Goal: Task Accomplishment & Management: Manage account settings

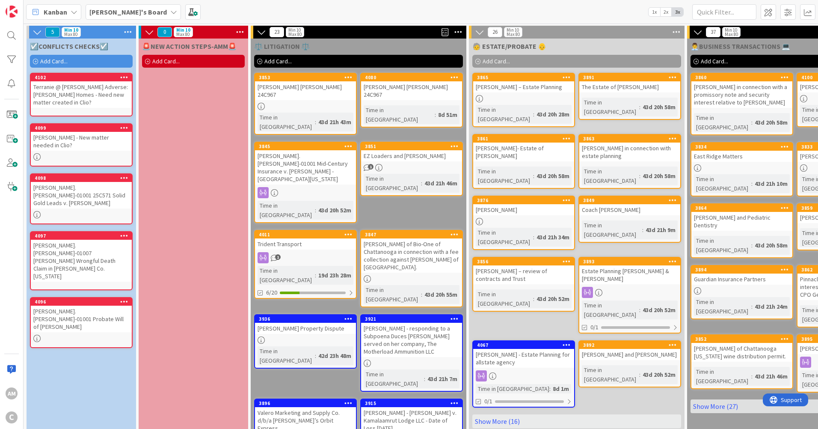
click at [158, 99] on div "🚨NEW ACTION STEPS-AMM🚨 Add Card..." at bounding box center [194, 326] width 110 height 574
drag, startPoint x: 151, startPoint y: 59, endPoint x: 155, endPoint y: 68, distance: 9.6
click at [151, 59] on div "Add Card..." at bounding box center [193, 61] width 103 height 13
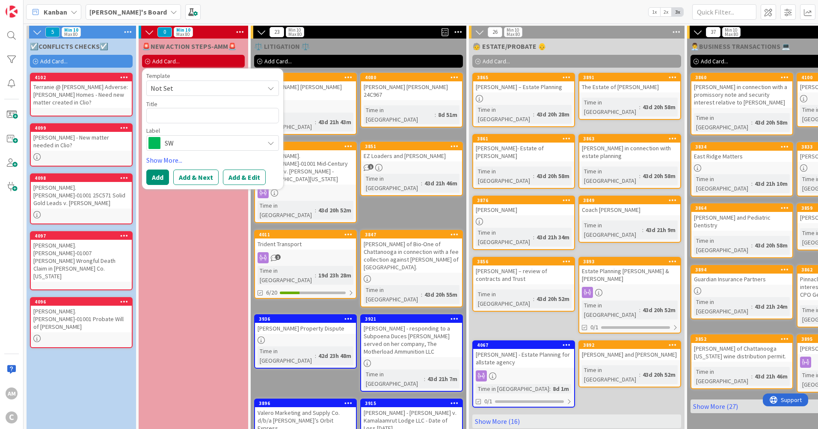
click at [200, 141] on span "SW" at bounding box center [212, 143] width 95 height 12
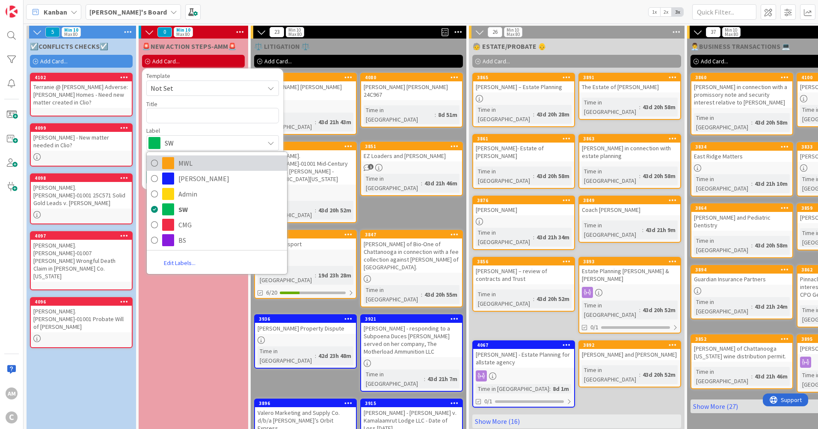
click at [190, 165] on span "MWL" at bounding box center [230, 163] width 104 height 13
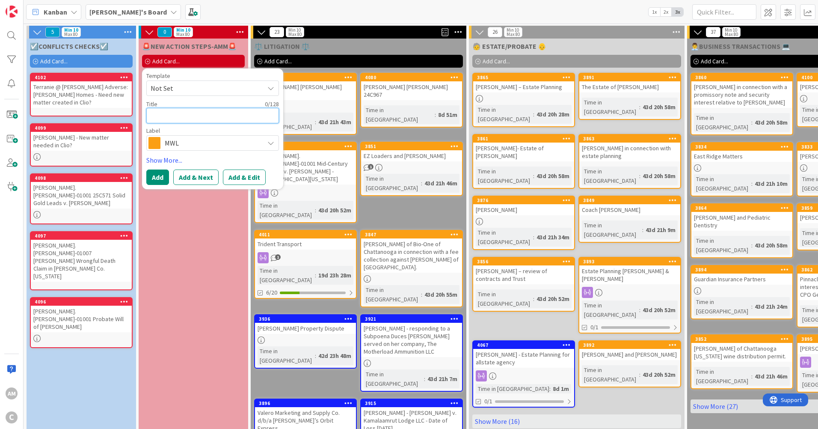
click at [172, 115] on textarea at bounding box center [212, 115] width 133 height 15
type textarea "x"
type textarea "F"
type textarea "x"
type textarea "Fo"
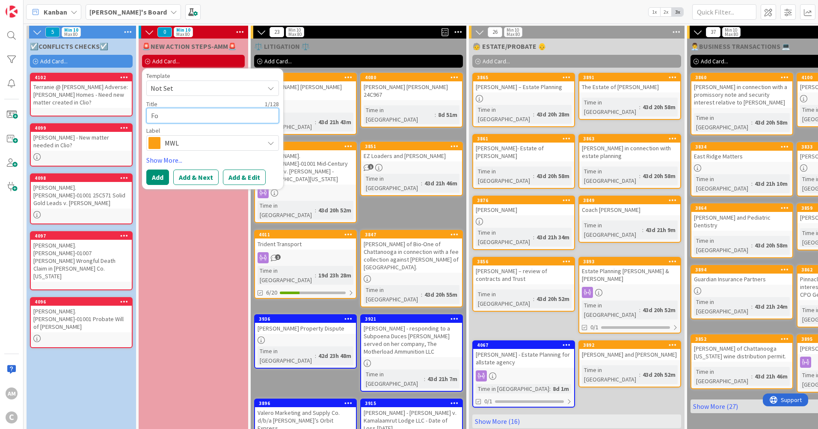
type textarea "x"
type textarea "Fol"
type textarea "x"
type textarea "Foll"
type textarea "x"
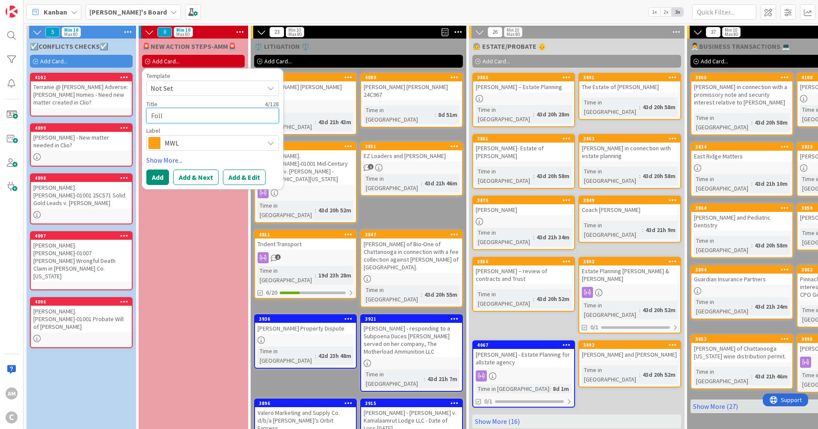
type textarea "Follo"
type textarea "x"
type textarea "Follow"
type textarea "x"
type textarea "Follow"
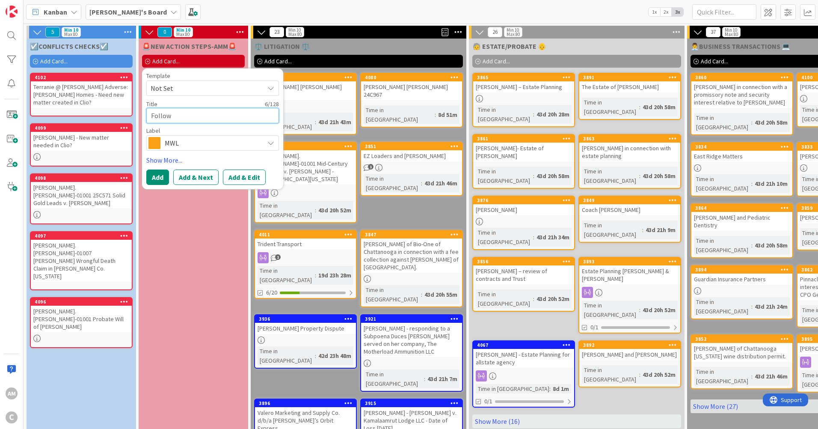
type textarea "x"
type textarea "Follow u"
type textarea "x"
type textarea "Follow up"
type textarea "x"
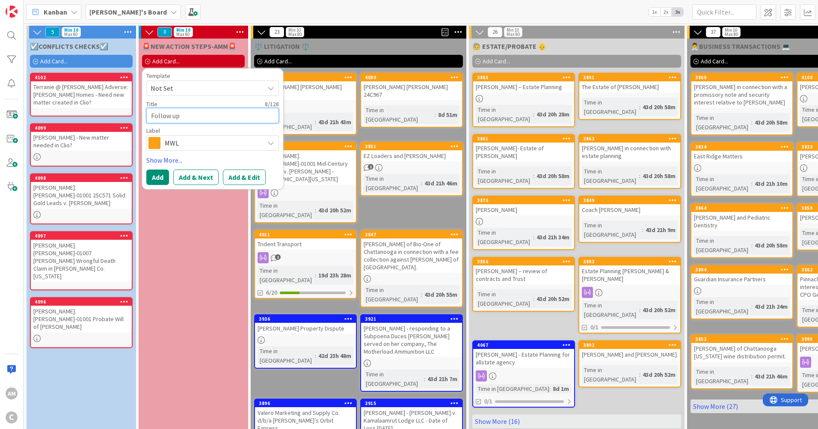
type textarea "Follow up"
type textarea "x"
type textarea "Follow up w"
type textarea "x"
type textarea "Follow up w/"
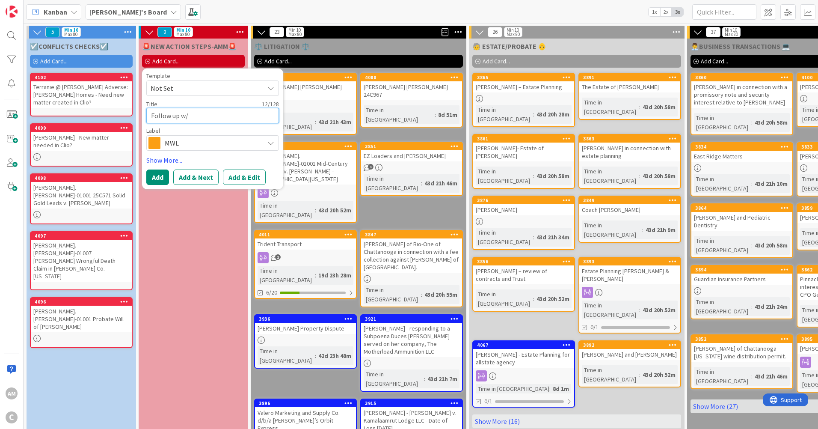
type textarea "x"
type textarea "Follow up w/"
type textarea "x"
type textarea "Follow up w/ L"
type textarea "x"
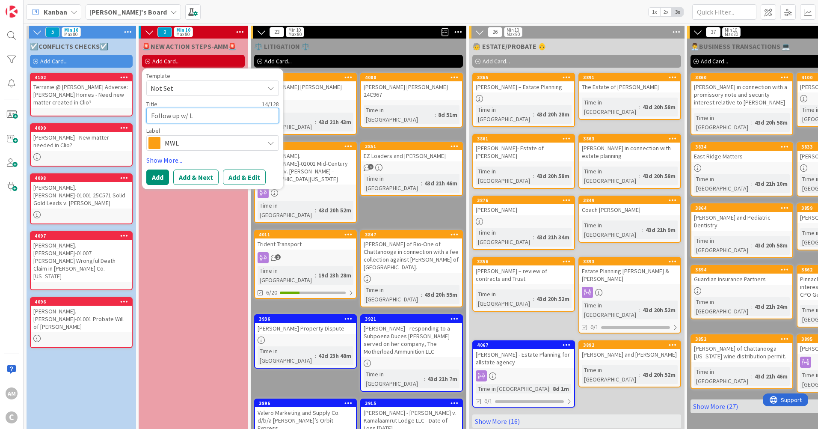
type textarea "Follow up w/ Le"
type textarea "x"
type textarea "Follow up w/ Lea"
type textarea "x"
type textarea "Follow up w/ Lead"
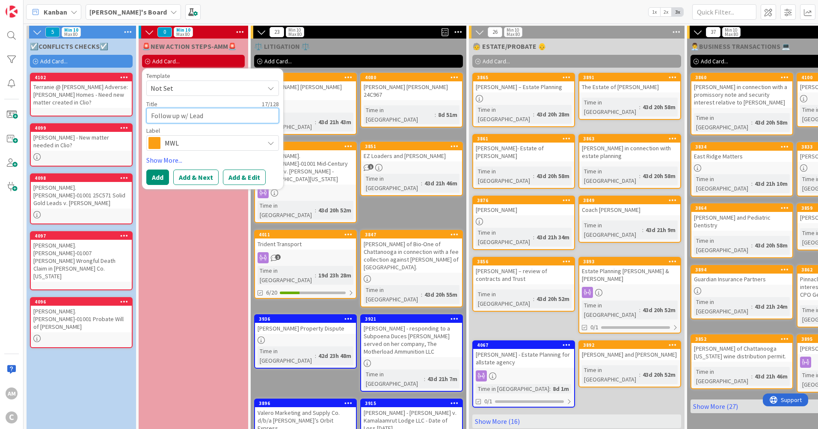
type textarea "x"
type textarea "Follow up w/ Lead"
type textarea "x"
type textarea "Follow up w/ Lead b"
type textarea "x"
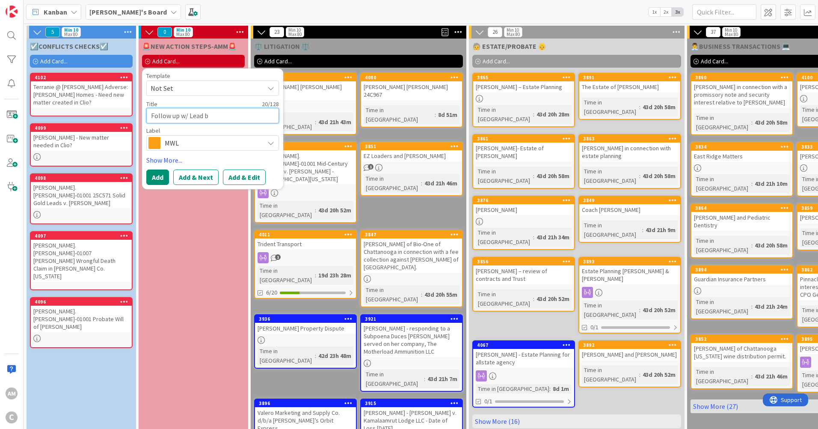
type textarea "Follow up w/ Lead by"
type textarea "x"
type textarea "Follow up w/ Lead by"
type textarea "x"
type textarea "Follow up w/ Lead by F"
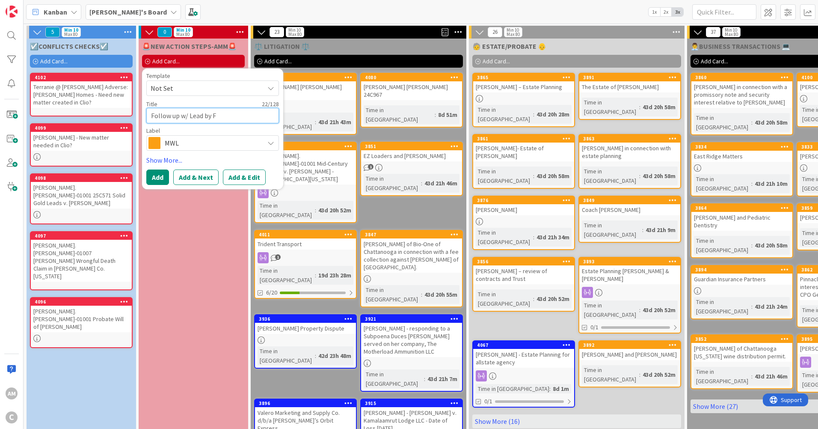
type textarea "x"
type textarea "Follow up w/ Lead by Fr"
type textarea "x"
type textarea "Follow up w/ Lead by [PERSON_NAME]"
type textarea "x"
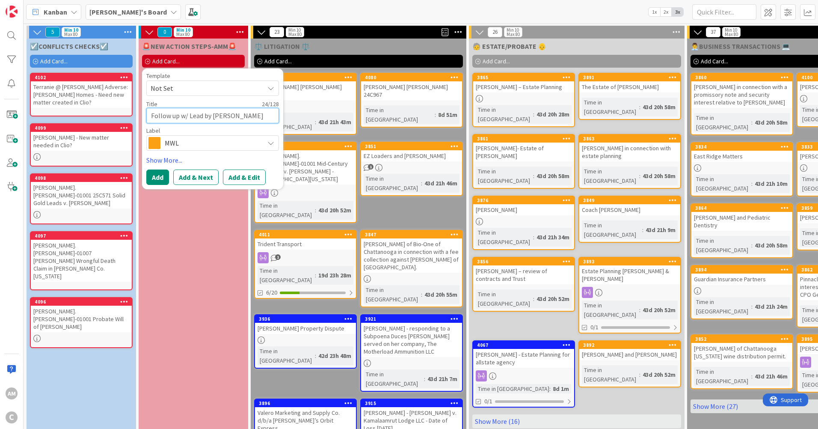
type textarea "Follow up w/ Lead by [PERSON_NAME]"
type textarea "x"
type textarea "Follow up w/ Lead by [PERSON_NAME]"
type textarea "x"
type textarea "Follow up w/ Lead by [DATE]"
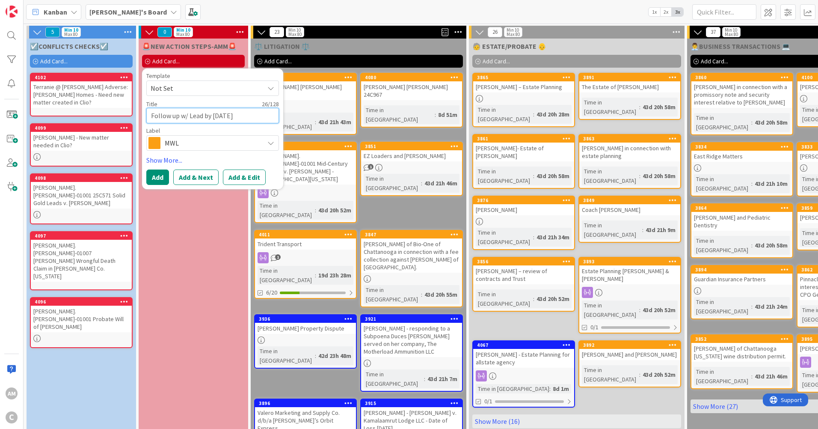
type textarea "x"
type textarea "Follow up w/ Lead by [DATE]"
type textarea "x"
type textarea "Follow up w/ Lead by [DATE] 9"
type textarea "x"
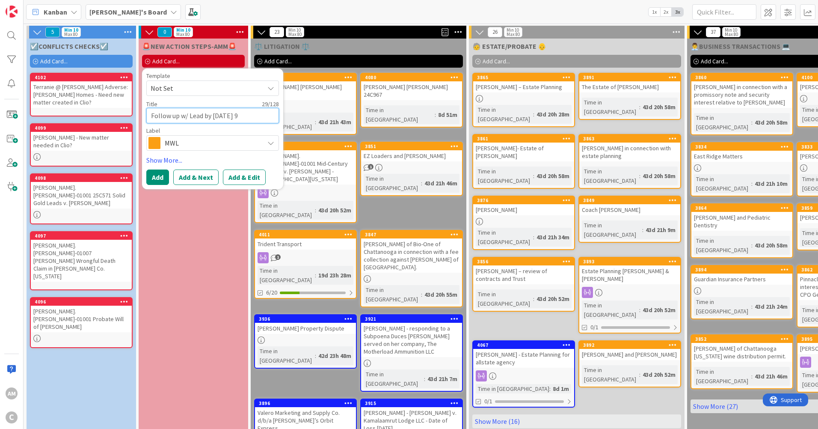
type textarea "Follow up w/ Lead by [DATE] 9/"
type textarea "x"
type textarea "Follow up w/ Lead by [DATE]"
type textarea "x"
type textarea "Follow up w/ Lead by [DATE]:"
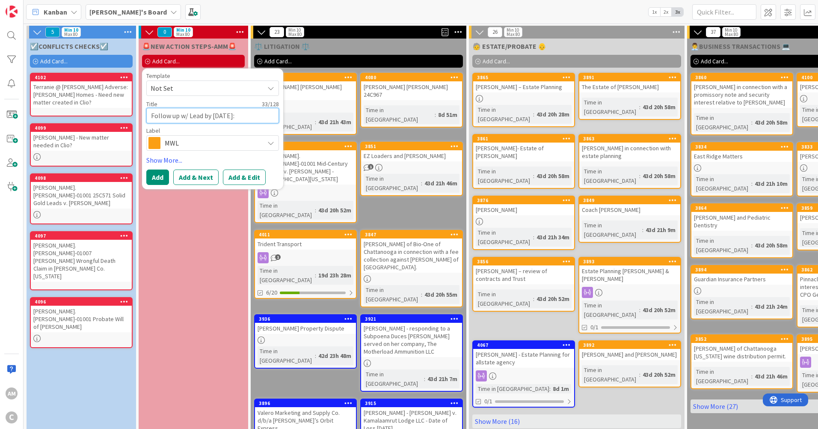
type textarea "x"
type textarea "Follow up w/ Lead by [DATE]:"
type textarea "x"
type textarea "Follow up w/ Lead by [DATE]: S"
type textarea "x"
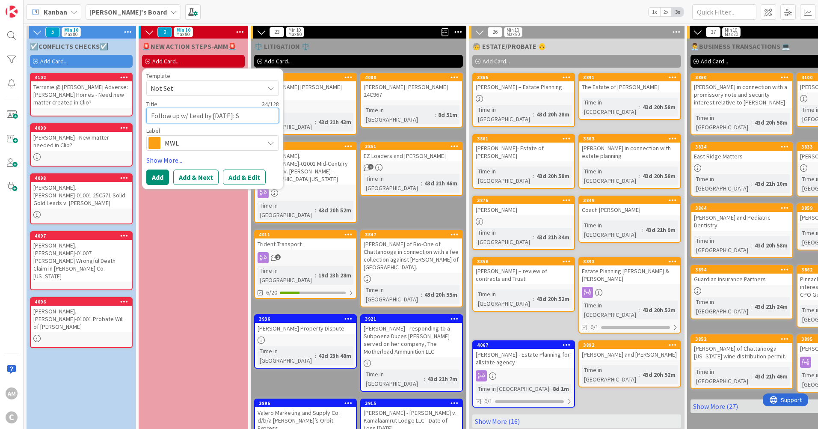
type textarea "Follow up w/ Lead by [DATE]: Sa"
type textarea "x"
type textarea "Follow up w/ Lead by [DATE]: [PERSON_NAME]"
type textarea "x"
type textarea "Follow up w/ Lead by [DATE]: [PERSON_NAME]"
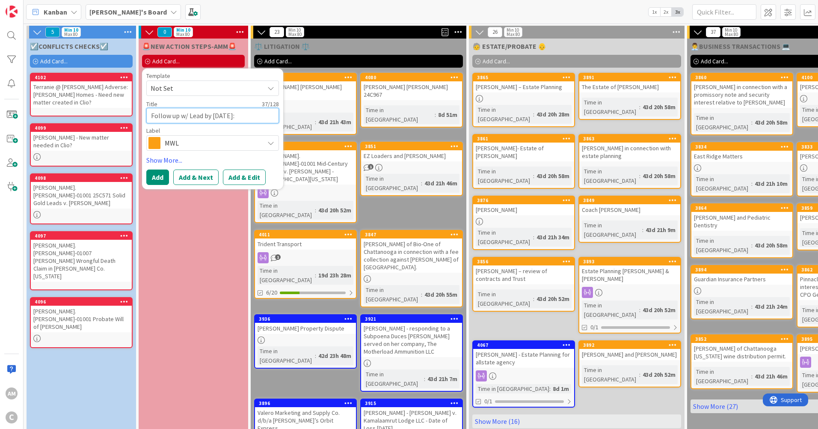
type textarea "x"
type textarea "Follow up w/ Lead by [DATE]: Samue"
type textarea "x"
type textarea "Follow up w/ Lead by [DATE]: [PERSON_NAME]"
type textarea "x"
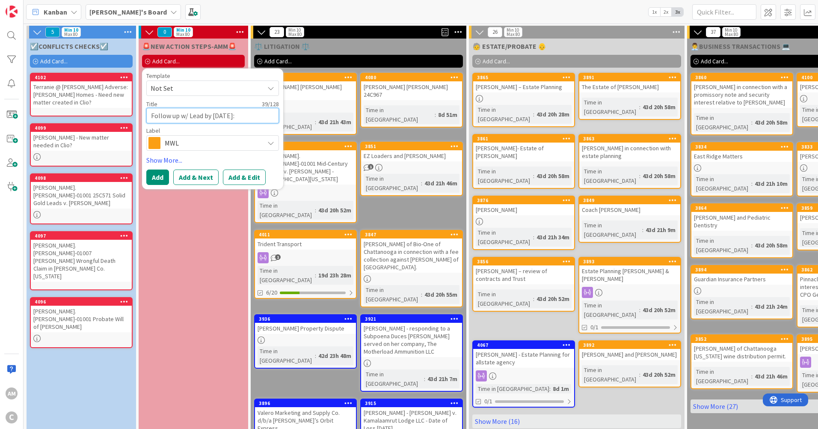
type textarea "Follow up w/ Lead by [DATE]: [PERSON_NAME]"
type textarea "x"
type textarea "Follow up w/ Lead by [DATE]: [PERSON_NAME]"
type textarea "x"
type textarea "Follow up w/ Lead by [DATE]: [PERSON_NAME]"
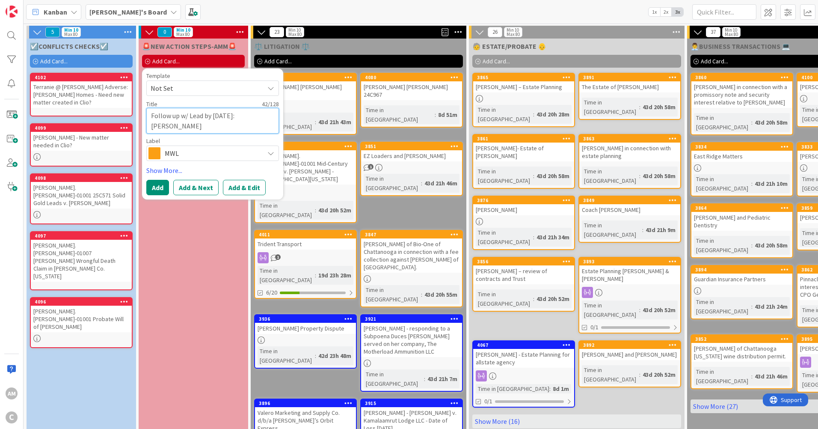
type textarea "x"
type textarea "Follow up w/ Lead by [DATE]: [PERSON_NAME]"
type textarea "x"
type textarea "Follow up w/ Lead by [DATE]: [PERSON_NAME]"
type textarea "x"
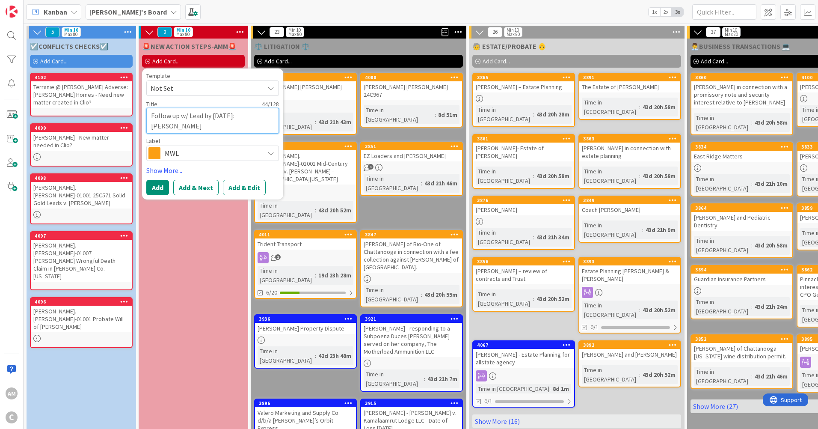
type textarea "Follow up w/ Lead by [DATE]: [PERSON_NAME]"
type textarea "x"
type textarea "Follow up w/ Lead by [DATE]: [PERSON_NAME]"
type textarea "x"
type textarea "Follow up w/ Lead by [DATE]: [PERSON_NAME]"
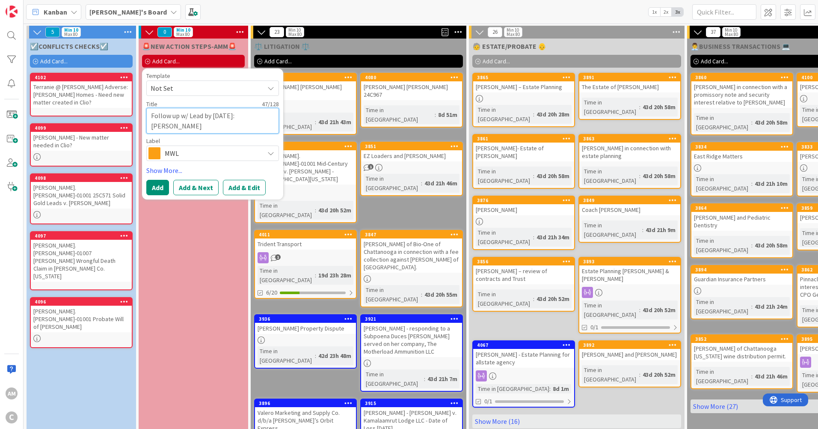
type textarea "x"
type textarea "Follow up w/ Lead by [DATE]: [PERSON_NAME]"
type textarea "x"
type textarea "Follow up w/ Lead by [DATE]: [PERSON_NAME]"
type textarea "x"
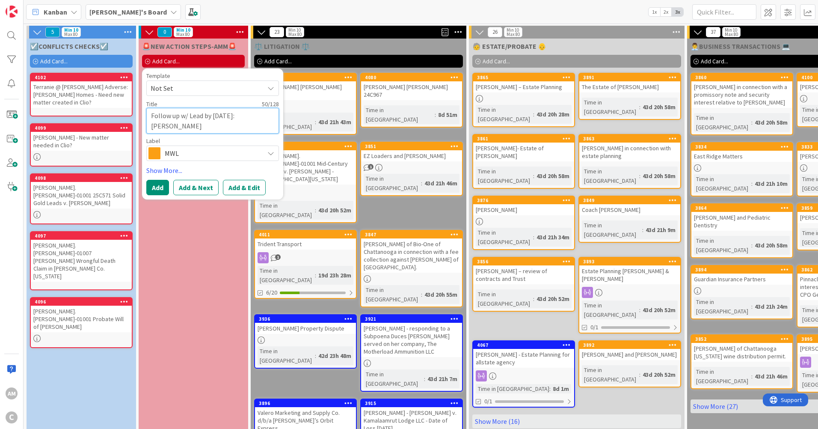
type textarea "Follow up w/ Lead by [DATE]: [PERSON_NAME]"
click at [158, 187] on button "Add" at bounding box center [157, 187] width 23 height 15
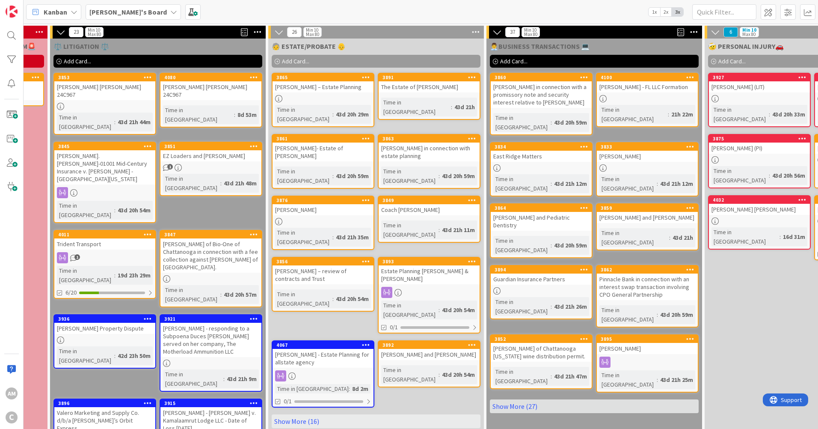
scroll to position [0, 204]
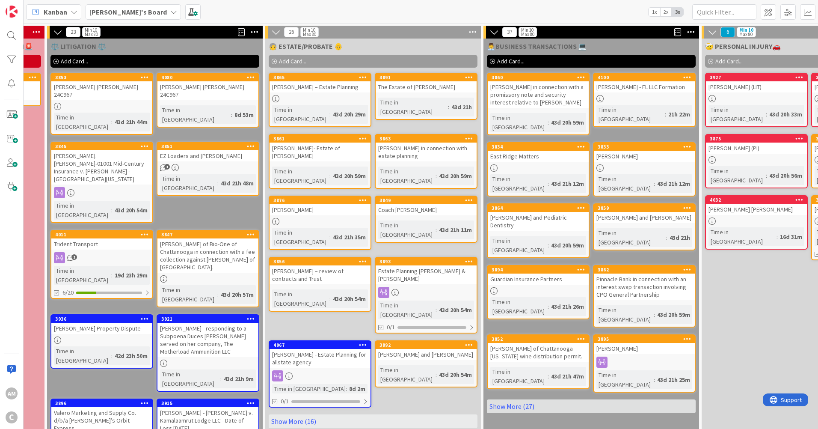
click at [524, 399] on link "Show More (27)" at bounding box center [591, 406] width 209 height 14
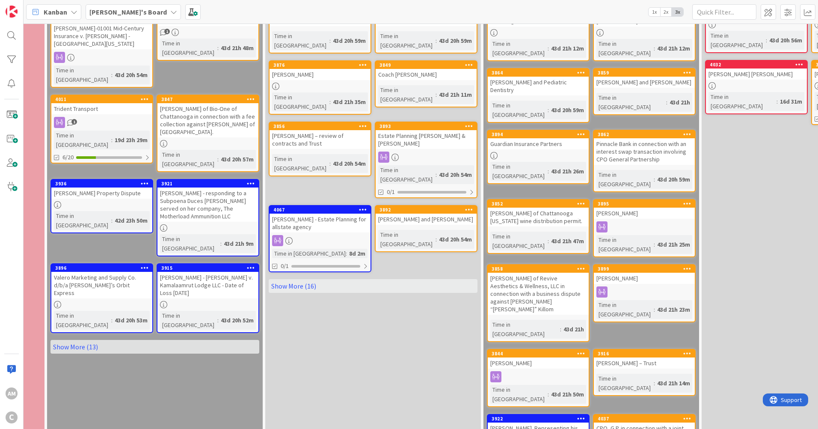
scroll to position [128, 204]
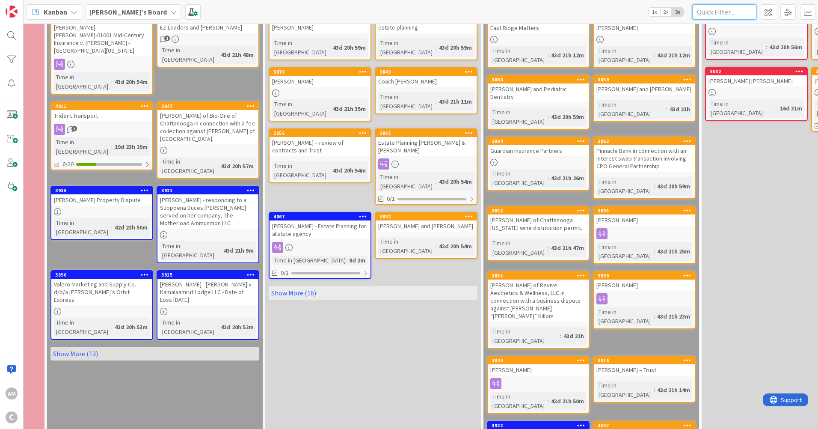
click at [713, 15] on input "text" at bounding box center [724, 11] width 64 height 15
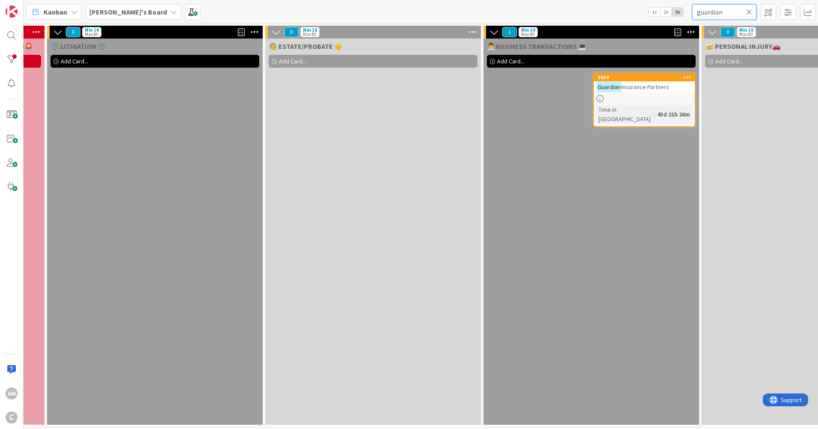
type input "guardian"
click at [637, 98] on div at bounding box center [644, 98] width 101 height 7
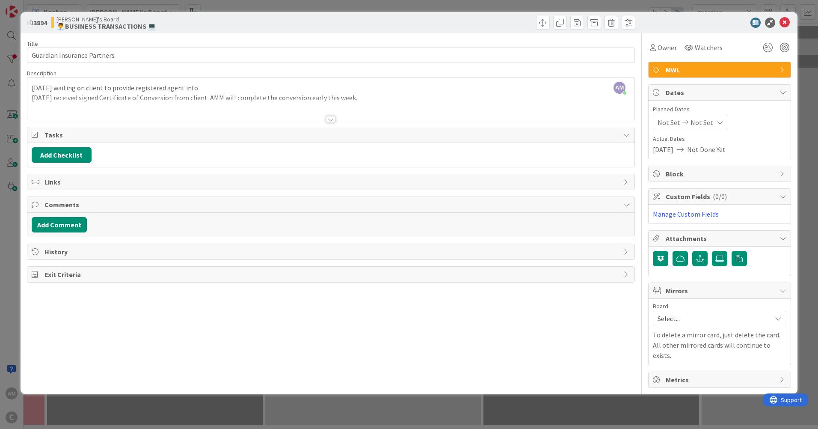
click at [365, 98] on div "[DATE] waiting on client to provide registered agent info [DATE] received signe…" at bounding box center [330, 100] width 607 height 39
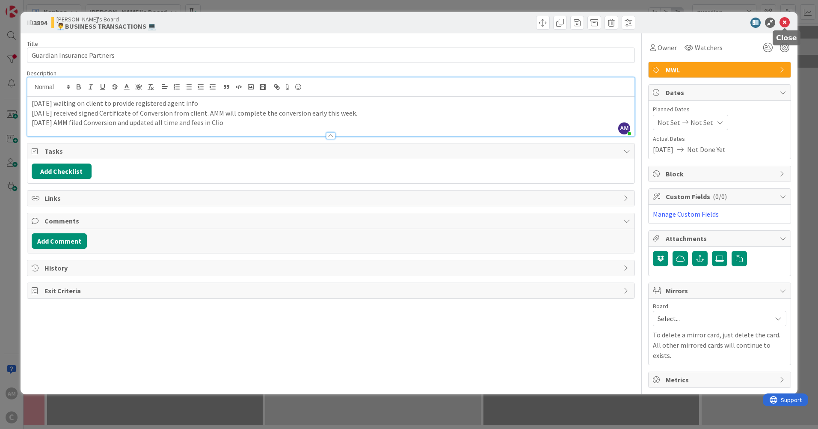
click at [786, 20] on icon at bounding box center [784, 23] width 10 height 10
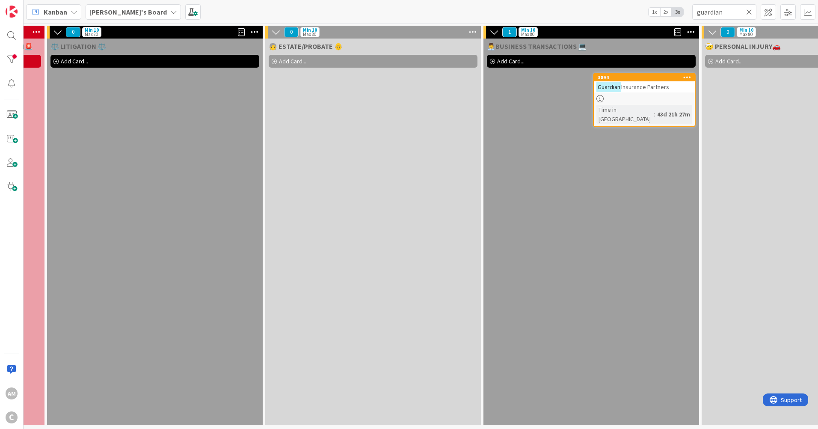
click at [750, 12] on icon at bounding box center [749, 12] width 6 height 8
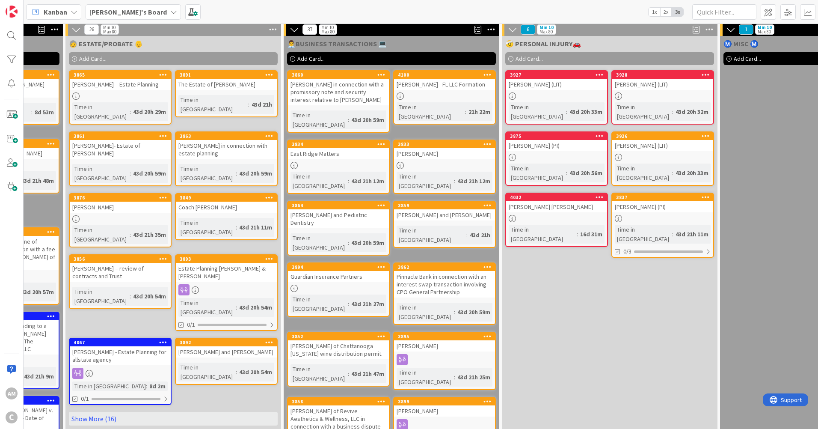
scroll to position [3, 405]
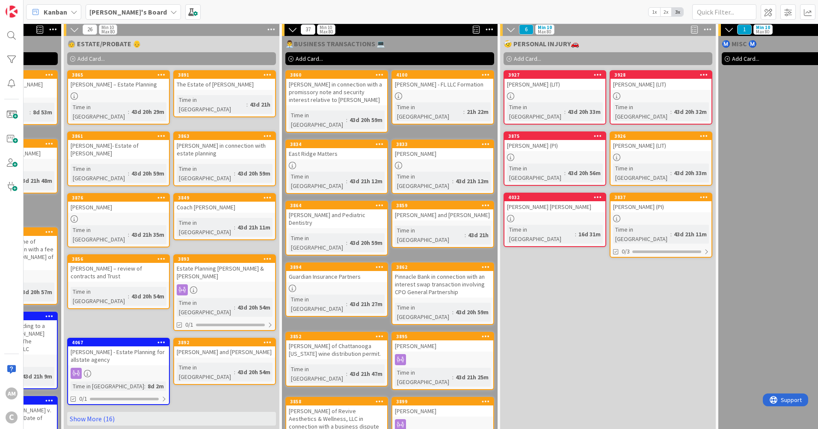
click at [680, 142] on link "3926 [PERSON_NAME] (LIT) Time in Column : 43d 20h 33m" at bounding box center [661, 158] width 103 height 54
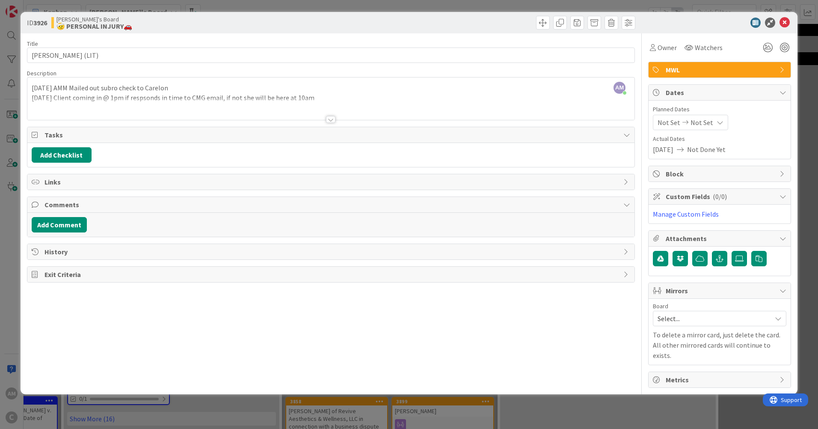
click at [382, 100] on div at bounding box center [330, 109] width 607 height 22
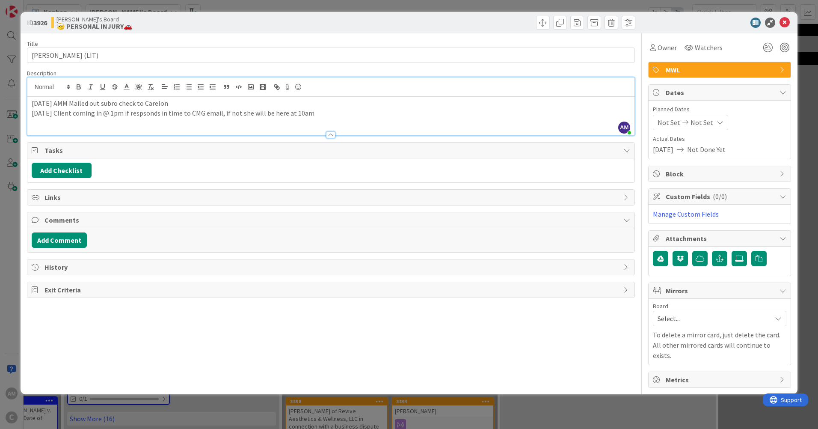
click at [64, 124] on div "[DATE] AMM Mailed out subro check to Carelon [DATE] Client coming in @ 1pm if r…" at bounding box center [330, 116] width 607 height 39
click at [336, 116] on p "[DATE] Client coming in @ 1pm if respsonds in time to CMG email, if not she wil…" at bounding box center [331, 113] width 598 height 10
click at [787, 22] on icon at bounding box center [784, 23] width 10 height 10
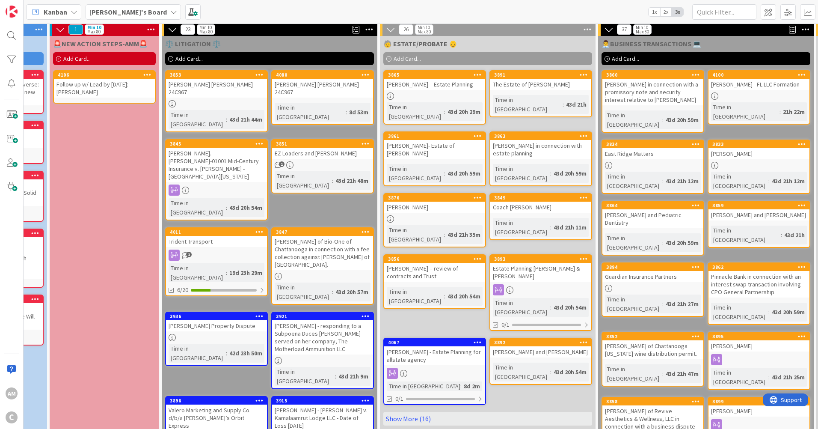
scroll to position [3, 0]
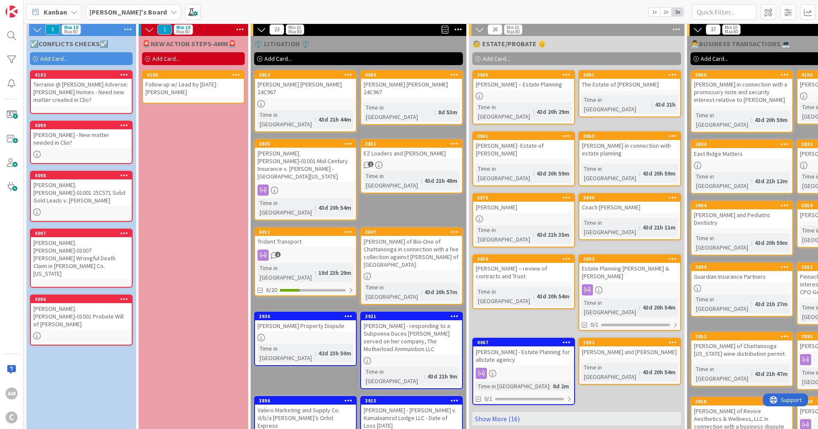
click at [149, 56] on div "Add Card..." at bounding box center [193, 58] width 103 height 13
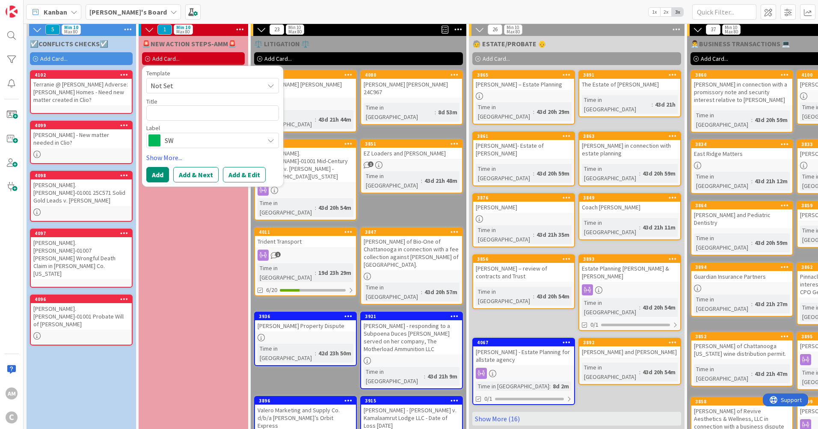
click at [182, 142] on span "SW" at bounding box center [212, 140] width 95 height 12
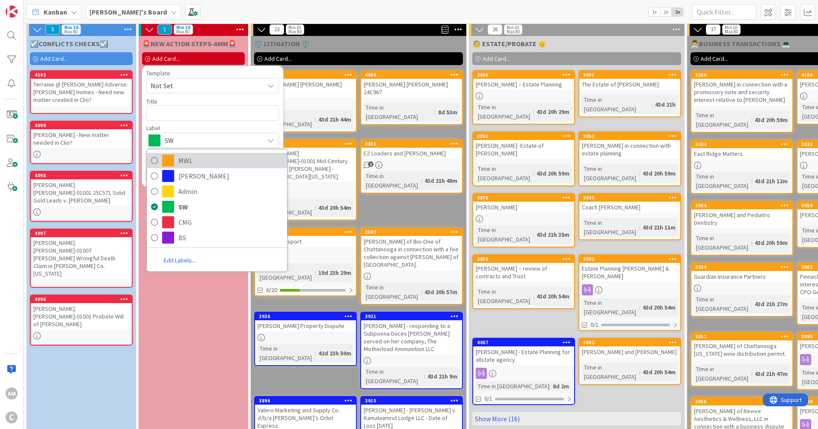
click at [184, 160] on span "MWL" at bounding box center [230, 160] width 104 height 13
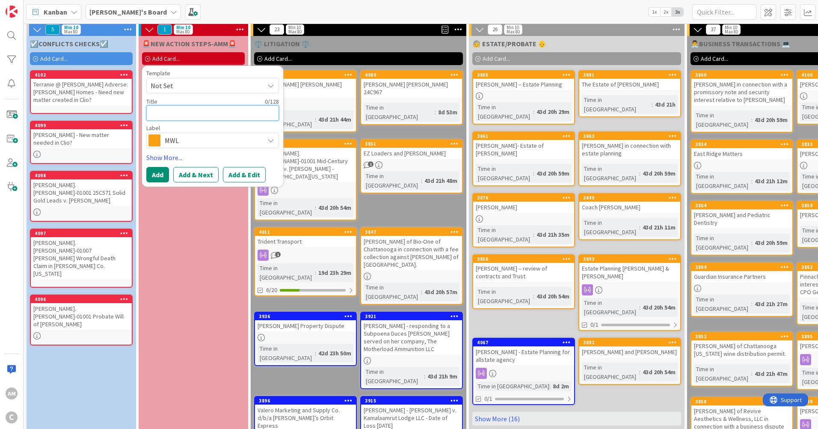
click at [199, 114] on textarea at bounding box center [212, 112] width 133 height 15
type textarea "x"
type textarea "S"
type textarea "x"
type textarea "Su"
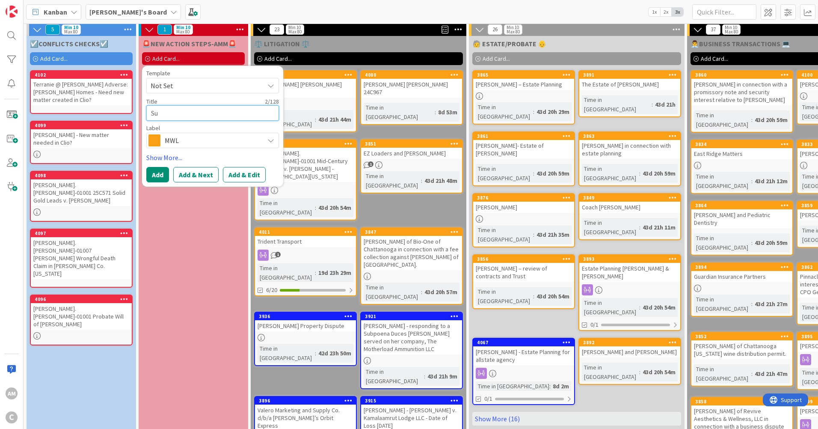
type textarea "x"
type textarea "Sug"
type textarea "x"
type textarea "Sugn"
type textarea "x"
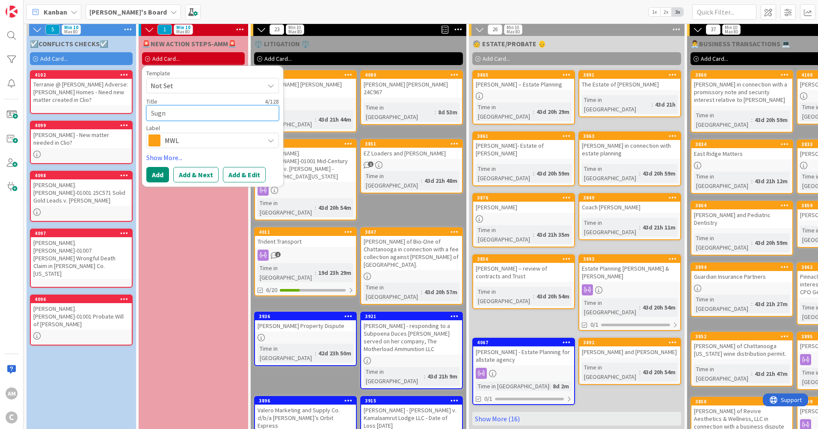
type textarea "Sugn u"
type textarea "x"
type textarea "Sugn up"
type textarea "x"
type textarea "Sugn up"
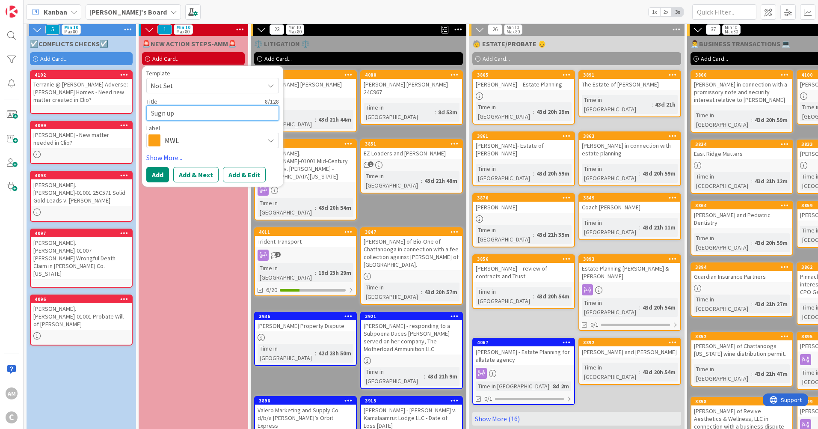
type textarea "x"
type textarea "Sugn up M"
type textarea "x"
type textarea "Sugn up MW"
type textarea "x"
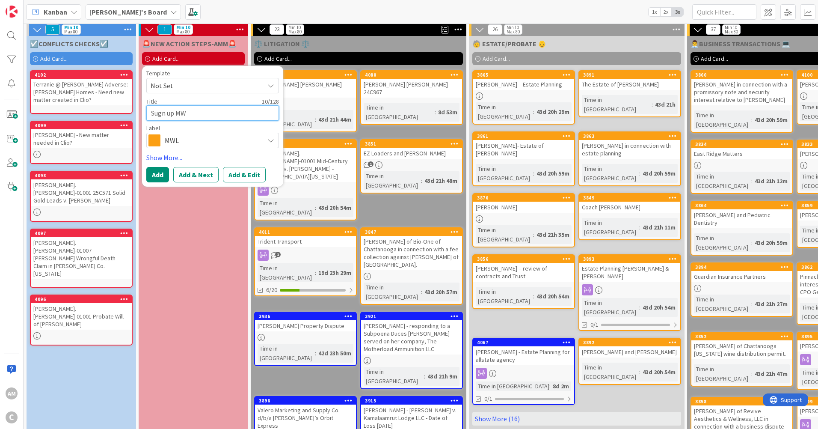
type textarea "Sugn up MWL"
type textarea "x"
type textarea "Sugn up MWL"
type textarea "x"
type textarea "Sugn up MWL a"
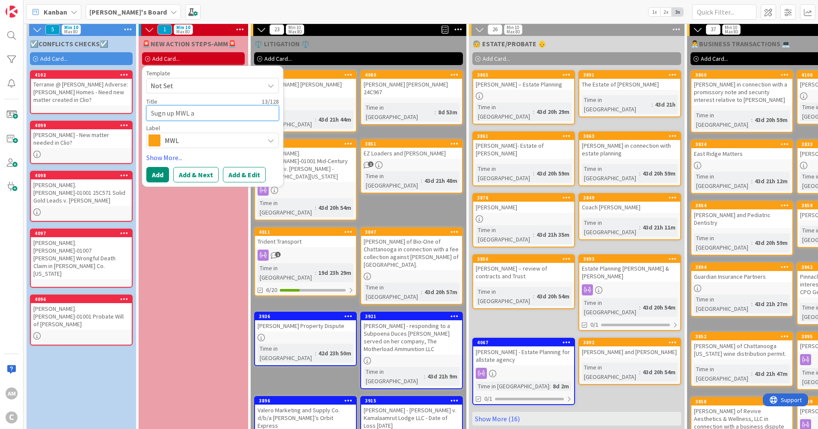
type textarea "x"
type textarea "Sugn up MWL an"
type textarea "x"
type textarea "Sugn up MWL and"
type textarea "x"
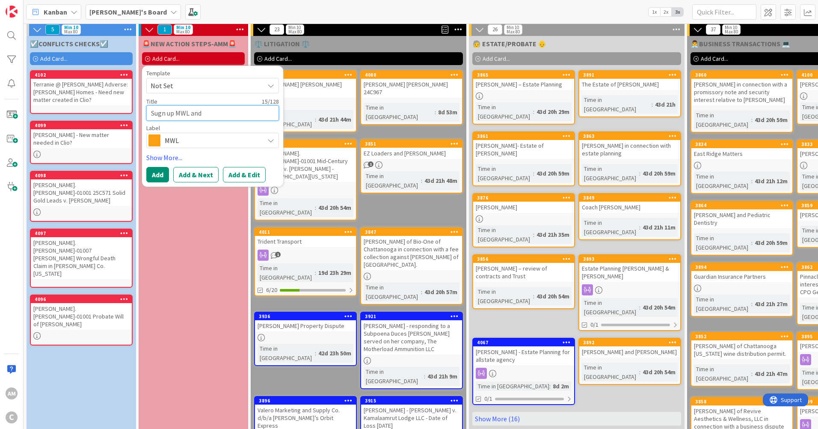
type textarea "Sugn up MWL and"
type textarea "x"
type textarea "Sugn up MWL and S"
type textarea "x"
type textarea "Sugn up MWL and St"
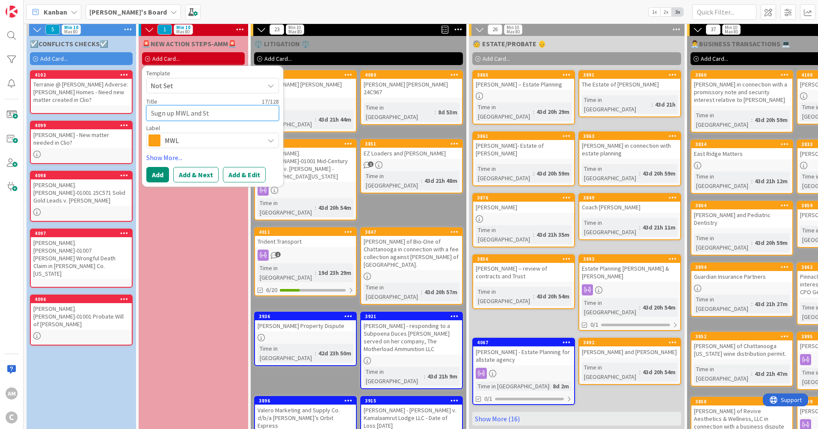
type textarea "x"
type textarea "Sugn up MWL and Sti"
type textarea "x"
type textarea "Sugn up MWL and Stil"
type textarea "x"
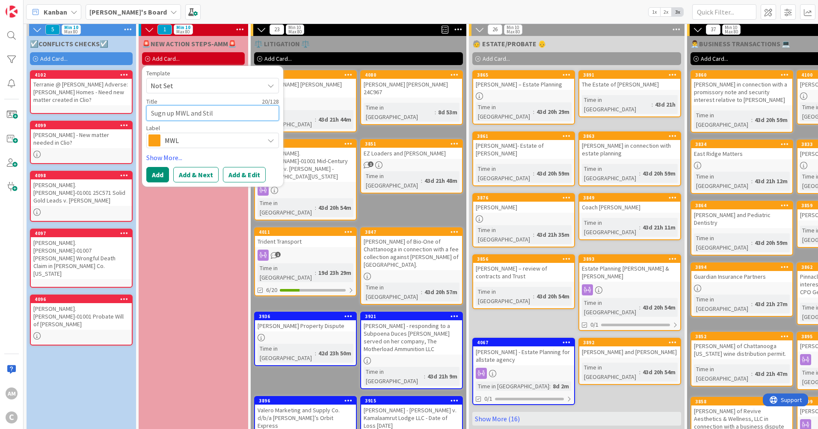
type textarea "Sugn up MWL and Stile"
type textarea "x"
type textarea "Sugn up MWL and Stile"
drag, startPoint x: 176, startPoint y: 114, endPoint x: 180, endPoint y: 121, distance: 7.9
click at [156, 116] on textarea "Sugn up MWL and Stile" at bounding box center [212, 112] width 133 height 15
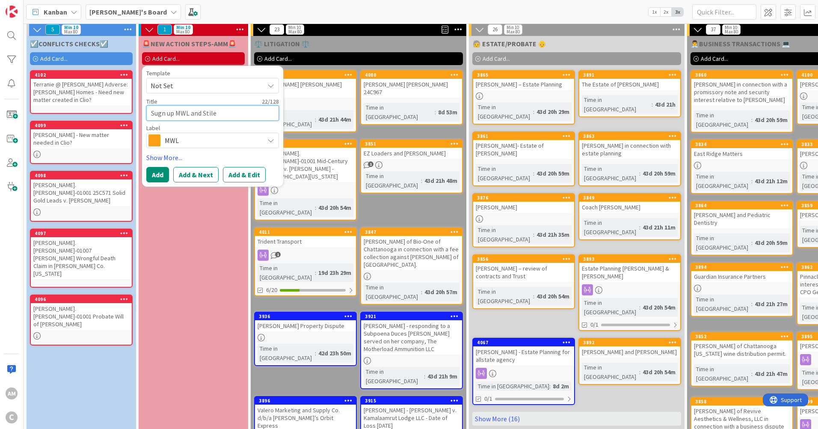
type textarea "x"
type textarea "SMWL and Stile"
type textarea "x"
type textarea "SiMWL and Stile"
type textarea "x"
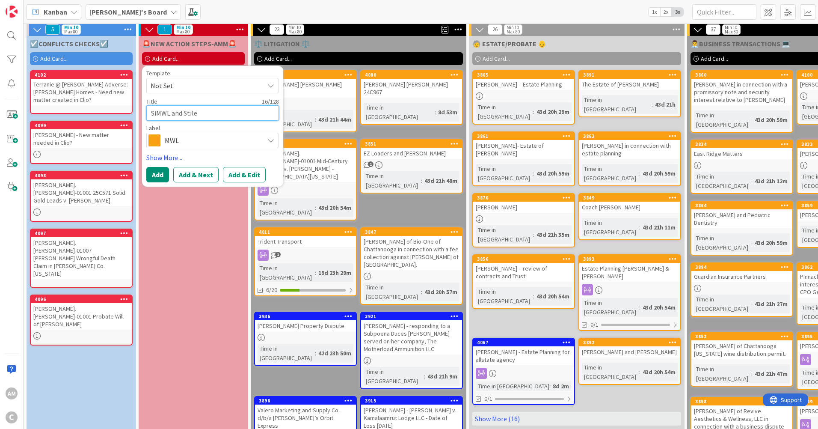
type textarea "SigMWL and Stile"
type textarea "x"
type textarea "SignMWL and Stile"
type textarea "x"
type textarea "Sign MWL and Stile"
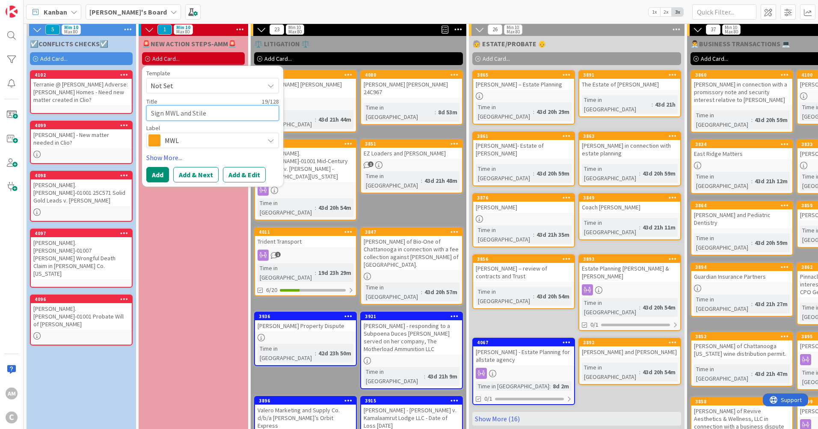
type textarea "x"
type textarea "Sign uMWL and Stile"
type textarea "x"
type textarea "Sign upMWL and Stile"
type textarea "x"
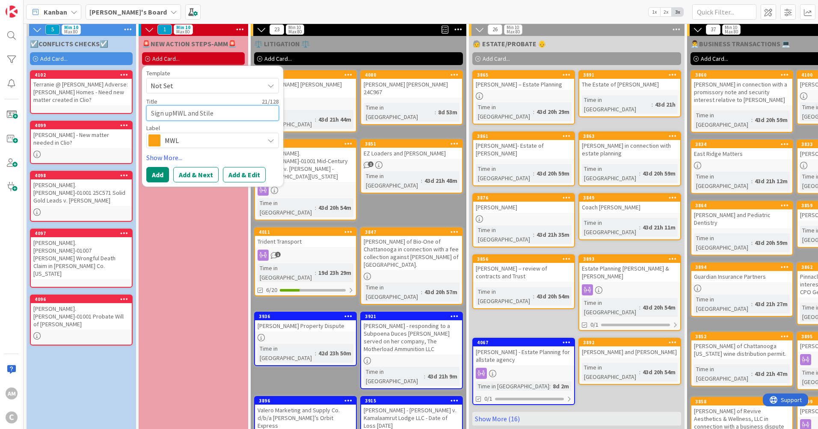
type textarea "Sign up MWL and Stile"
click at [241, 116] on textarea "Sign up MWL and Stile" at bounding box center [212, 112] width 133 height 15
type textarea "x"
type textarea "Sign up MWL and Stile"
type textarea "x"
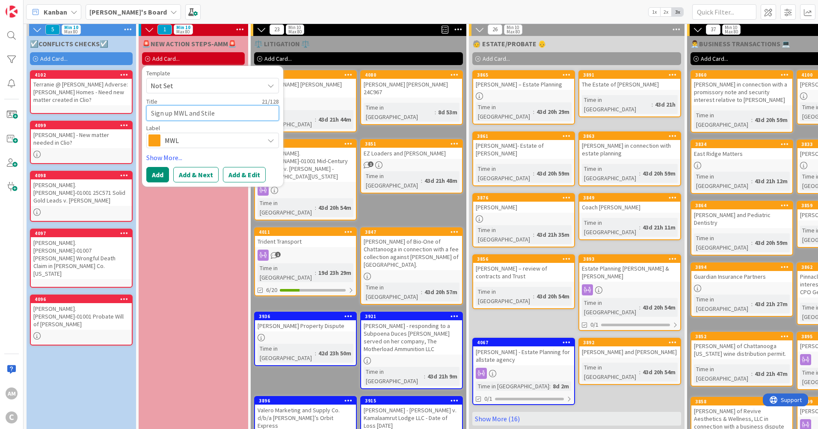
type textarea "Sign up MWL and [PERSON_NAME]"
type textarea "x"
type textarea "Sign up MWL and [PERSON_NAME]"
type textarea "x"
type textarea "Sign up MWL and [PERSON_NAME] f"
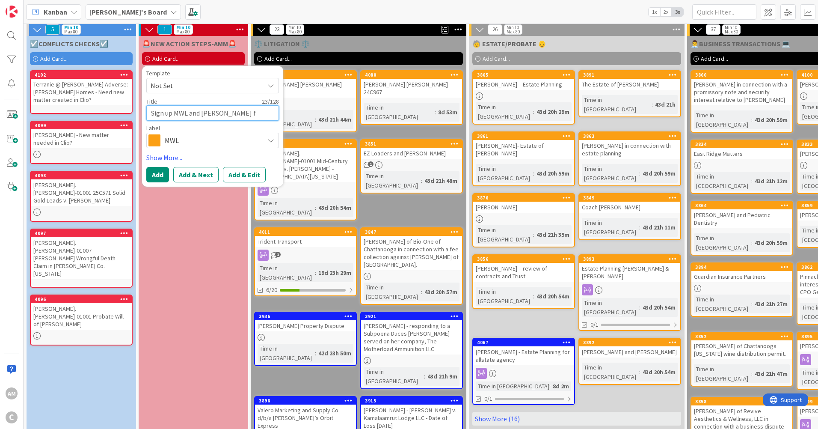
type textarea "x"
type textarea "Sign up MWL and [PERSON_NAME] fo"
type textarea "x"
type textarea "Sign up MWL and [PERSON_NAME] for"
type textarea "x"
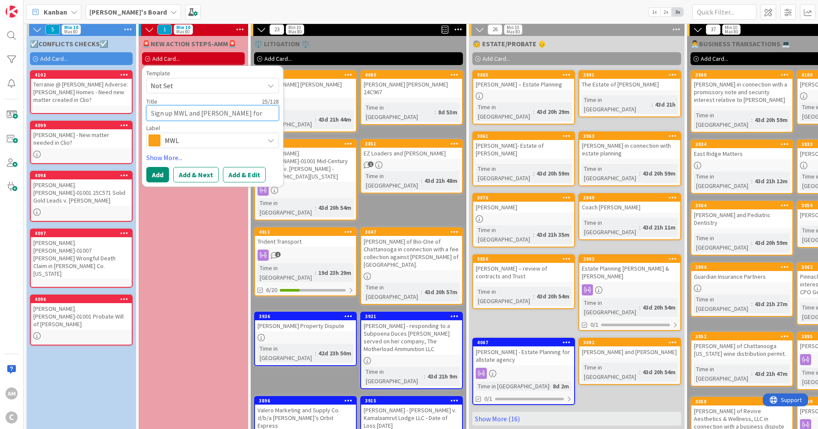
type textarea "Sign up MWL and [PERSON_NAME] for"
type textarea "x"
type textarea "Sign up MWL and [PERSON_NAME] for C"
type textarea "x"
type textarea "Sign up MWL and [PERSON_NAME] for CB"
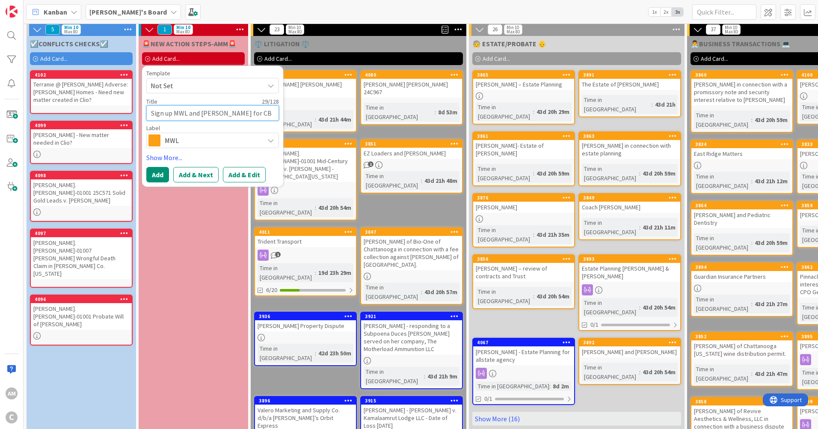
type textarea "x"
type textarea "Sign up MWL and [PERSON_NAME] for CBA"
type textarea "x"
type textarea "Sign up MWL and [PERSON_NAME] for CBA"
type textarea "x"
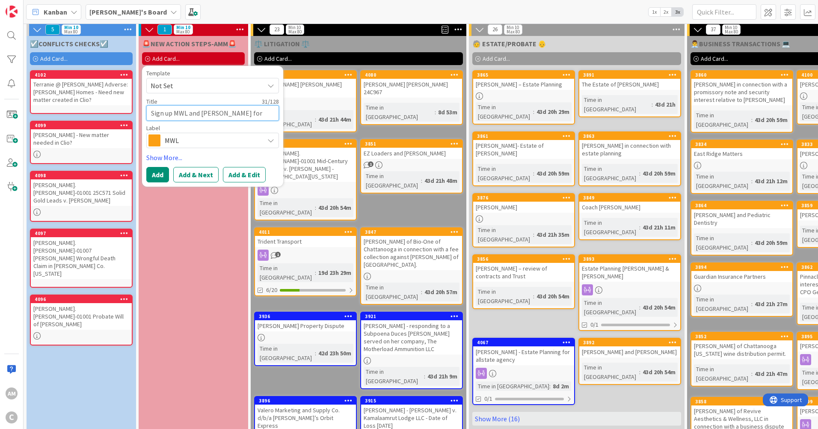
type textarea "Sign up MWL and [PERSON_NAME] for CBA G"
type textarea "x"
type textarea "Sign up MWL and [PERSON_NAME] for CBA Go"
type textarea "x"
type textarea "Sign up MWL and [PERSON_NAME] for CBA Gol"
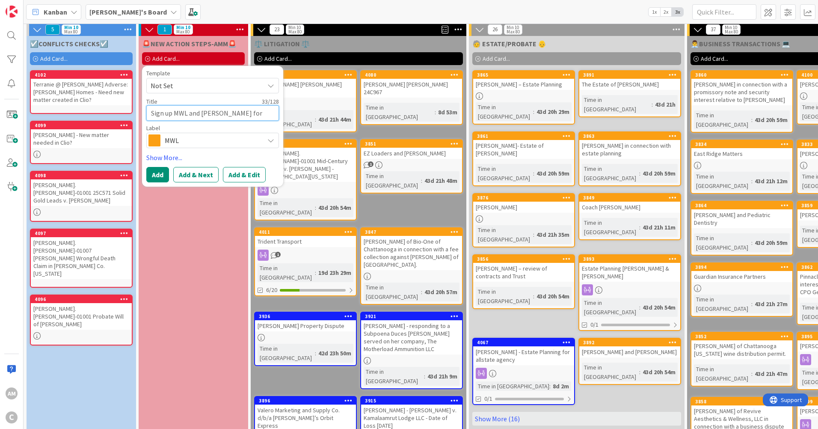
type textarea "x"
type textarea "Sign up MWL and [PERSON_NAME] for CBA Golf"
type textarea "x"
type textarea "Sign up MWL and [PERSON_NAME] for CBA Golf"
click at [270, 113] on textarea "Sign up MWL and [PERSON_NAME] for CBA Golf" at bounding box center [212, 112] width 133 height 15
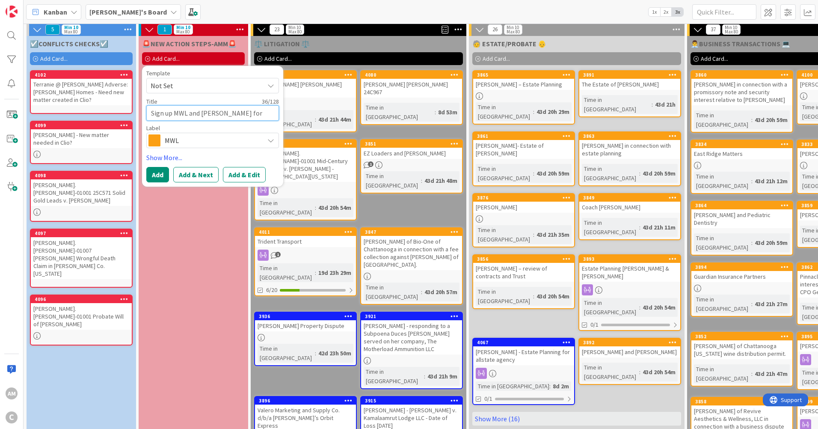
type textarea "x"
type textarea "Sign up MWL and [PERSON_NAME] for CBA Golf -"
type textarea "x"
type textarea "Sign up MWL and [PERSON_NAME] for CBA Golf -9"
type textarea "x"
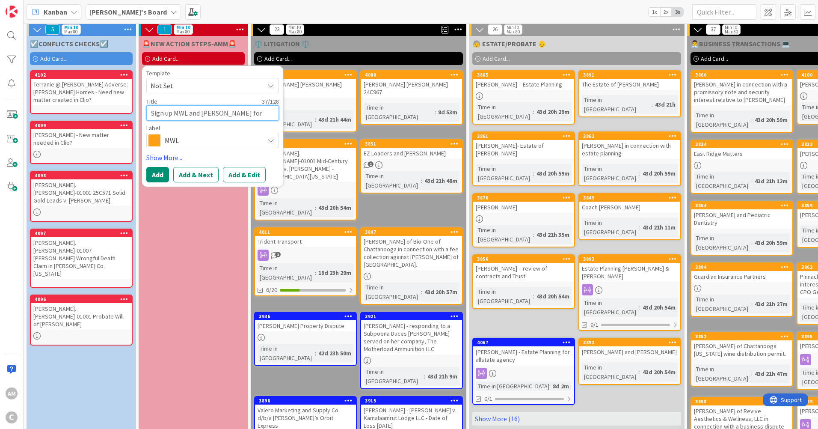
type textarea "Sign up MWL and [PERSON_NAME] for CBA Golf -9/"
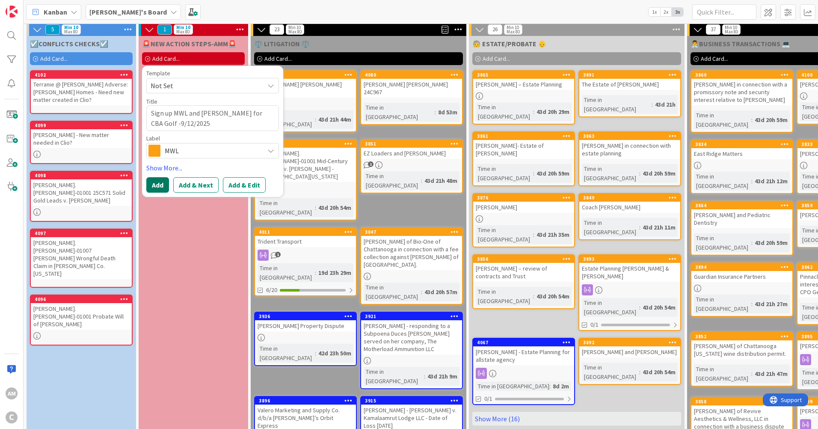
click at [162, 188] on button "Add" at bounding box center [157, 184] width 23 height 15
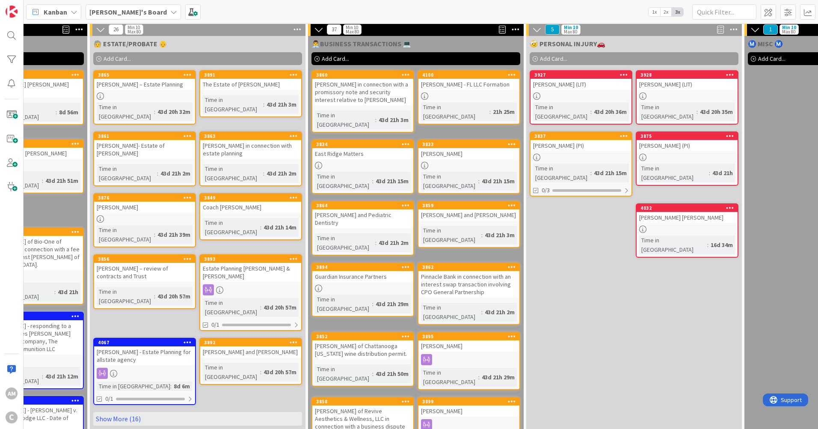
scroll to position [3, 410]
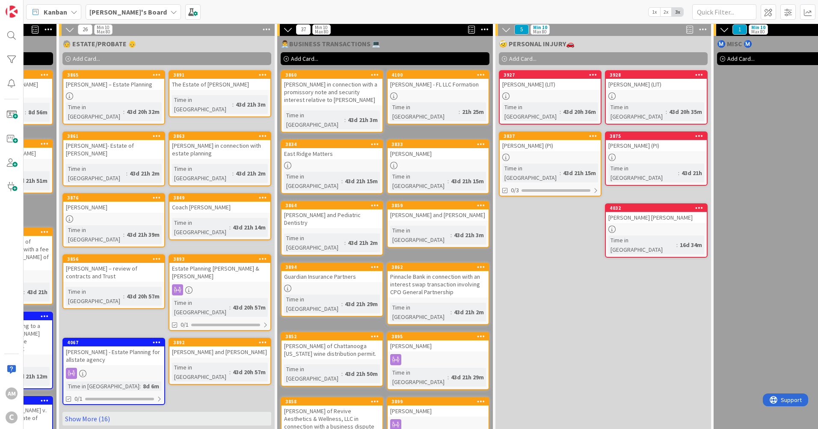
click at [578, 154] on div at bounding box center [550, 157] width 101 height 7
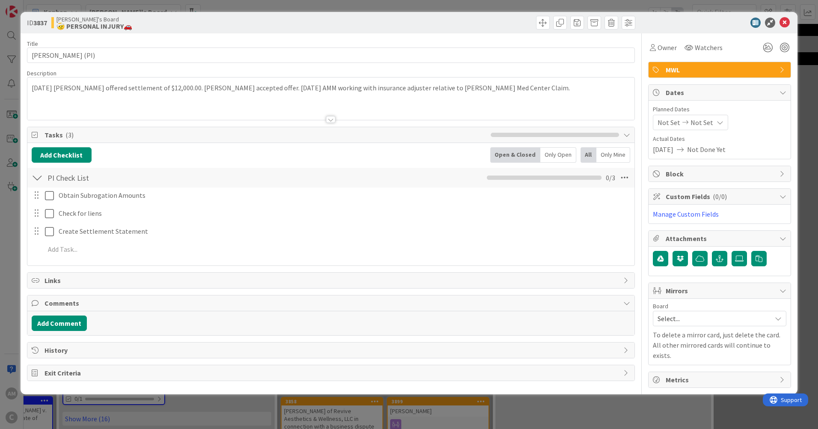
click at [564, 88] on div "[DATE] [PERSON_NAME] offered settlement of $12,000.00. [PERSON_NAME] accepted o…" at bounding box center [330, 98] width 607 height 42
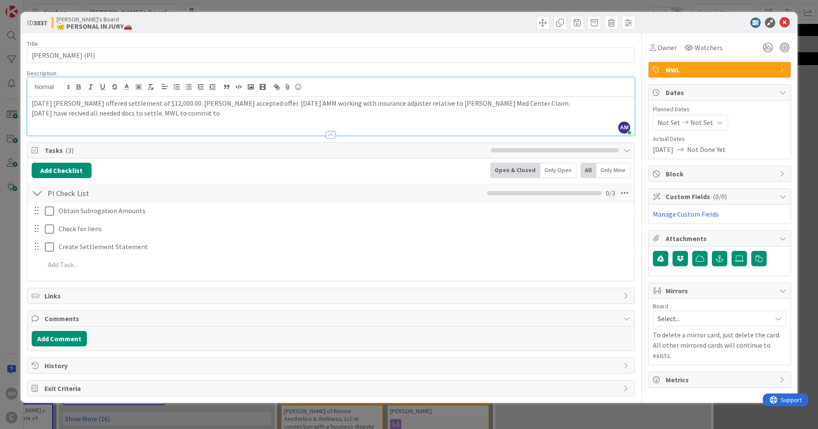
click at [246, 118] on p "[DATE] have recived all needed docs to settle. MWL to commit to" at bounding box center [331, 113] width 598 height 10
drag, startPoint x: 280, startPoint y: 69, endPoint x: 285, endPoint y: 72, distance: 5.8
click at [782, 18] on icon at bounding box center [784, 23] width 10 height 10
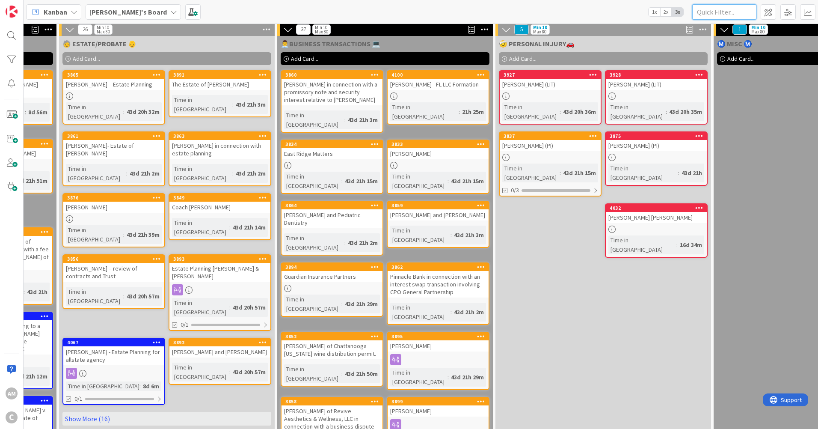
click at [735, 15] on input "text" at bounding box center [724, 11] width 64 height 15
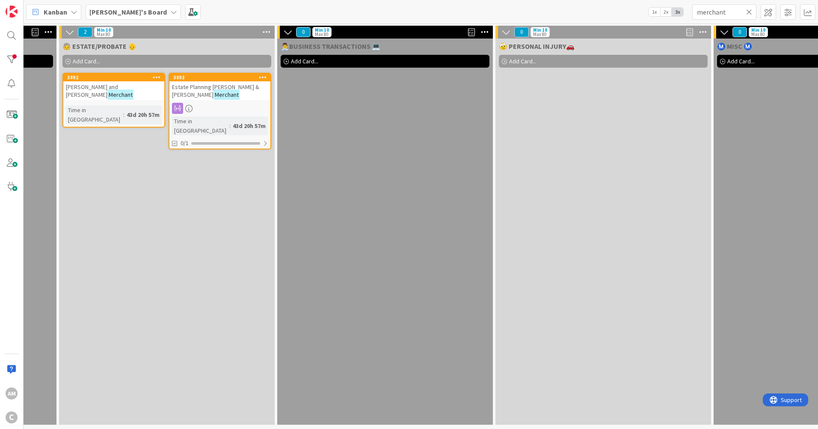
click at [90, 88] on div "[PERSON_NAME] and [PERSON_NAME]" at bounding box center [113, 90] width 101 height 19
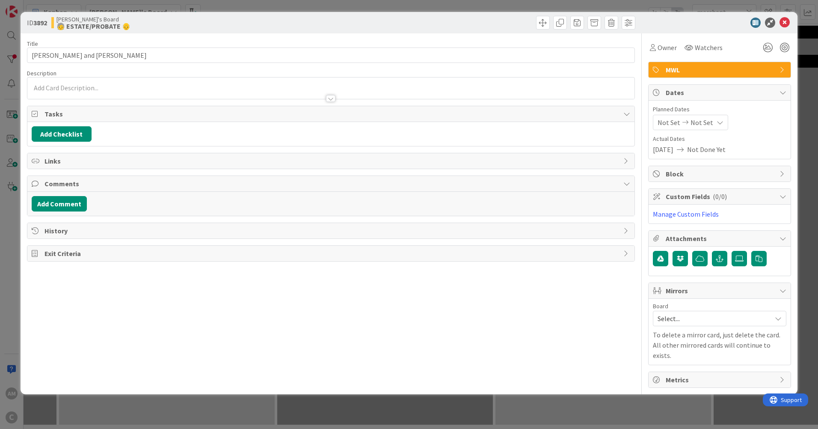
click at [93, 91] on div at bounding box center [330, 94] width 607 height 9
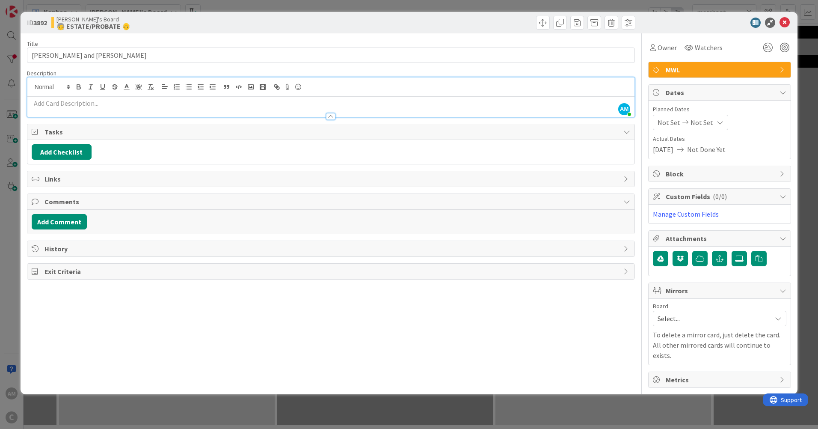
click at [86, 103] on p at bounding box center [331, 103] width 598 height 10
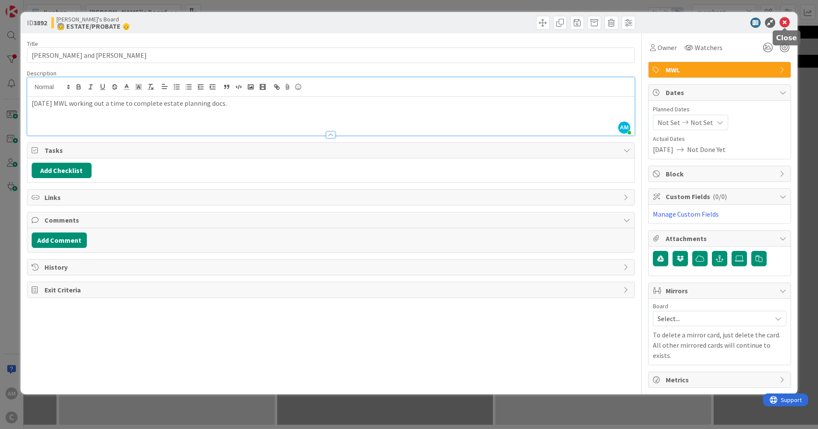
click at [786, 24] on icon at bounding box center [784, 23] width 10 height 10
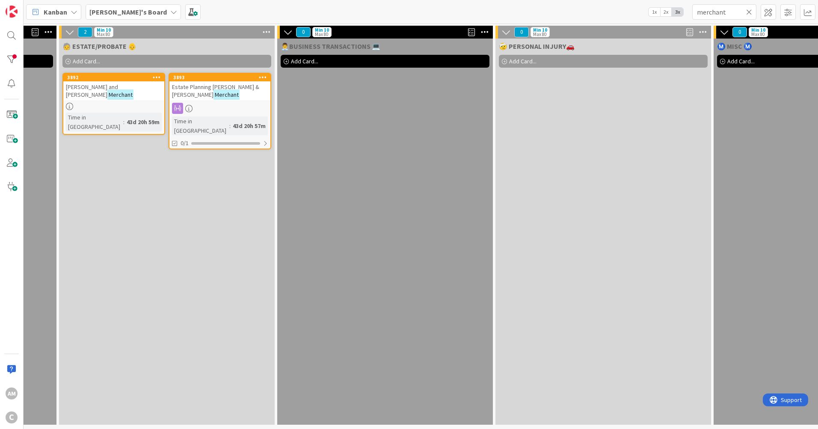
click at [751, 13] on icon at bounding box center [749, 12] width 6 height 8
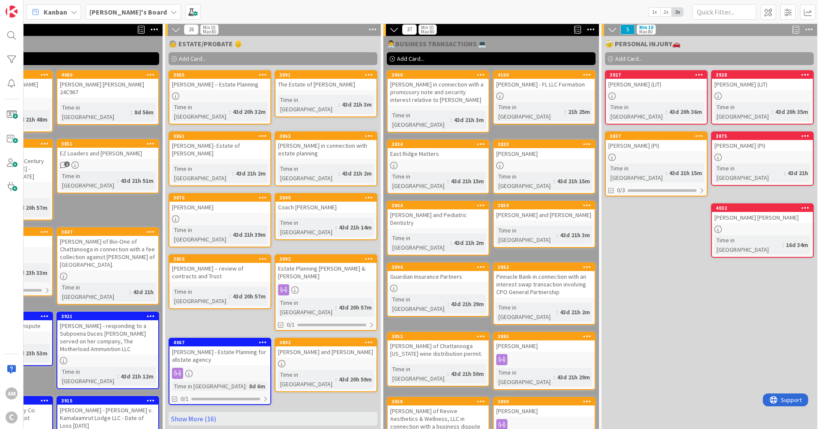
scroll to position [3, 297]
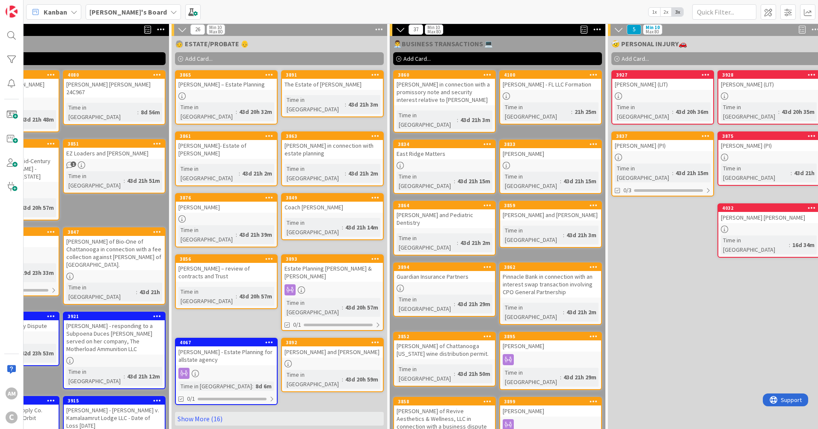
click at [216, 412] on link "Show More (16)" at bounding box center [279, 419] width 209 height 14
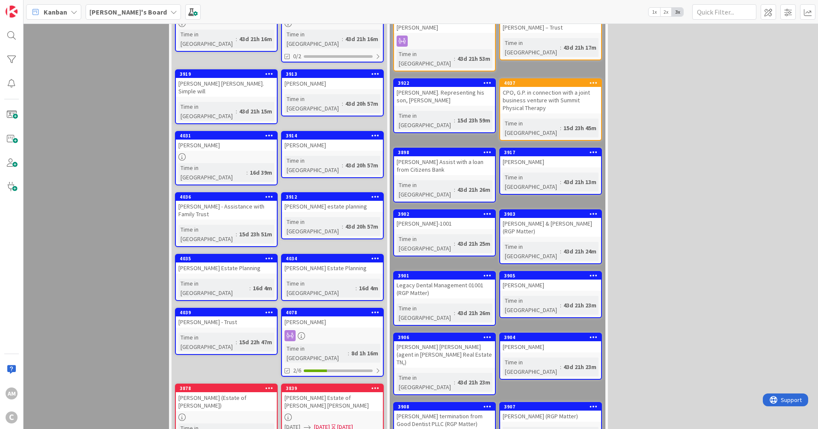
scroll to position [473, 297]
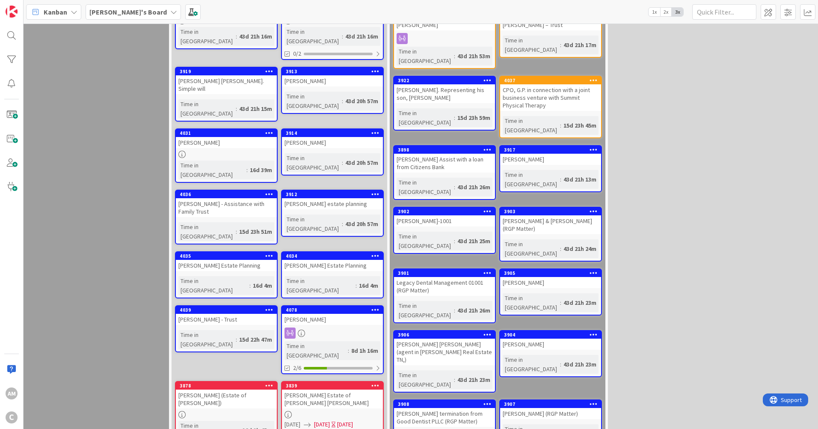
click at [324, 389] on div "[PERSON_NAME] Estate of [PERSON_NAME] [PERSON_NAME]" at bounding box center [332, 398] width 101 height 19
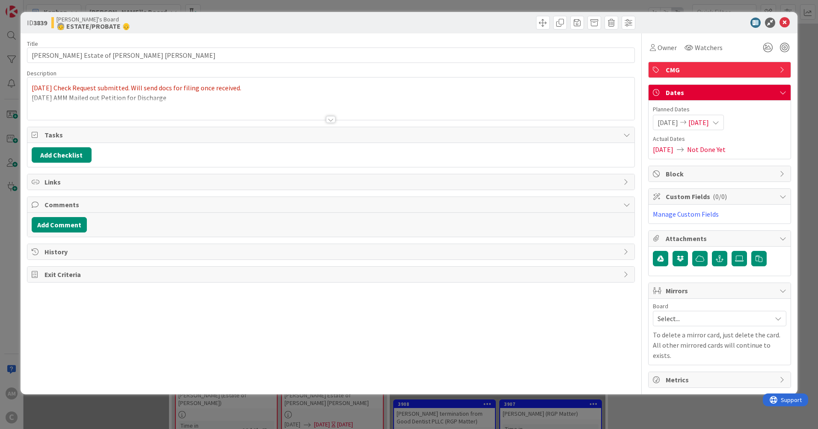
click at [192, 96] on div "[DATE] Check Request submitted. Will send docs for filing once received. [DATE]…" at bounding box center [330, 98] width 607 height 42
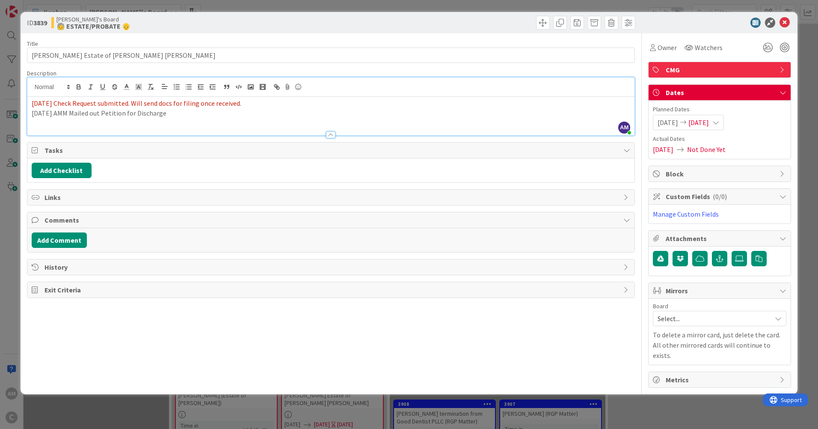
click at [238, 110] on p "[DATE] AMM Mailed out Petition for Discharge" at bounding box center [331, 113] width 598 height 10
click at [124, 128] on div at bounding box center [330, 131] width 607 height 9
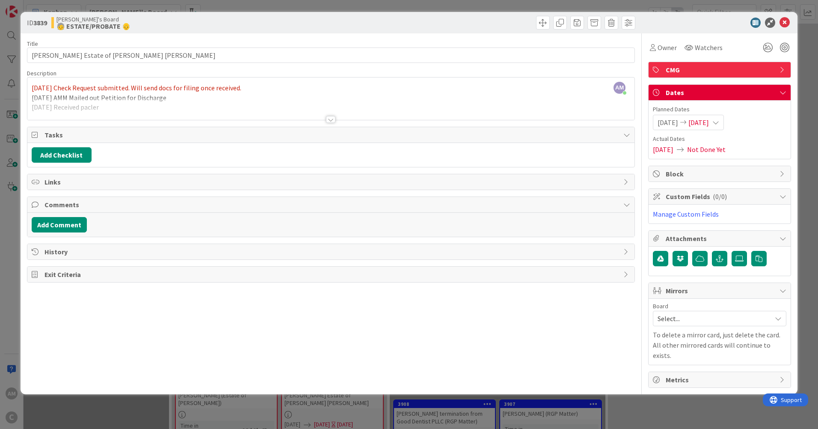
click at [122, 107] on div at bounding box center [330, 109] width 607 height 22
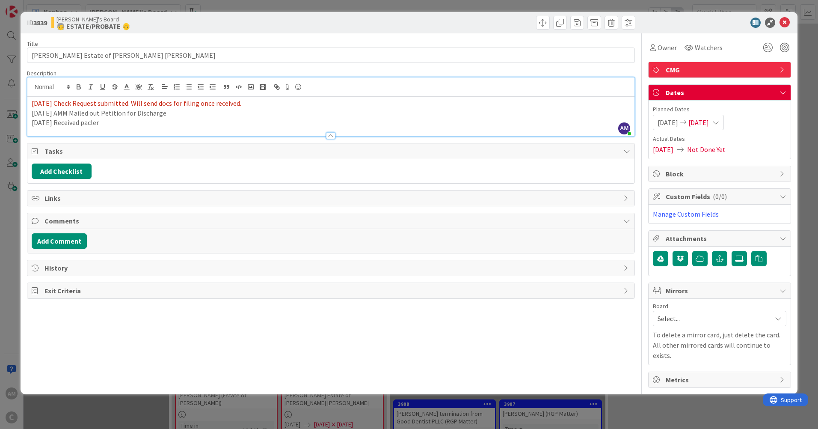
click at [122, 125] on p "[DATE] Received pacler" at bounding box center [331, 123] width 598 height 10
click at [203, 124] on p "[DATE] Received packet back re: Petition to Discharge" at bounding box center [331, 123] width 598 height 10
click at [204, 122] on p "[DATE] Received packet back re: Petition to Discharge" at bounding box center [331, 123] width 598 height 10
click at [782, 20] on icon at bounding box center [784, 23] width 10 height 10
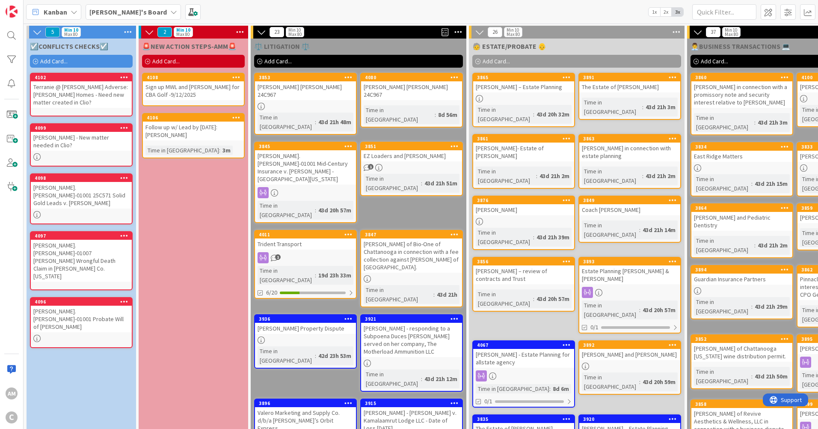
drag, startPoint x: 73, startPoint y: 303, endPoint x: 90, endPoint y: 296, distance: 18.0
click at [73, 303] on link "4096 [PERSON_NAME].[PERSON_NAME]-01001 Probate Will of [PERSON_NAME]" at bounding box center [81, 322] width 103 height 51
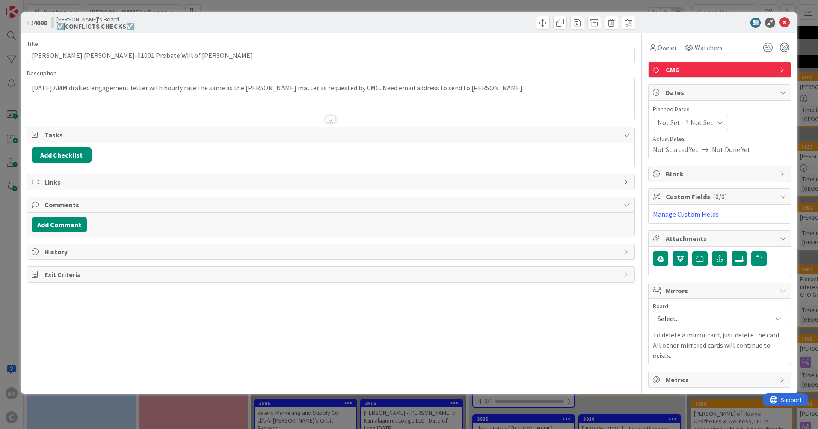
click at [507, 89] on div "[DATE] AMM drafted engagement letter with hourly rate the same as the [PERSON_N…" at bounding box center [330, 98] width 607 height 42
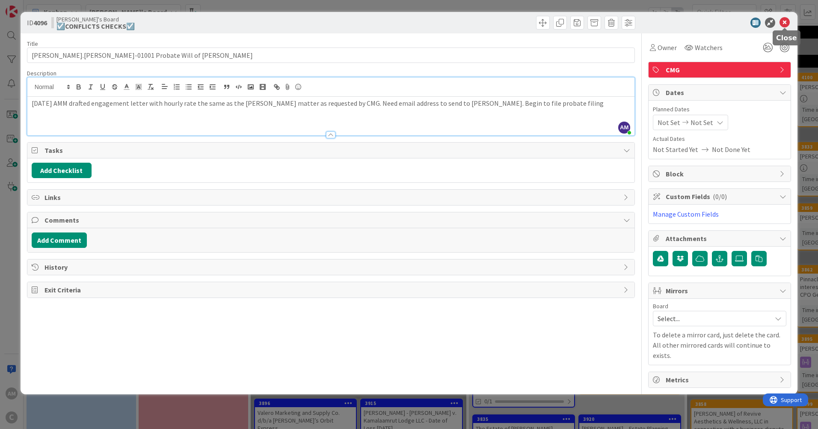
click at [786, 22] on icon at bounding box center [784, 23] width 10 height 10
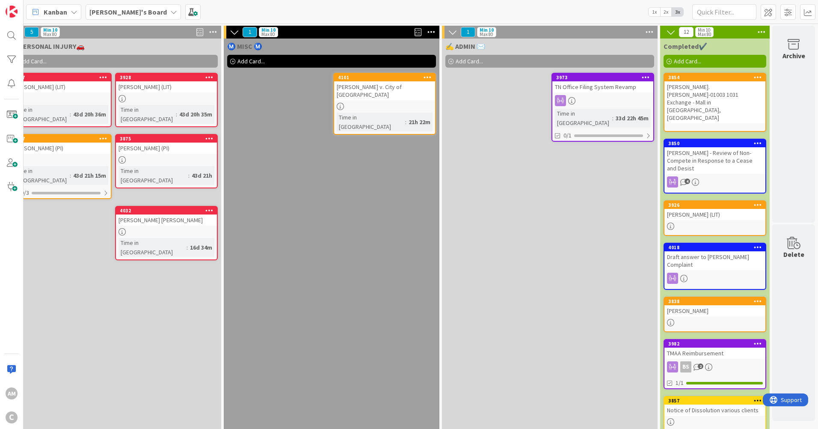
scroll to position [0, 814]
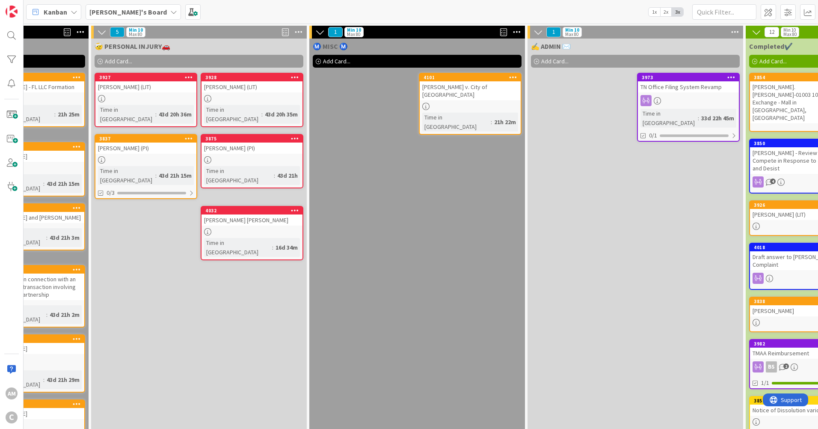
click at [537, 62] on icon at bounding box center [536, 61] width 5 height 5
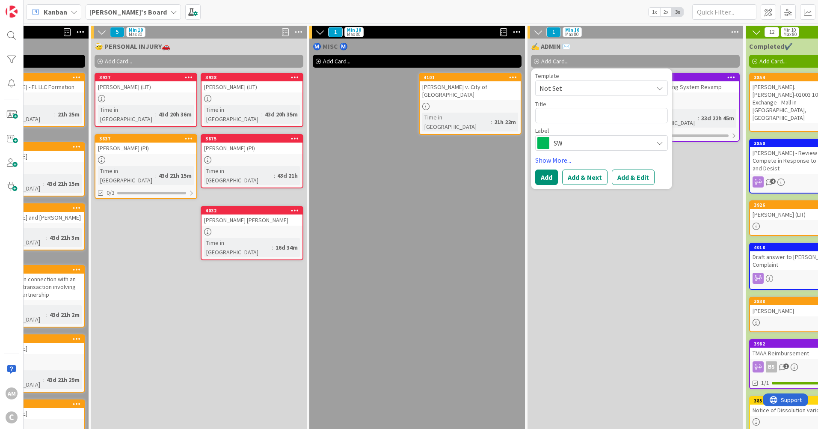
click at [644, 140] on span "SW" at bounding box center [601, 143] width 95 height 12
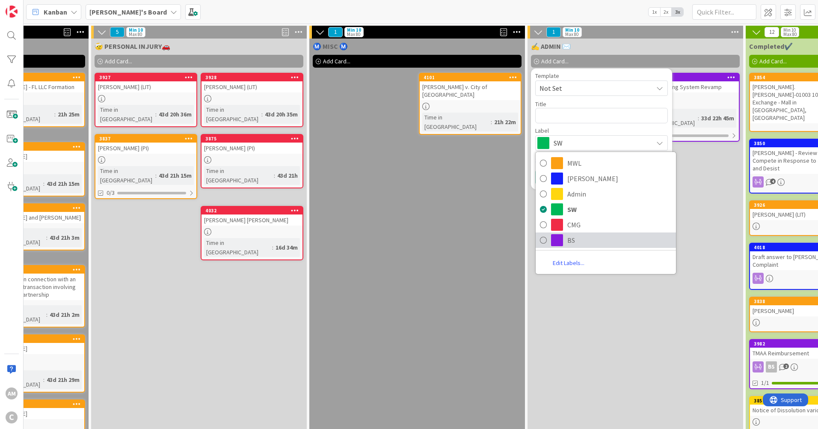
click at [581, 238] on span "BS" at bounding box center [619, 240] width 104 height 13
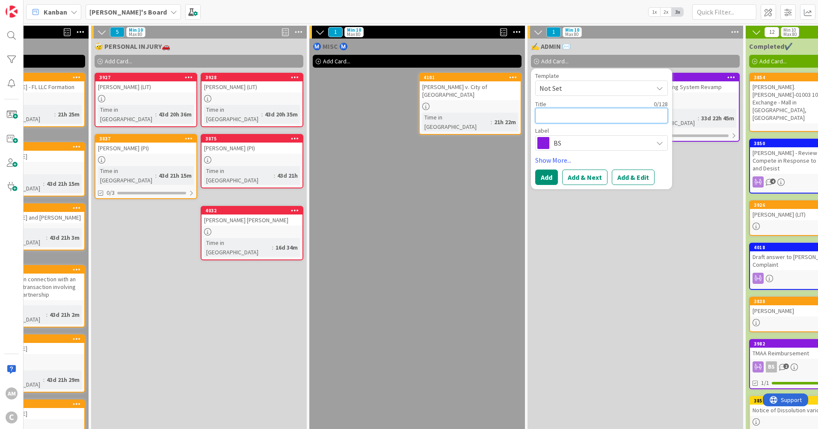
click at [572, 116] on textarea at bounding box center [601, 115] width 133 height 15
click at [553, 180] on button "Add" at bounding box center [546, 176] width 23 height 15
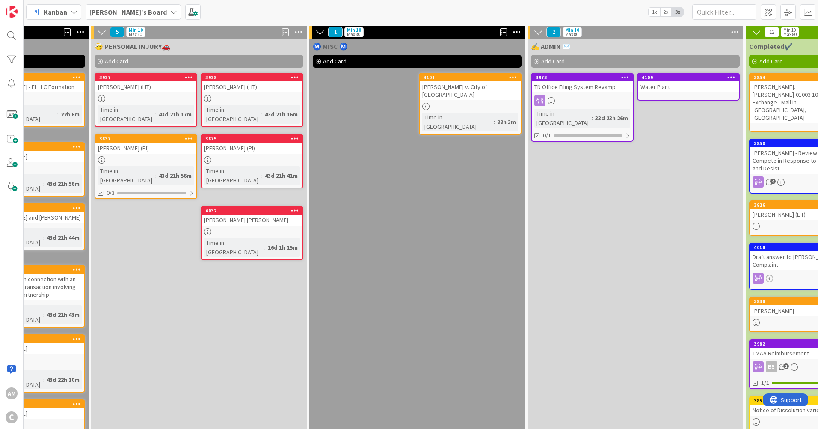
click at [547, 62] on span "Add Card..." at bounding box center [554, 61] width 27 height 8
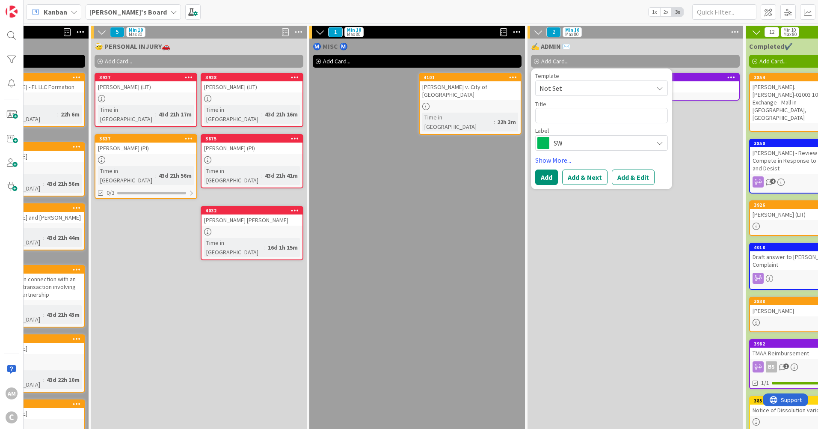
click at [634, 143] on span "SW" at bounding box center [601, 143] width 95 height 12
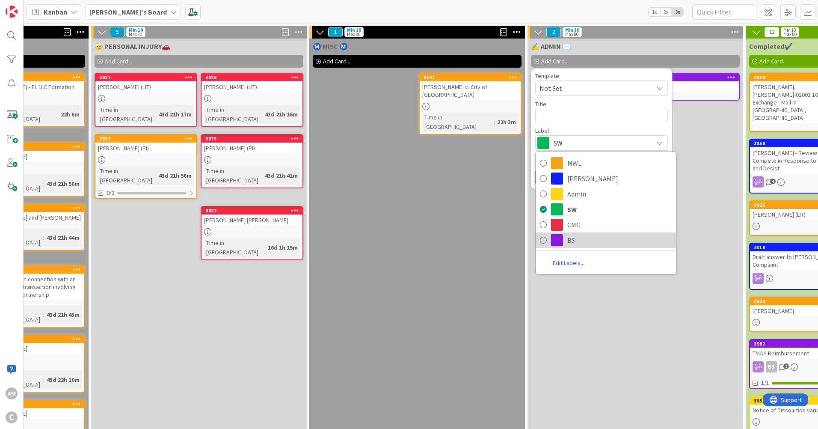
click at [579, 235] on span "BS" at bounding box center [619, 240] width 104 height 13
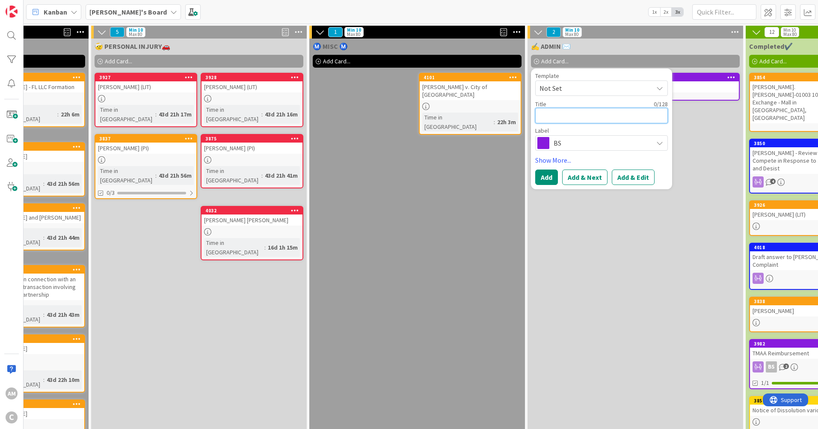
click at [572, 120] on textarea at bounding box center [601, 115] width 133 height 15
drag, startPoint x: 549, startPoint y: 173, endPoint x: 549, endPoint y: 196, distance: 22.7
click at [549, 172] on button "Add" at bounding box center [546, 176] width 23 height 15
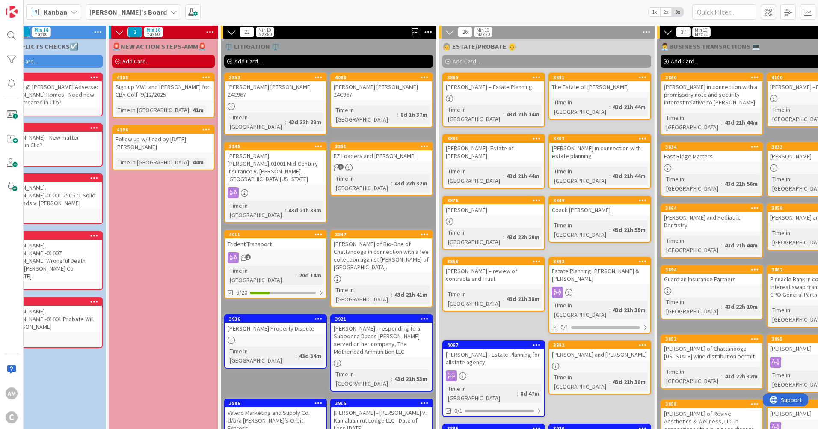
scroll to position [0, 0]
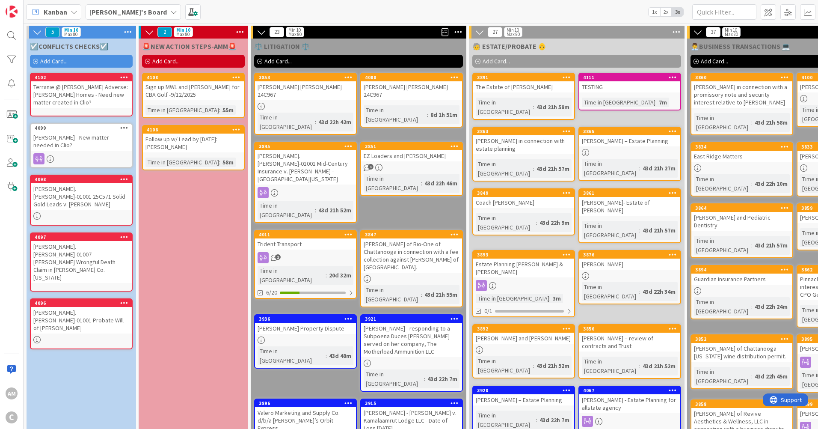
click at [598, 418] on icon at bounding box center [598, 421] width 7 height 7
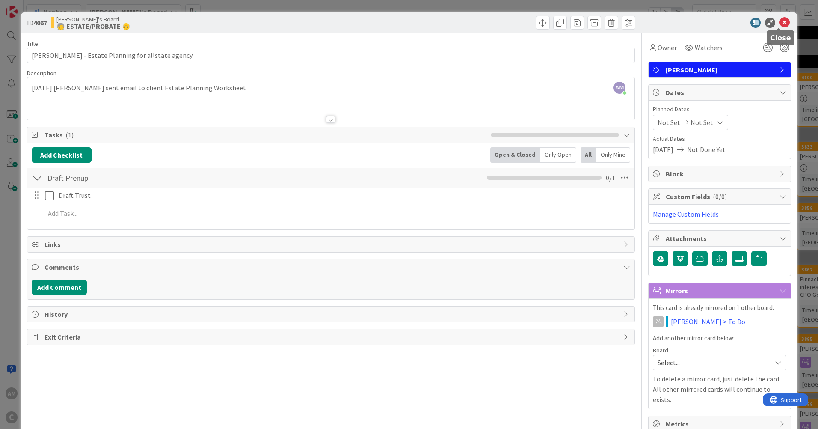
click at [780, 21] on icon at bounding box center [784, 23] width 10 height 10
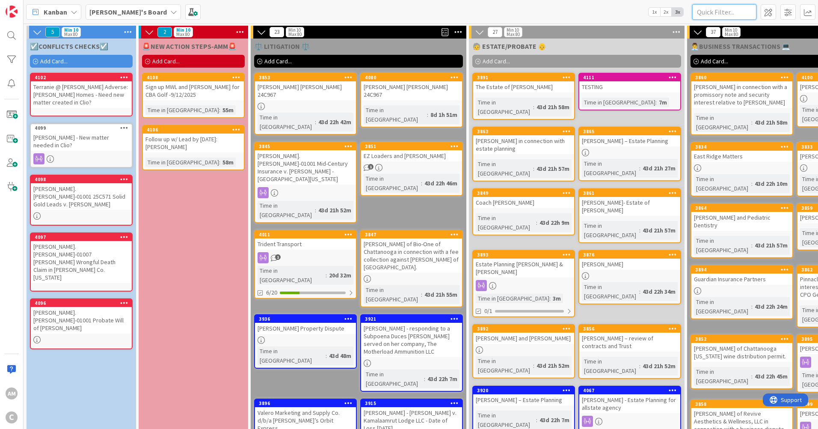
click at [708, 10] on input "text" at bounding box center [724, 11] width 64 height 15
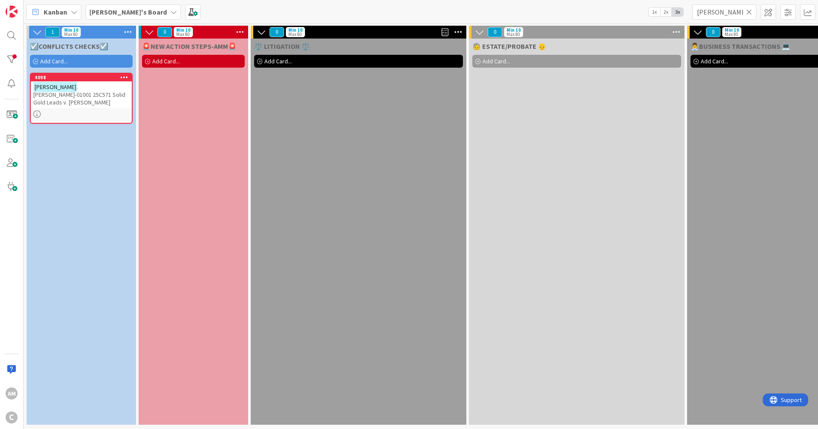
click at [91, 94] on span ".[PERSON_NAME]-01001 25C571 Solid Gold Leads v. [PERSON_NAME]" at bounding box center [79, 94] width 92 height 23
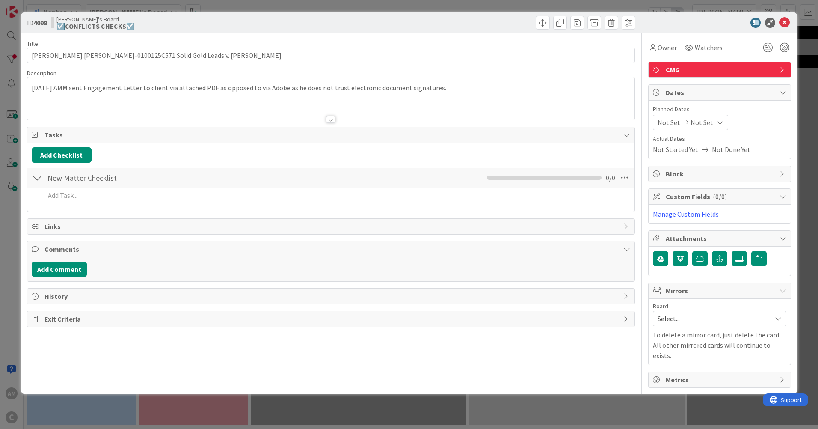
click at [545, 88] on div "[DATE] AMM sent Engagement Letter to client via attached PDF as opposed to via …" at bounding box center [330, 98] width 607 height 42
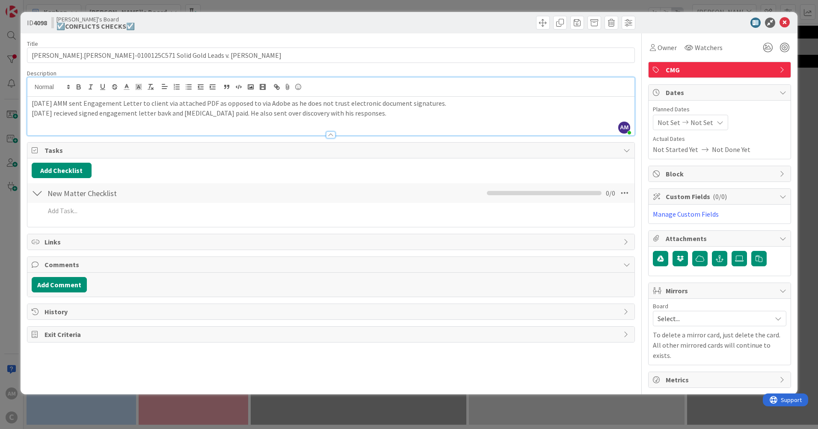
click at [173, 111] on p "[DATE] recieved signed engagement letter bavk and [MEDICAL_DATA] paid. He also …" at bounding box center [331, 113] width 598 height 10
drag, startPoint x: 173, startPoint y: 111, endPoint x: 175, endPoint y: 115, distance: 5.0
click at [160, 124] on div "[DATE] AMM sent Engagement Letter to client via attached PDF as opposed to via …" at bounding box center [330, 116] width 607 height 39
click at [786, 22] on icon at bounding box center [784, 23] width 10 height 10
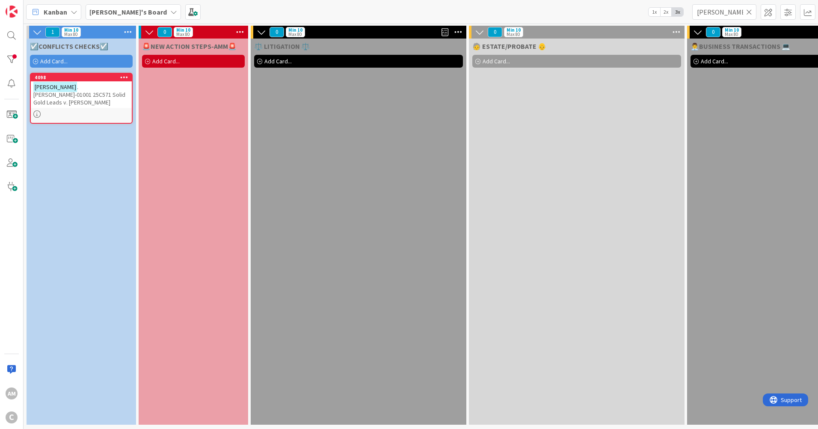
drag, startPoint x: 746, startPoint y: 9, endPoint x: 756, endPoint y: 68, distance: 59.9
click at [746, 9] on icon at bounding box center [749, 12] width 6 height 8
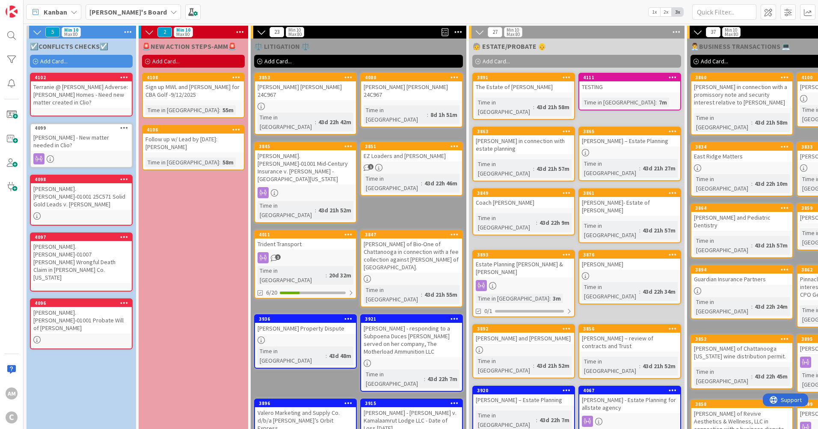
click at [126, 129] on icon at bounding box center [124, 127] width 8 height 6
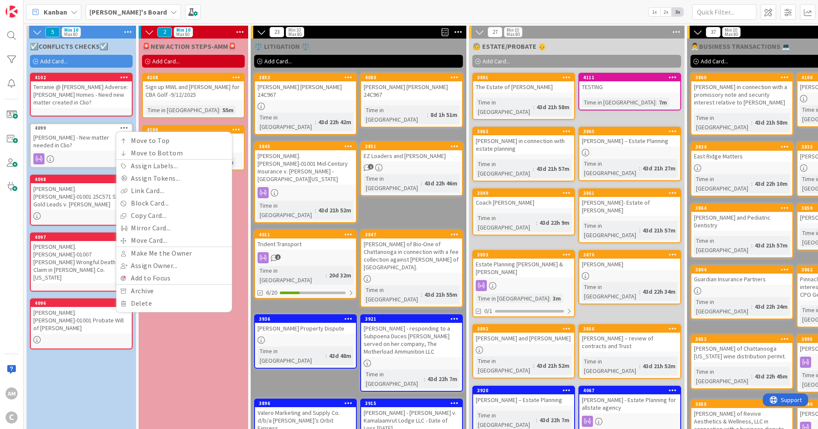
click at [77, 148] on div "[PERSON_NAME] - New matter needed in Clio?" at bounding box center [81, 141] width 101 height 19
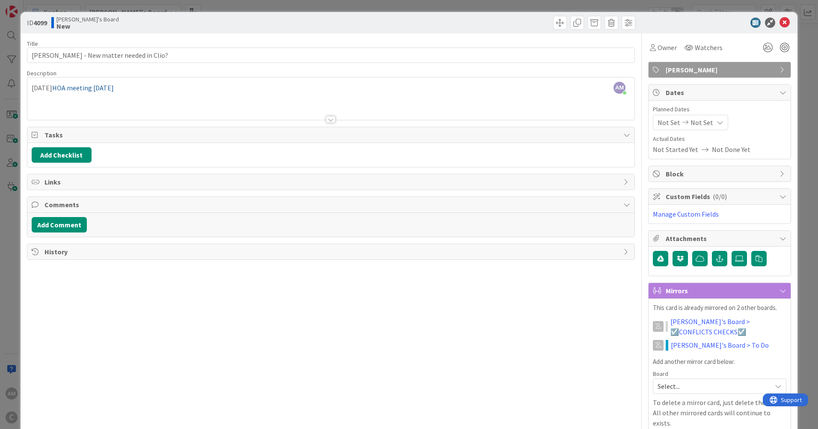
scroll to position [35, 0]
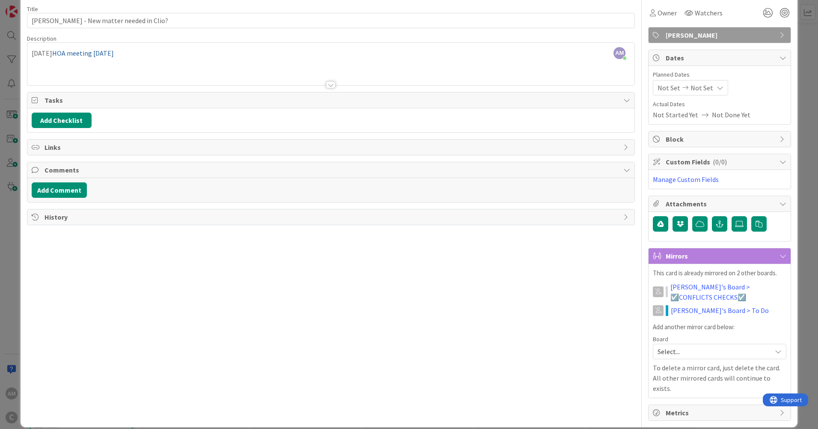
click at [779, 160] on icon at bounding box center [782, 161] width 7 height 7
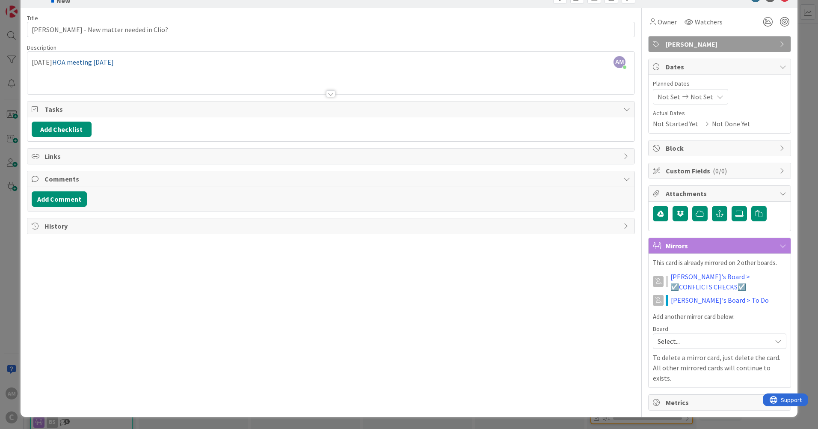
scroll to position [15, 0]
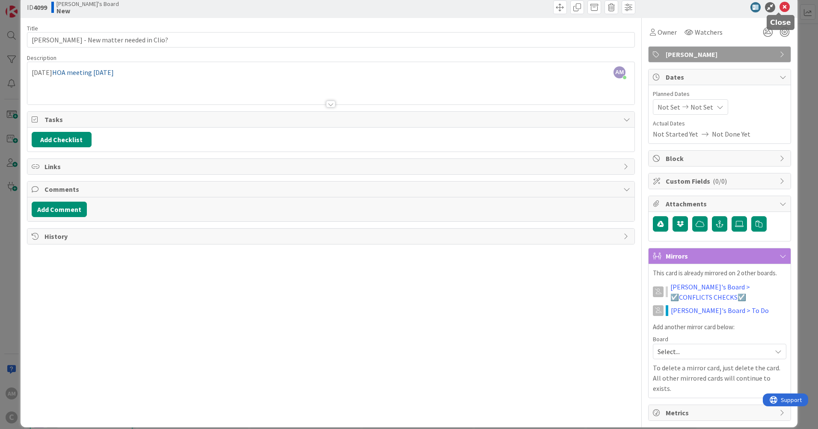
click at [779, 4] on icon at bounding box center [784, 7] width 10 height 10
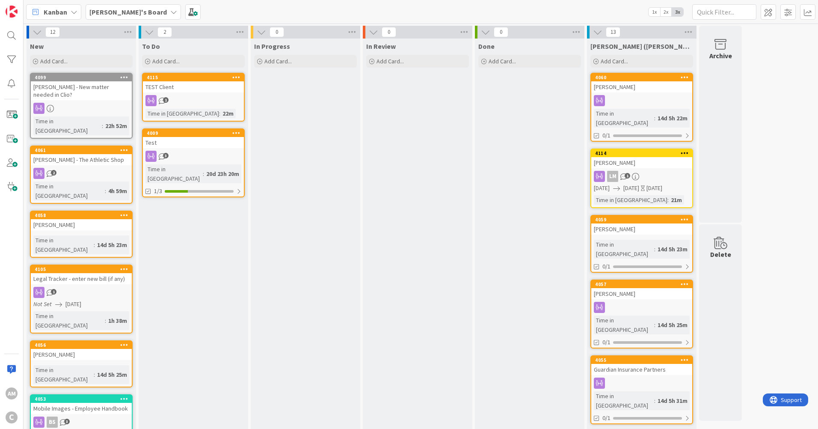
click at [170, 13] on icon at bounding box center [173, 12] width 7 height 7
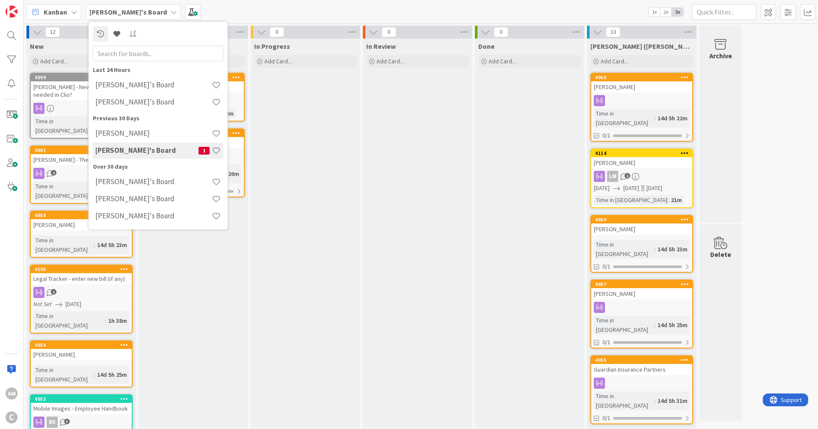
click at [140, 79] on div "[PERSON_NAME]'s Board" at bounding box center [158, 85] width 130 height 16
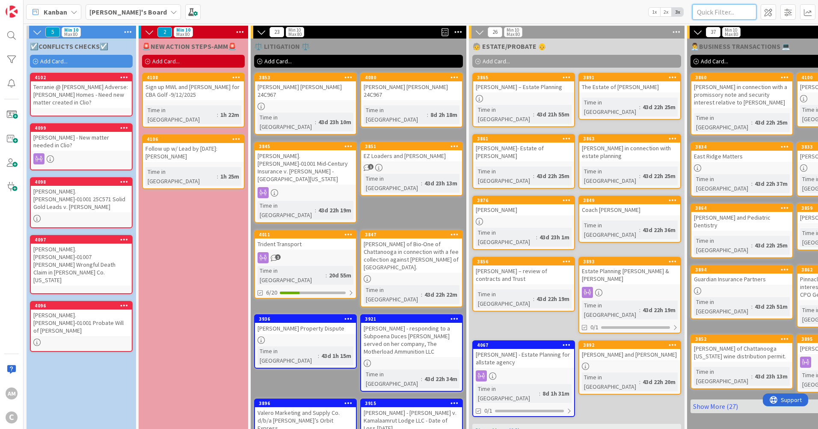
click at [740, 15] on input "text" at bounding box center [724, 11] width 64 height 15
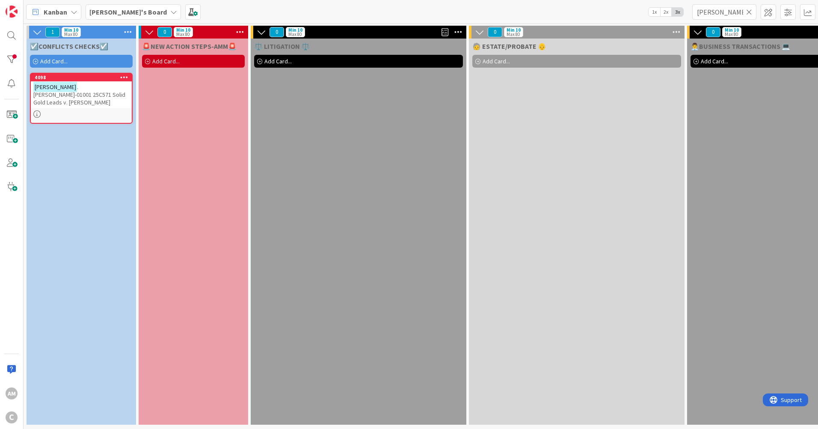
click at [62, 110] on div at bounding box center [81, 113] width 101 height 7
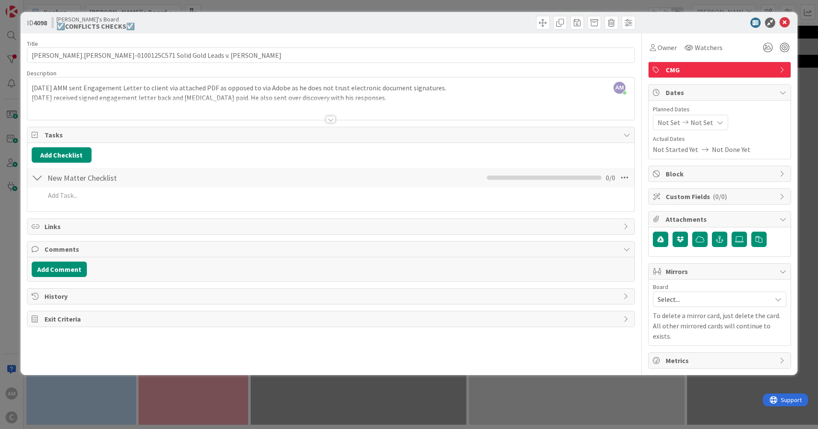
click at [402, 100] on div at bounding box center [330, 109] width 607 height 22
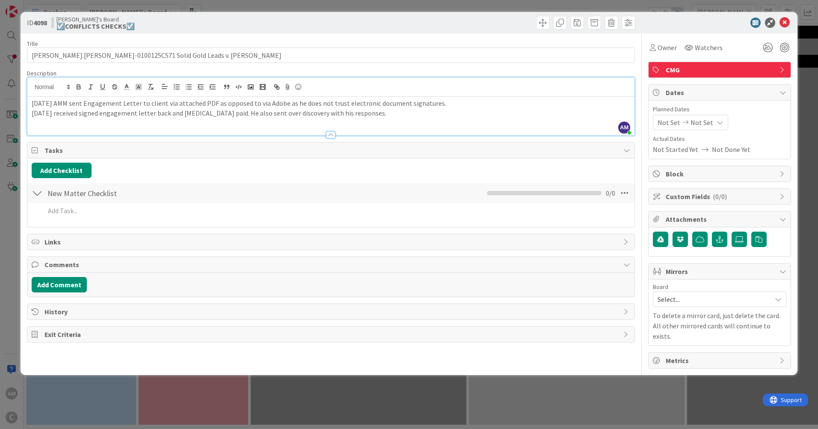
click at [391, 111] on p "[DATE] received signed engagement letter back and [MEDICAL_DATA] paid. He also …" at bounding box center [331, 113] width 598 height 10
click at [342, 113] on p "[DATE] received signed engagement letter back and [MEDICAL_DATA] paid. He also …" at bounding box center [331, 113] width 598 height 10
drag, startPoint x: 282, startPoint y: 113, endPoint x: 335, endPoint y: 170, distance: 77.5
click at [282, 114] on p "[DATE] received signed engagement letter back and [MEDICAL_DATA] paid. He also …" at bounding box center [331, 113] width 598 height 10
click at [425, 113] on p "[DATE] received signed engagement letter back and [MEDICAL_DATA] paid. He also …" at bounding box center [331, 113] width 598 height 10
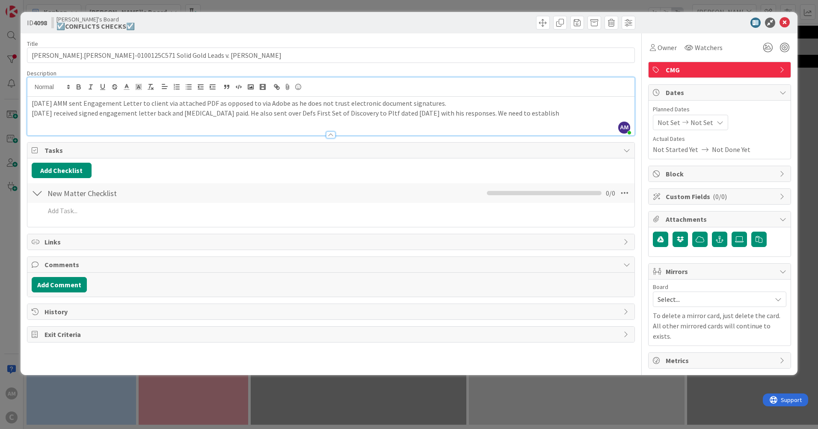
click at [551, 116] on p "[DATE] received signed engagement letter back and [MEDICAL_DATA] paid. He also …" at bounding box center [331, 113] width 598 height 10
click at [785, 22] on icon at bounding box center [784, 23] width 10 height 10
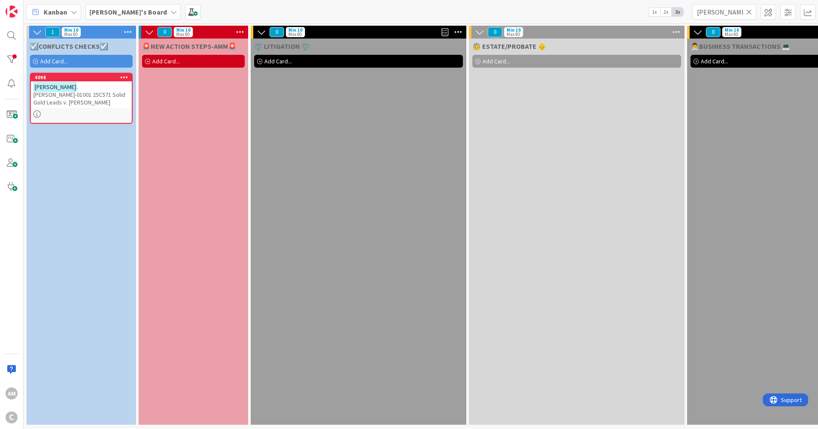
click at [750, 12] on icon at bounding box center [749, 12] width 6 height 8
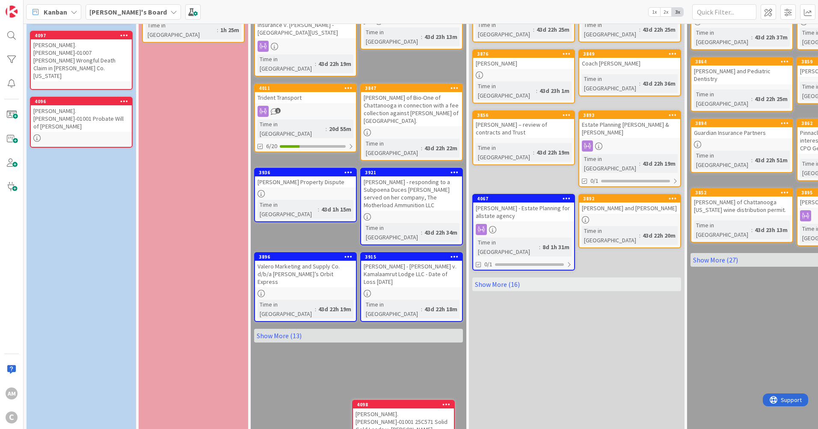
scroll to position [156, 0]
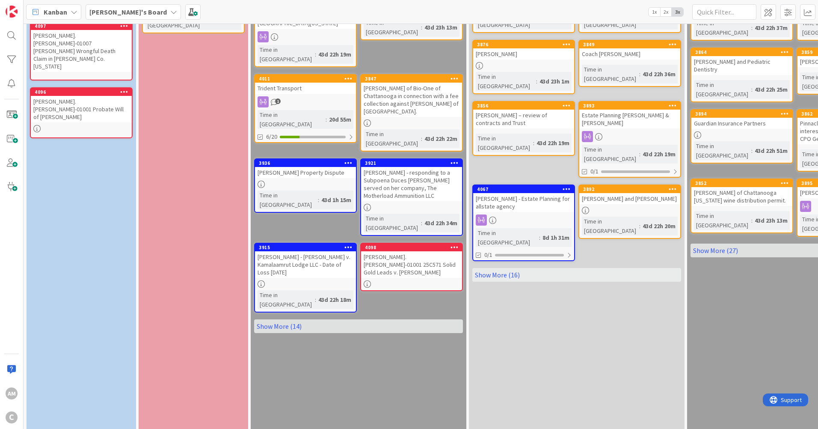
click at [275, 319] on link "Show More (14)" at bounding box center [358, 326] width 209 height 14
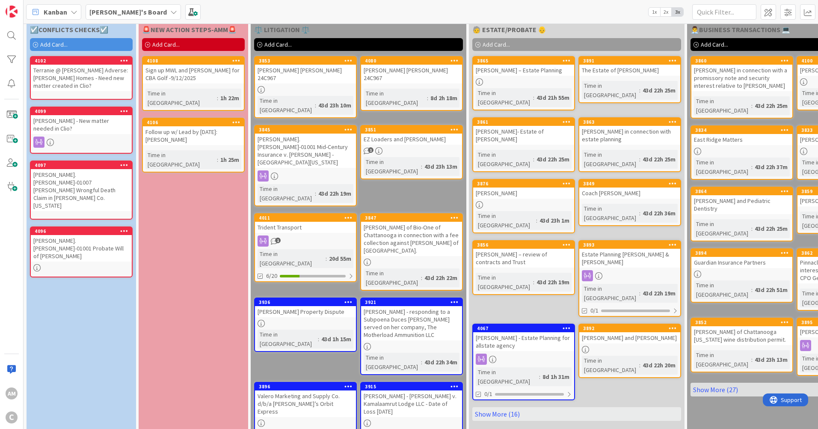
scroll to position [0, 0]
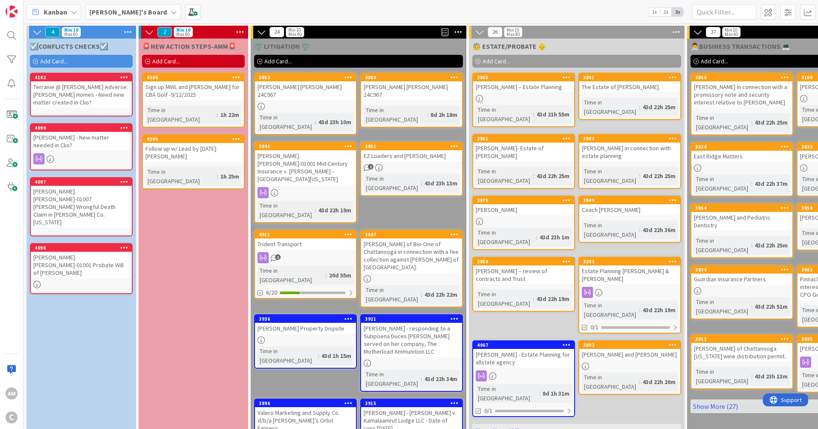
click at [64, 254] on div "[PERSON_NAME].[PERSON_NAME]-01001 Probate Will of [PERSON_NAME]" at bounding box center [81, 265] width 101 height 27
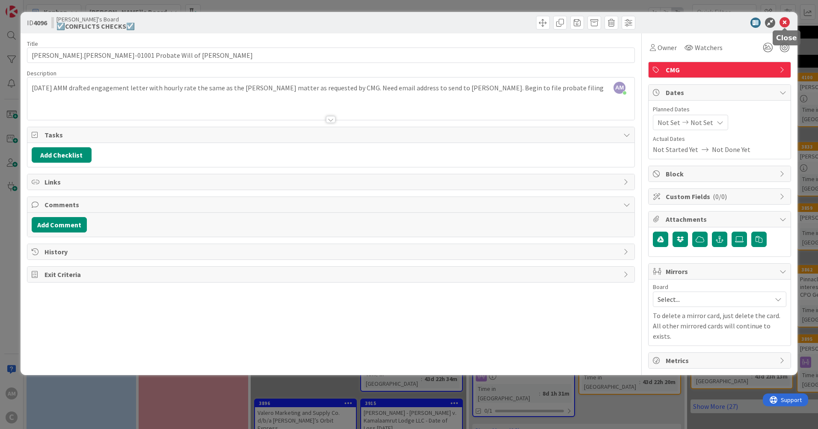
click at [785, 24] on icon at bounding box center [784, 23] width 10 height 10
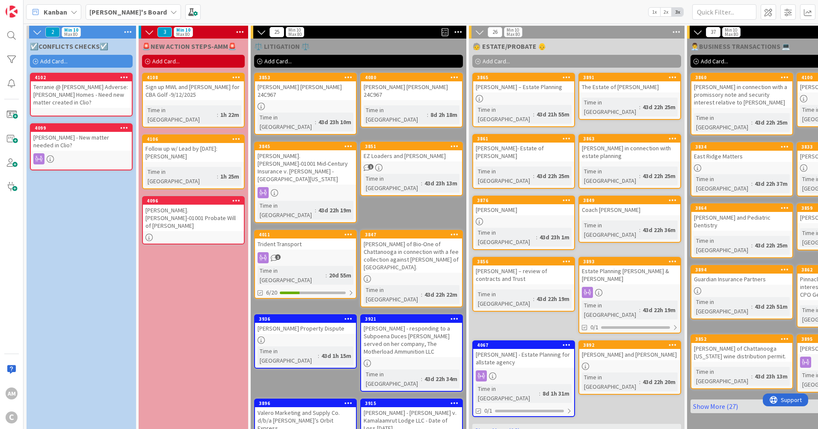
click at [92, 152] on link "4099 [PERSON_NAME] - New matter needed in Clio?" at bounding box center [81, 146] width 103 height 47
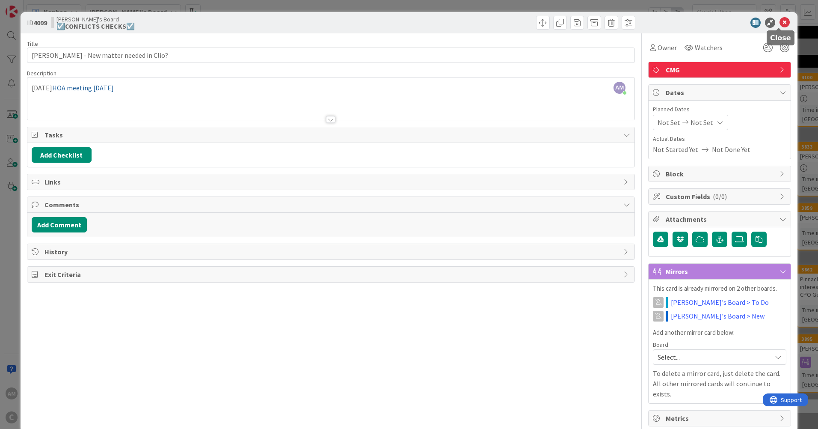
drag, startPoint x: 777, startPoint y: 22, endPoint x: 815, endPoint y: 77, distance: 66.6
click at [779, 22] on icon at bounding box center [784, 23] width 10 height 10
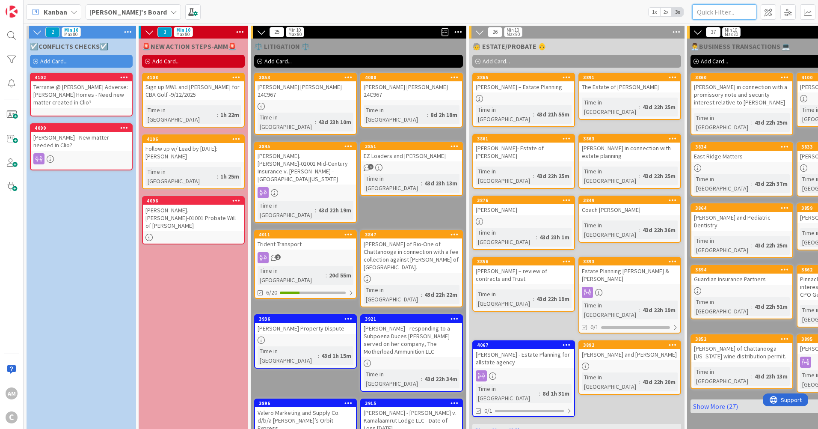
click at [725, 12] on input "text" at bounding box center [724, 11] width 64 height 15
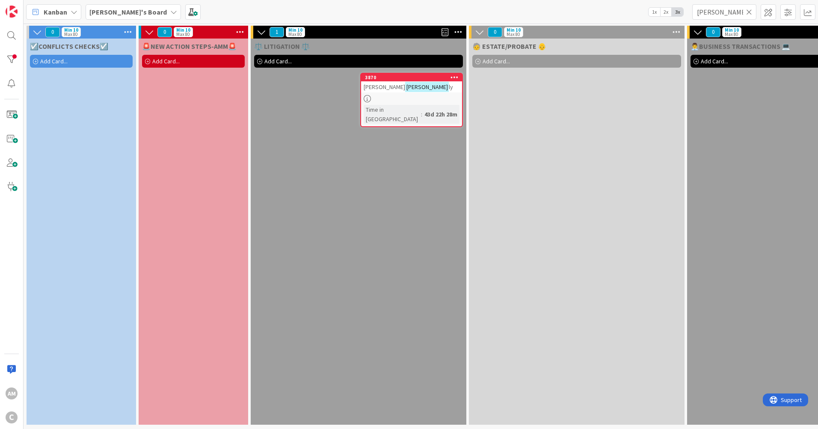
click at [430, 95] on div at bounding box center [411, 98] width 101 height 7
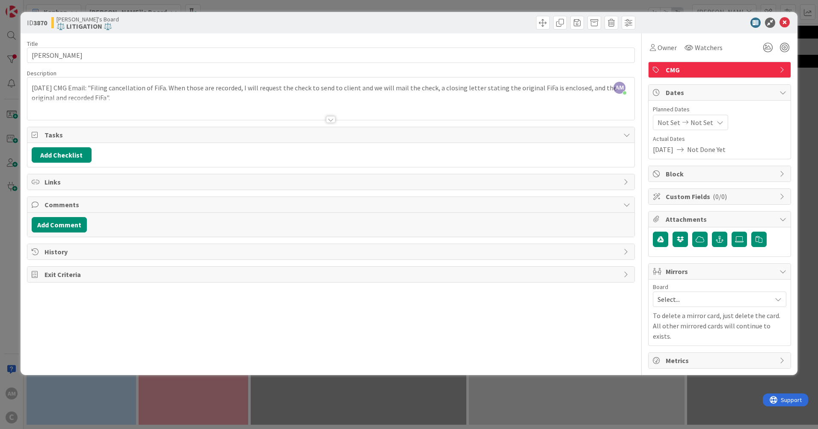
click at [477, 107] on div at bounding box center [330, 109] width 607 height 22
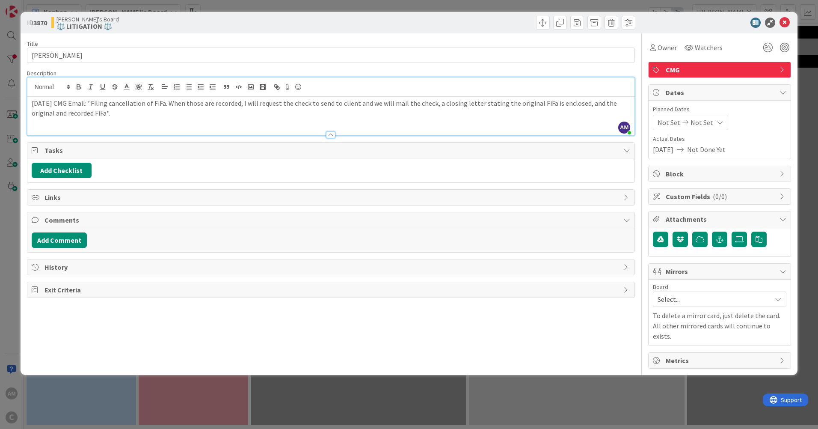
click at [180, 122] on div "[DATE] CMG Email: "Filing cancellation of FiFa. When those are recorded, I will…" at bounding box center [330, 116] width 607 height 39
click at [784, 23] on icon at bounding box center [784, 23] width 10 height 10
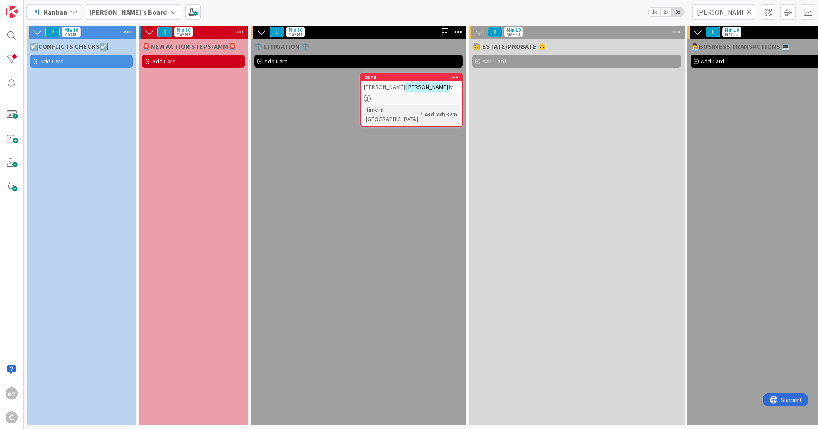
click at [751, 11] on icon at bounding box center [749, 12] width 6 height 8
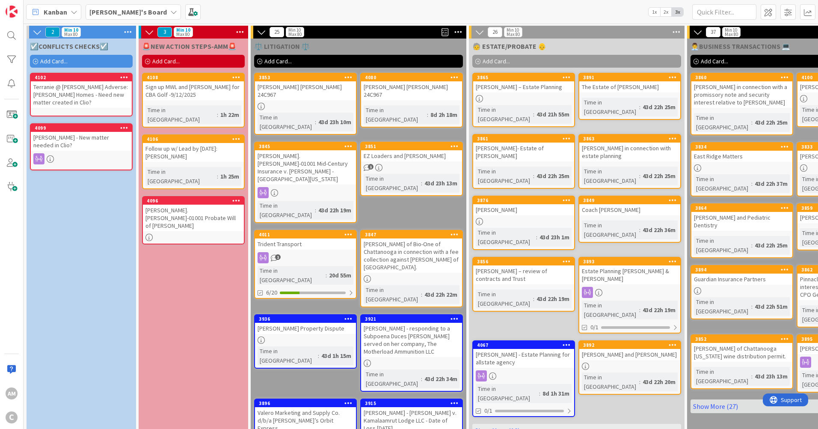
scroll to position [43, 0]
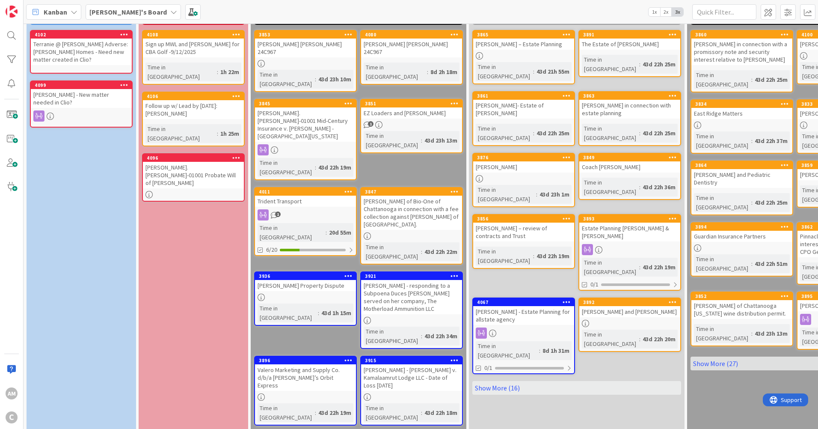
click at [345, 303] on div "Time in Column : 43d 1h 15m" at bounding box center [306, 312] width 96 height 19
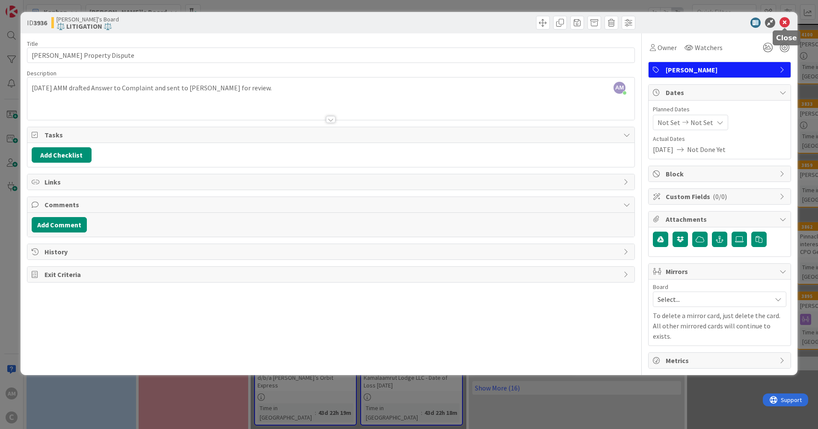
click at [783, 25] on icon at bounding box center [784, 23] width 10 height 10
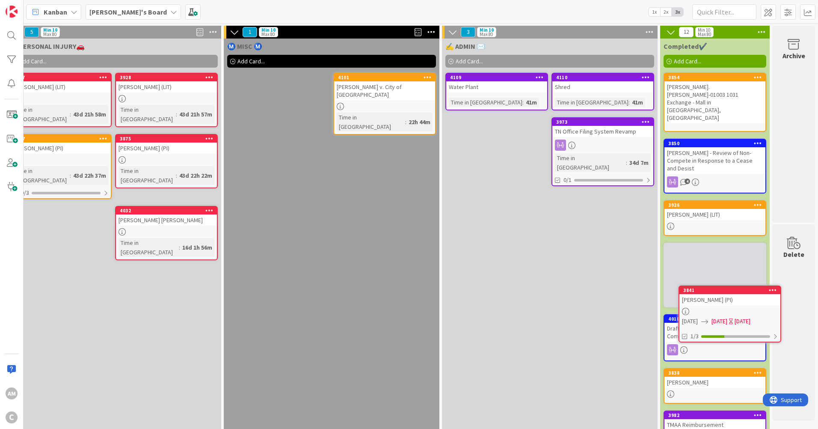
scroll to position [0, 906]
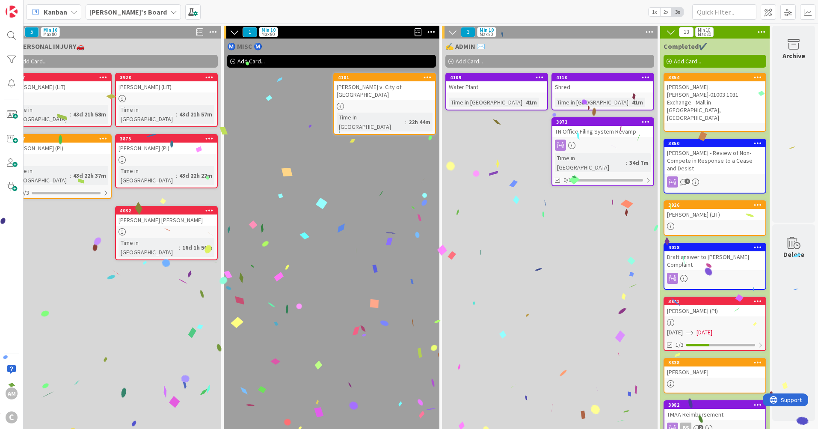
click at [230, 30] on icon at bounding box center [234, 31] width 9 height 9
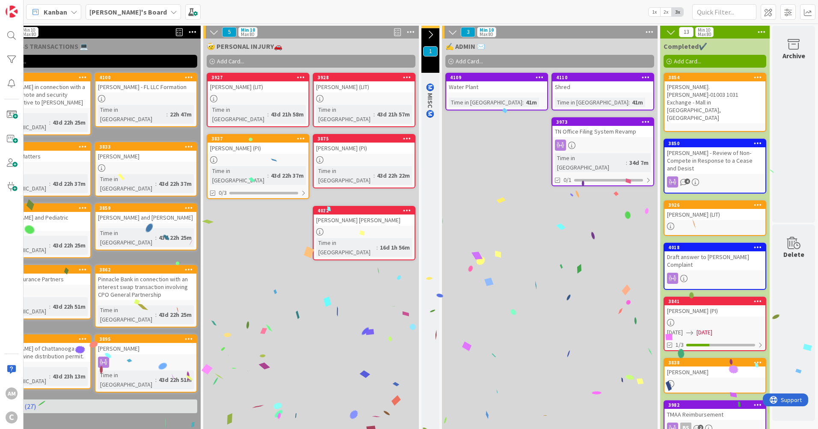
scroll to position [0, 708]
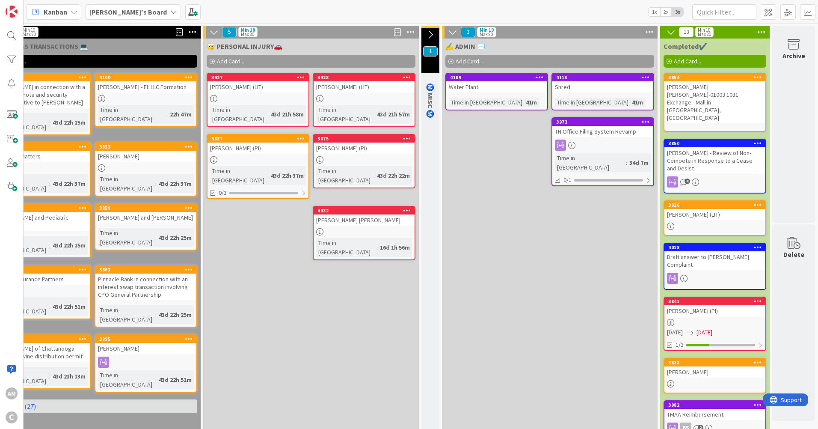
click at [427, 34] on icon at bounding box center [430, 34] width 9 height 9
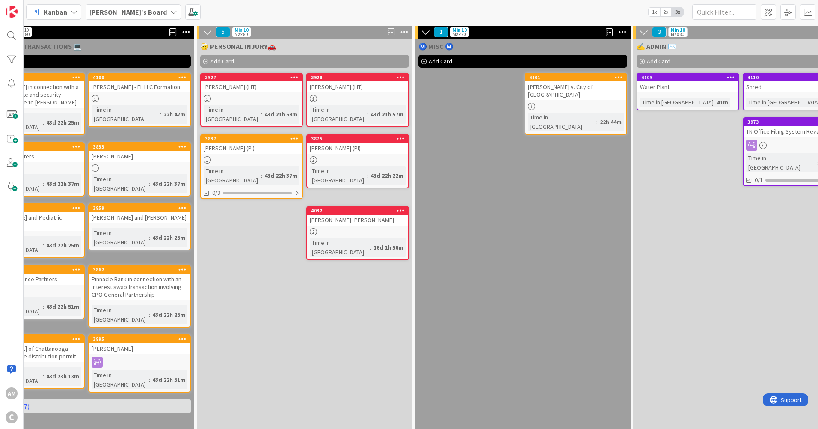
click at [427, 34] on icon at bounding box center [425, 31] width 9 height 9
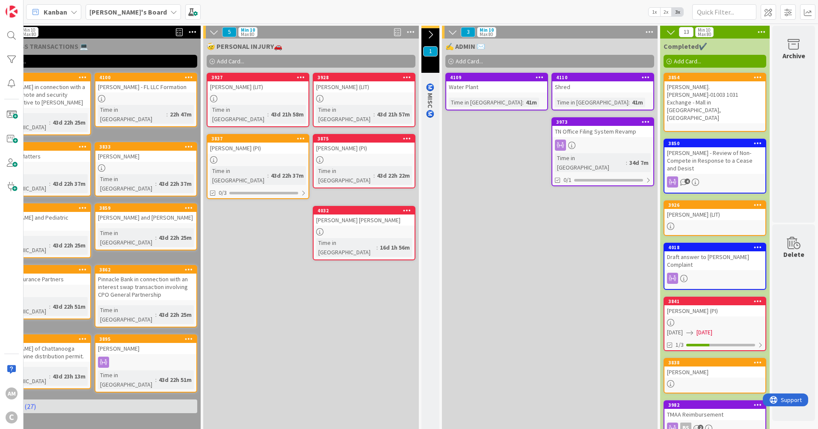
click at [448, 31] on icon at bounding box center [452, 31] width 9 height 9
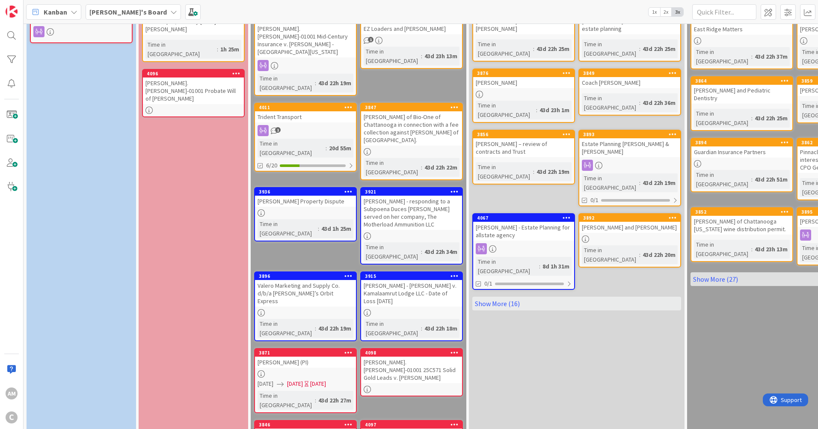
scroll to position [128, 0]
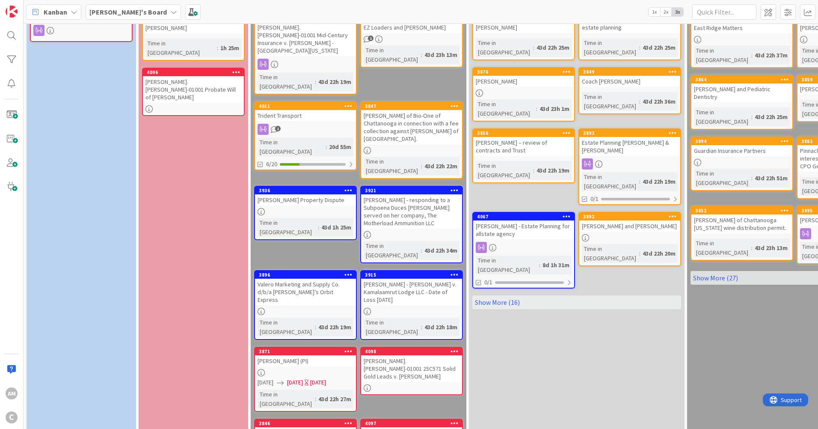
click at [553, 220] on div "[PERSON_NAME] - Estate Planning for allstate agency" at bounding box center [523, 229] width 101 height 19
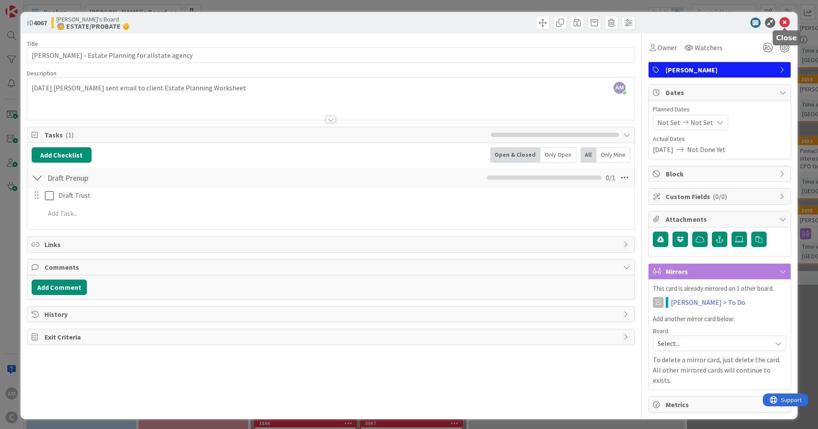
click at [786, 20] on icon at bounding box center [784, 23] width 10 height 10
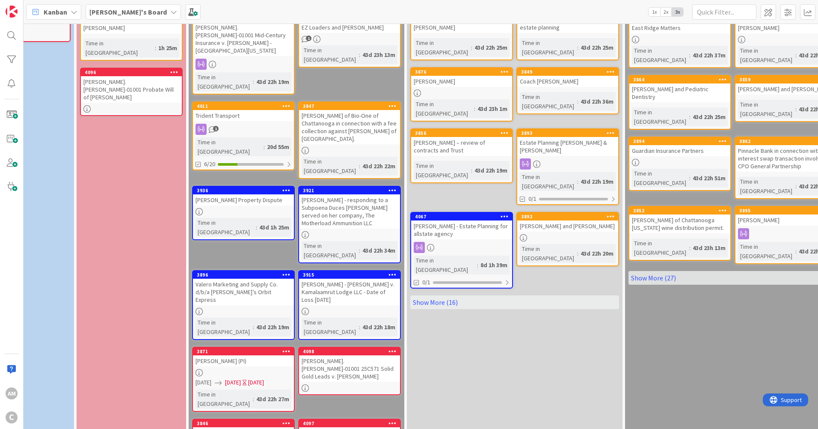
scroll to position [128, 225]
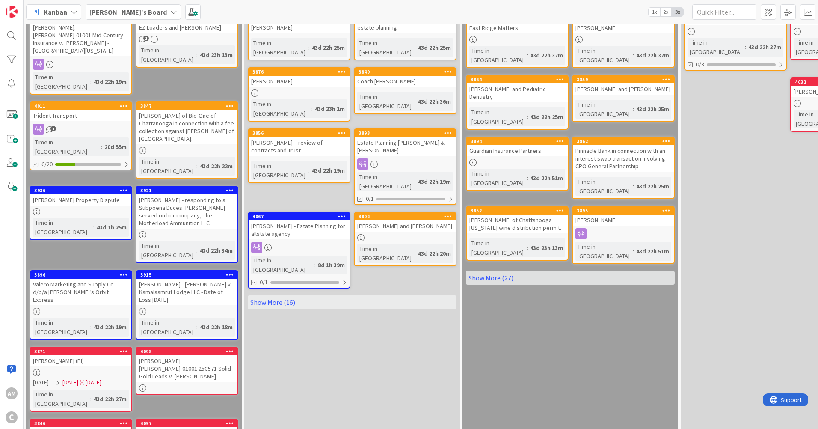
click at [286, 295] on link "Show More (16)" at bounding box center [352, 302] width 209 height 14
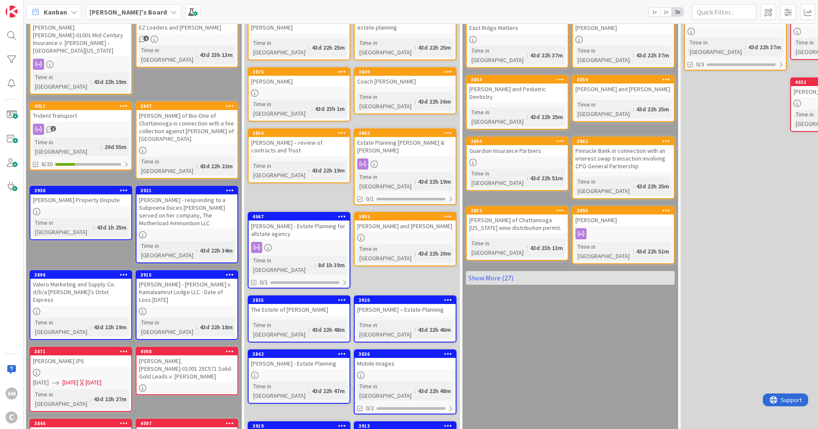
click at [499, 271] on link "Show More (27)" at bounding box center [570, 278] width 209 height 14
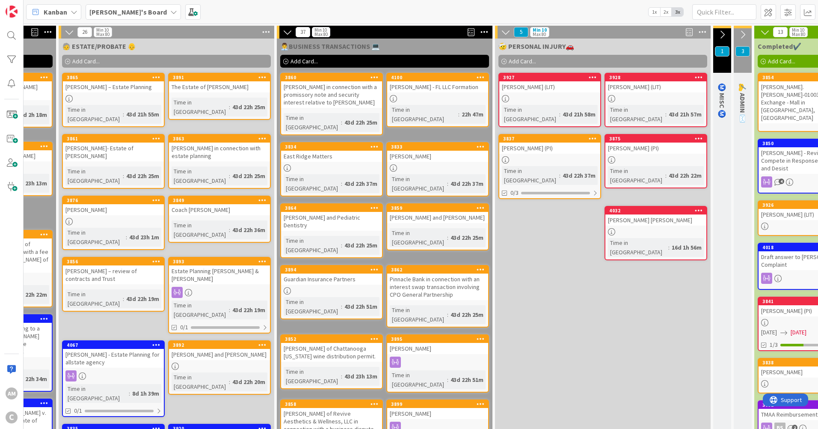
scroll to position [0, 511]
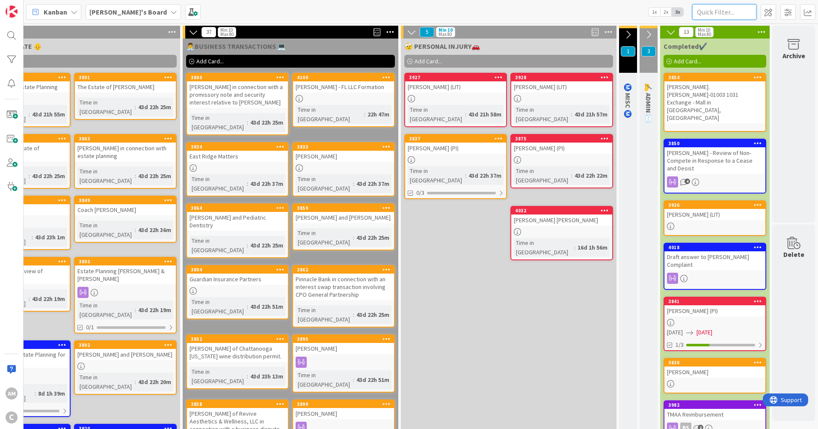
click at [709, 12] on input "text" at bounding box center [724, 11] width 64 height 15
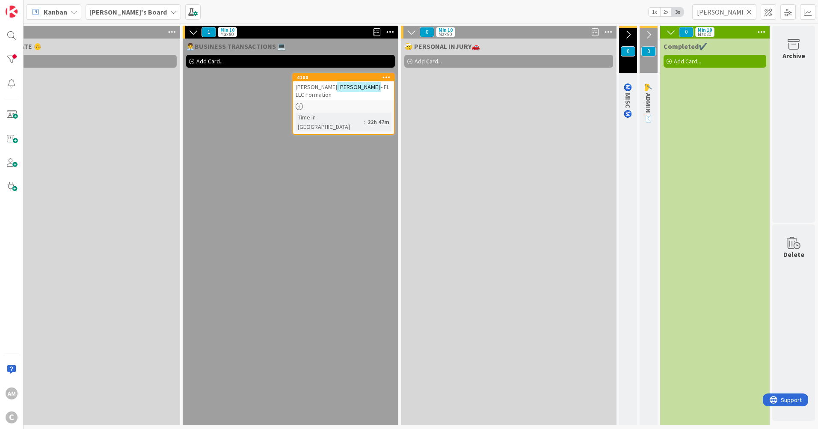
click at [339, 95] on link "4100 [PERSON_NAME] - FL LLC Formation Time in [GEOGRAPHIC_DATA] : 22h 47m" at bounding box center [343, 104] width 103 height 62
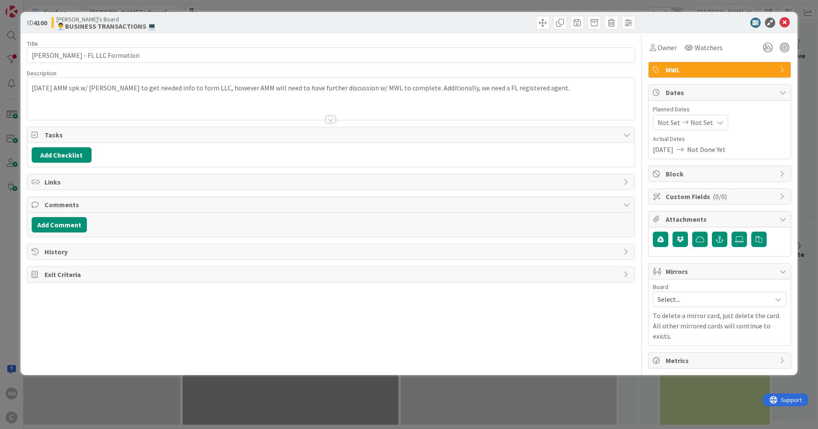
click at [585, 92] on div "[DATE] AMM spk w/ [PERSON_NAME] to get needed info to form LLC, however AMM wil…" at bounding box center [330, 98] width 607 height 42
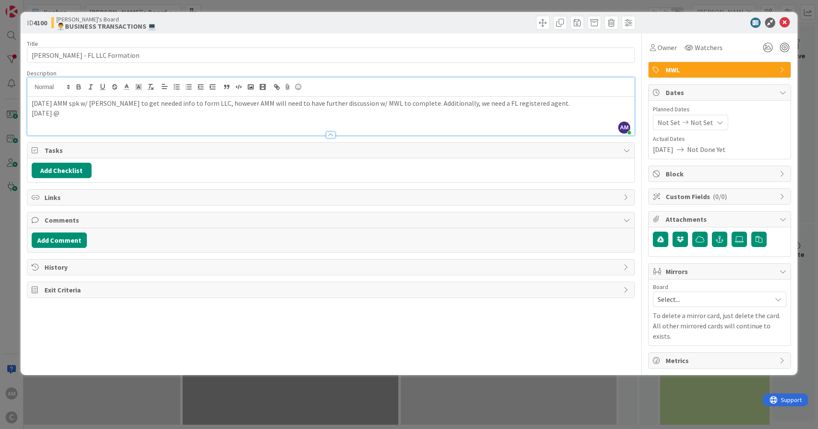
click at [737, 273] on span "Mirrors" at bounding box center [721, 271] width 110 height 10
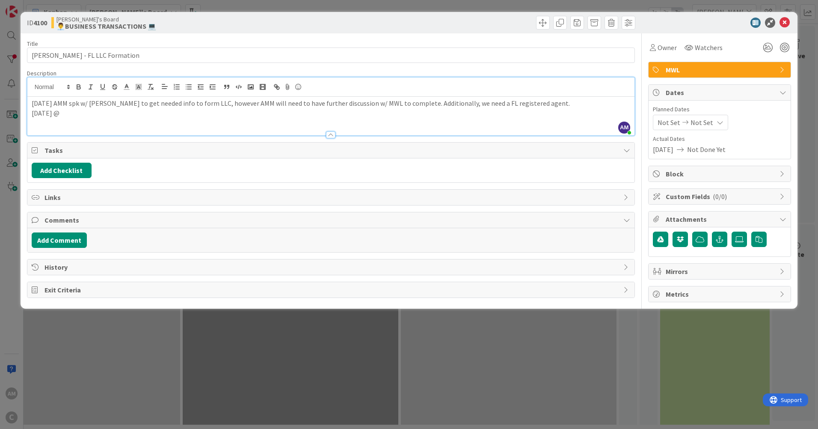
click at [737, 273] on span "Mirrors" at bounding box center [721, 271] width 110 height 10
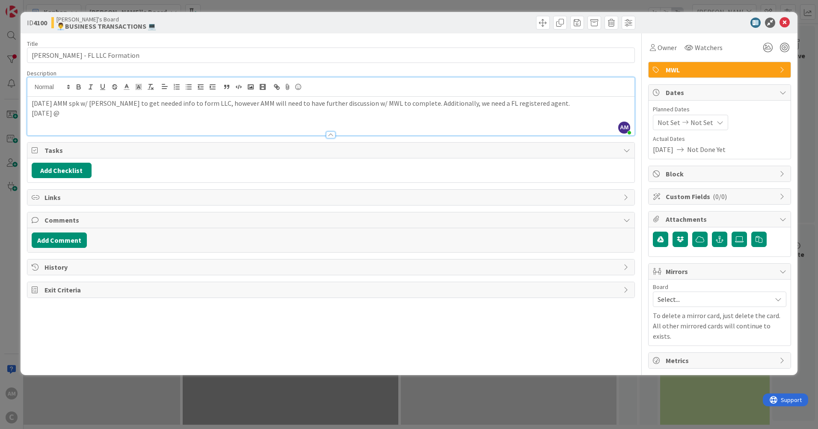
click at [734, 299] on span "Select..." at bounding box center [713, 299] width 110 height 12
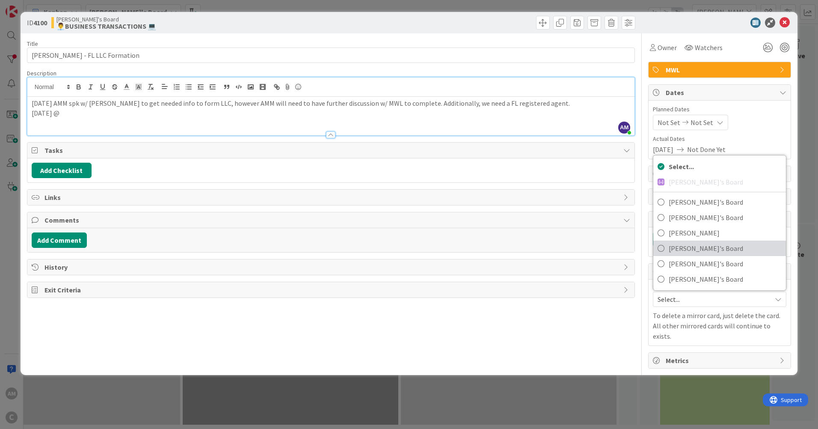
click at [713, 249] on span "[PERSON_NAME]'s Board" at bounding box center [725, 248] width 113 height 13
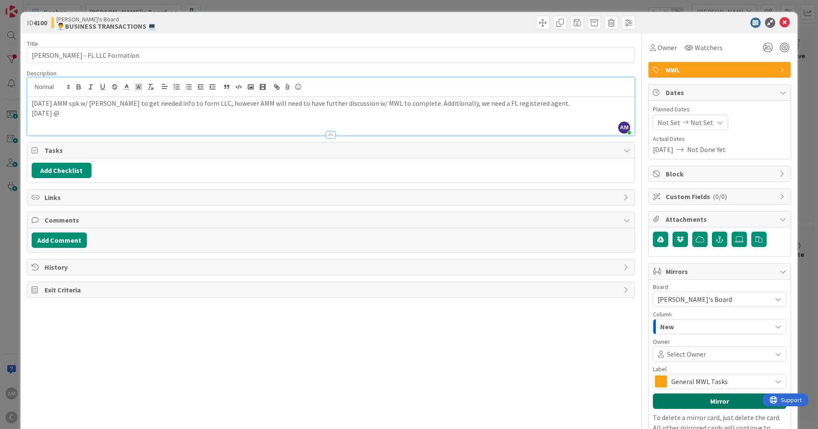
click at [715, 403] on button "Mirror" at bounding box center [719, 400] width 133 height 15
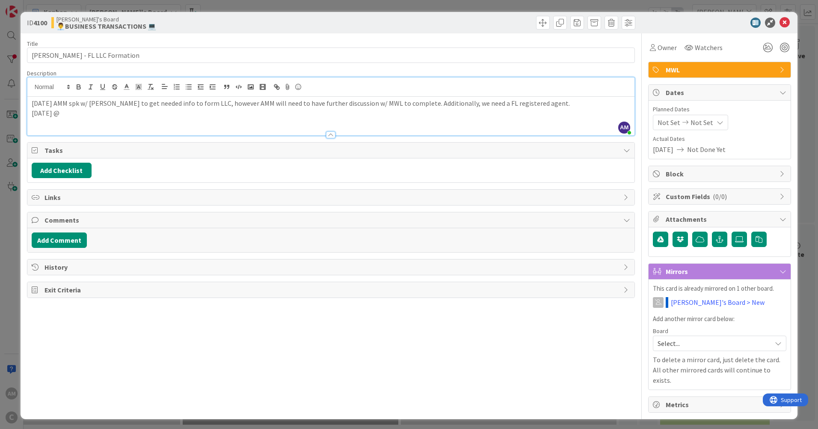
click at [130, 122] on div "[DATE] AMM spk w/ [PERSON_NAME] to get needed info to form LLC, however AMM wil…" at bounding box center [330, 116] width 607 height 39
click at [253, 113] on p "[DATE] AMM asked @marklitchford if he had a chance to discuses" at bounding box center [331, 113] width 598 height 10
click at [297, 115] on p "[DATE] AMM asked @marklitchford if he had a chance to discuss understanding of a" at bounding box center [331, 113] width 598 height 10
click at [787, 21] on icon at bounding box center [784, 23] width 10 height 10
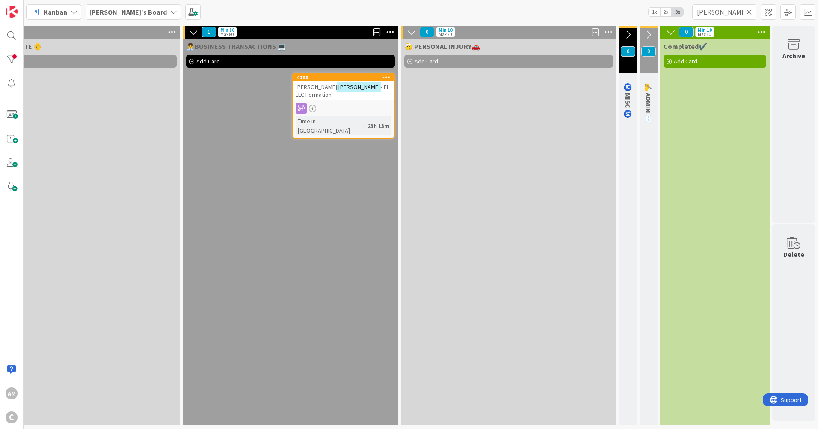
click at [750, 13] on icon at bounding box center [749, 12] width 6 height 8
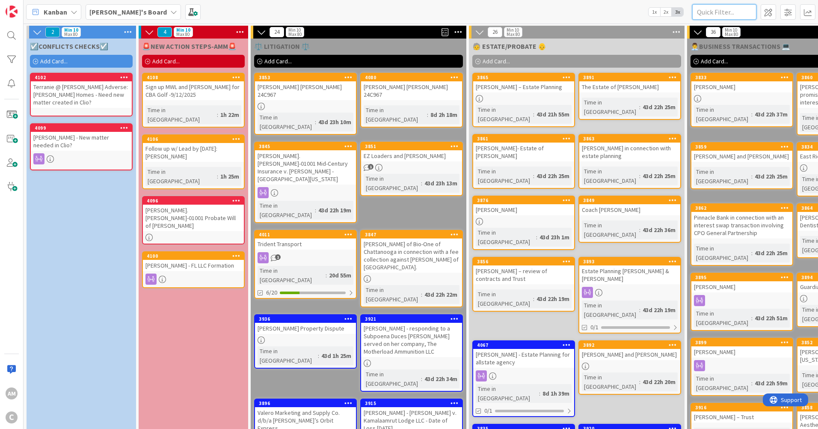
click at [706, 11] on input "text" at bounding box center [724, 11] width 64 height 15
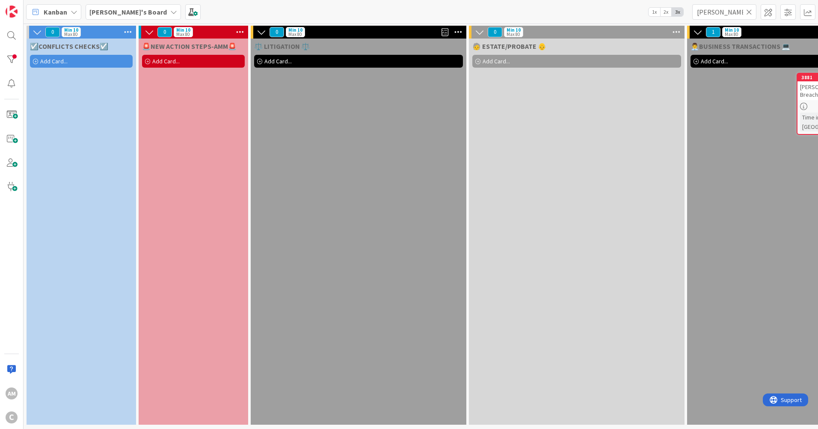
click at [809, 85] on span "[PERSON_NAME]" at bounding box center [820, 87] width 41 height 8
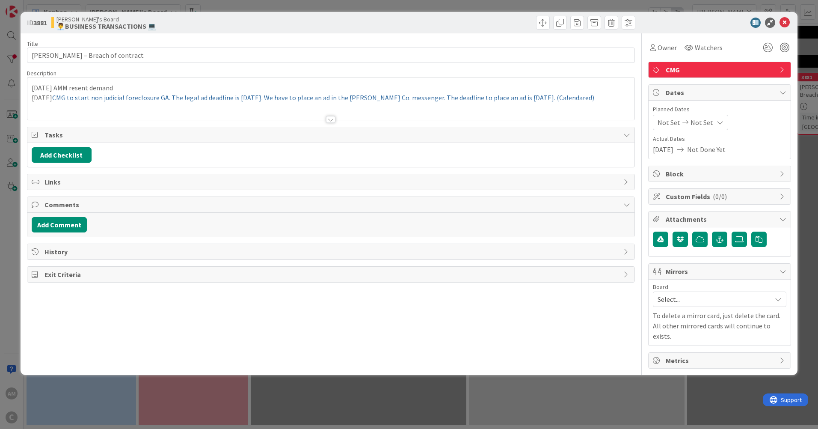
click at [612, 96] on div "[DATE] AMM resent demand [DATE] CMG to start non judicial foreclosure GA. The l…" at bounding box center [330, 98] width 607 height 42
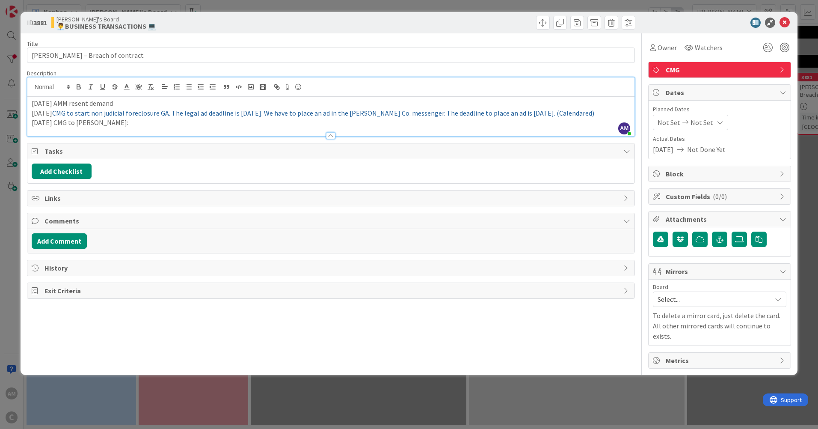
click at [118, 128] on div at bounding box center [330, 131] width 607 height 9
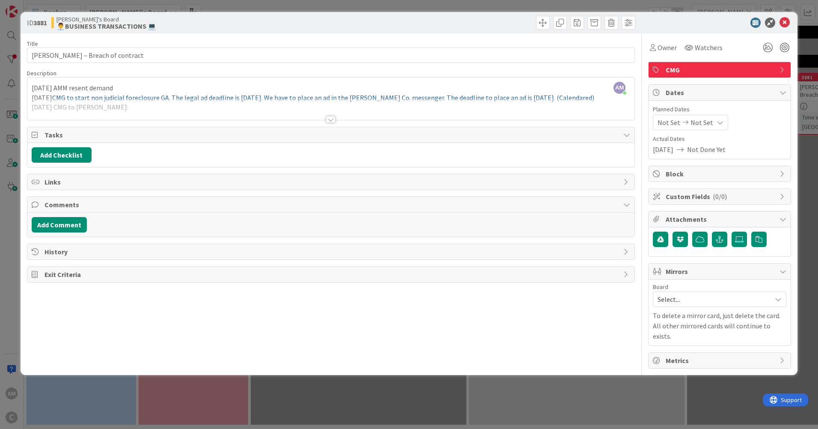
click at [127, 111] on div at bounding box center [330, 109] width 607 height 22
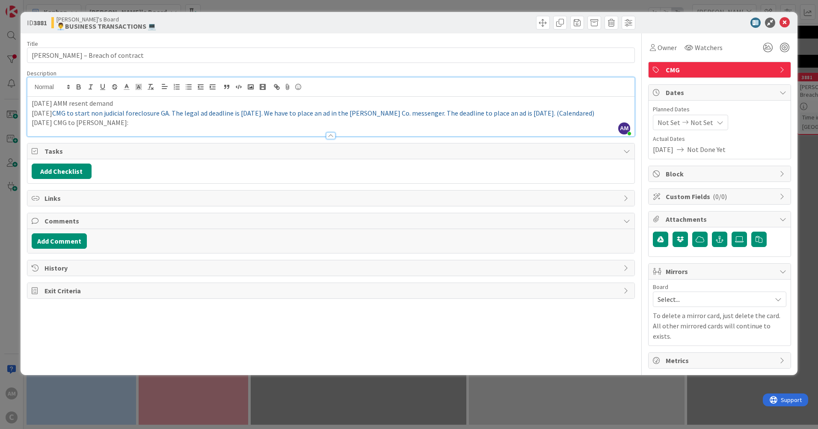
click at [120, 125] on p "[DATE] CMG to [PERSON_NAME]:" at bounding box center [331, 123] width 598 height 10
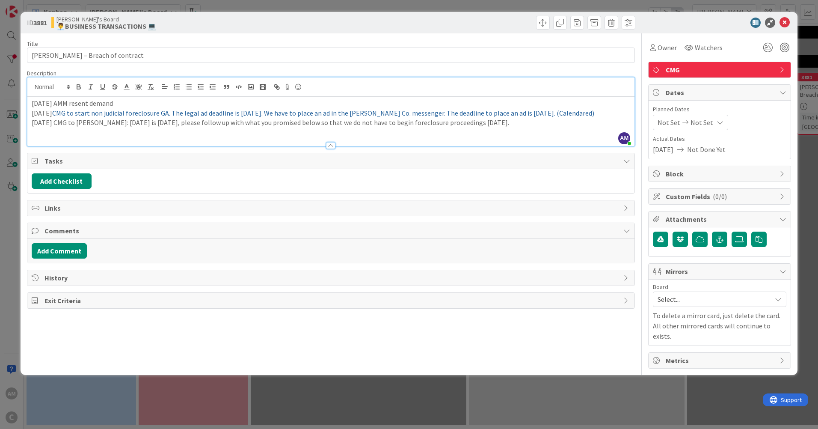
click at [738, 300] on span "Select..." at bounding box center [713, 299] width 110 height 12
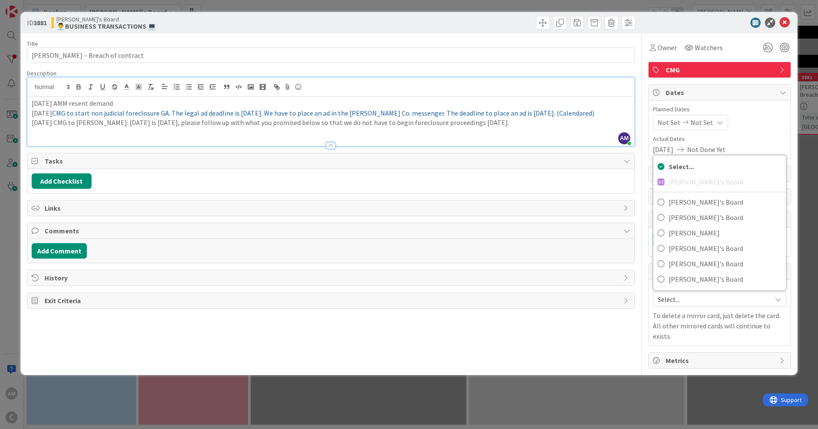
click at [738, 300] on span "Select..." at bounding box center [713, 299] width 110 height 12
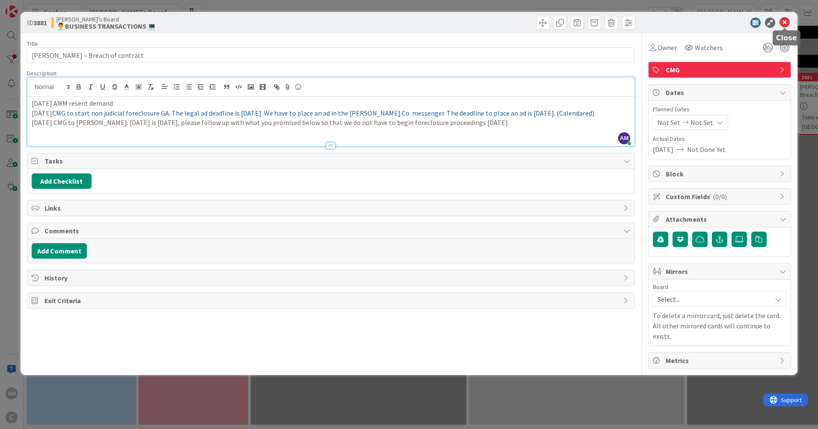
click at [782, 21] on icon at bounding box center [784, 23] width 10 height 10
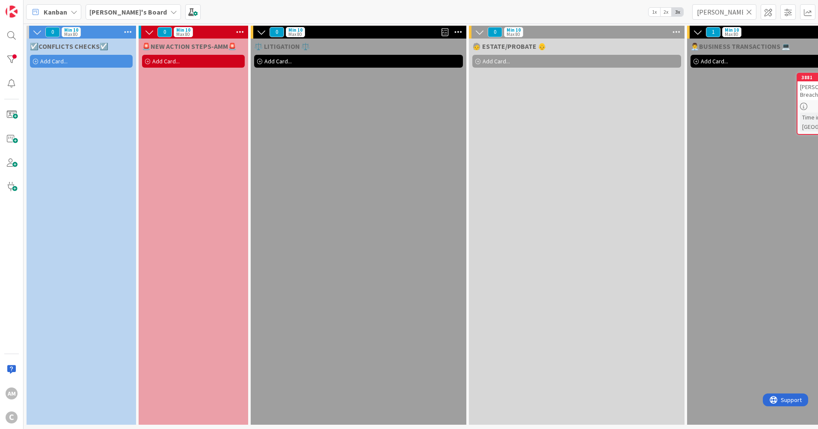
click at [750, 14] on icon at bounding box center [749, 12] width 6 height 8
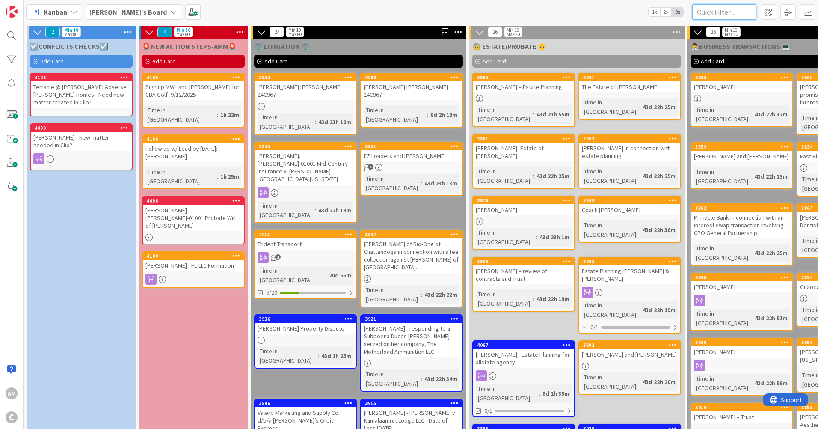
click at [746, 15] on input "text" at bounding box center [724, 11] width 64 height 15
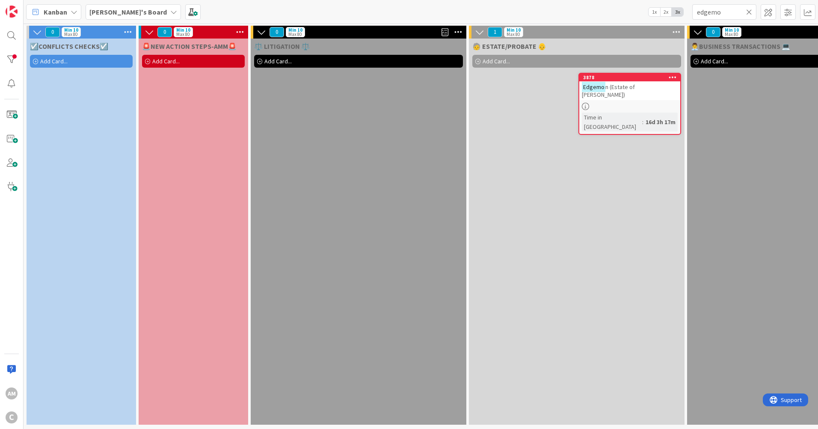
click at [652, 103] on div at bounding box center [629, 106] width 101 height 7
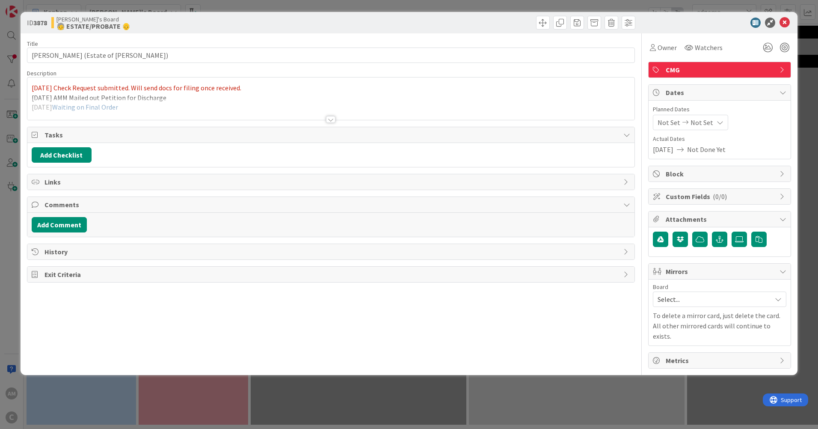
click at [174, 109] on div at bounding box center [330, 109] width 607 height 22
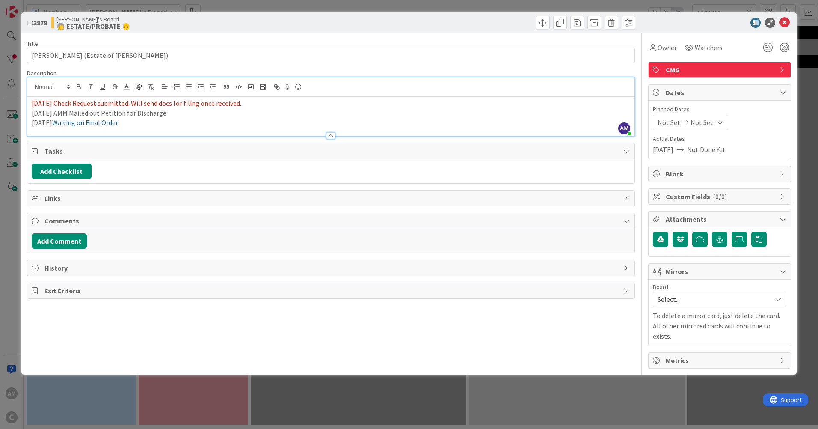
click at [151, 126] on p "[DATE] Waiting on Final Order" at bounding box center [331, 123] width 598 height 10
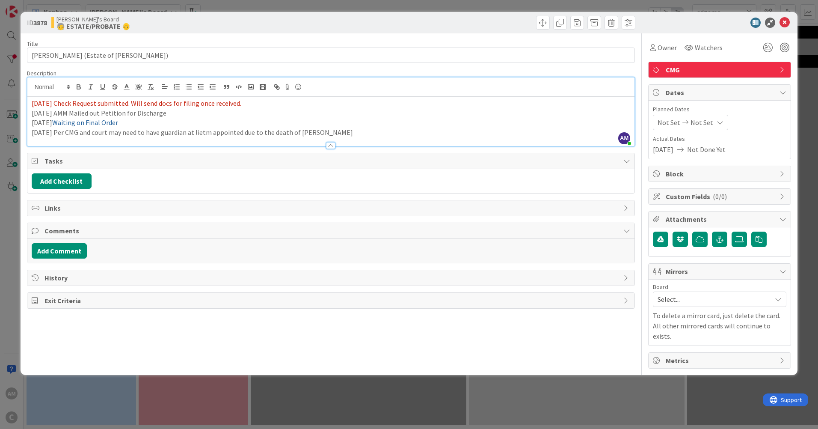
drag, startPoint x: 213, startPoint y: 135, endPoint x: 215, endPoint y: 130, distance: 4.6
drag, startPoint x: 220, startPoint y: 131, endPoint x: 214, endPoint y: 131, distance: 5.6
click at [214, 131] on p "[DATE] Per CMG and court may need to have guardian at lietm appointed due to th…" at bounding box center [331, 132] width 598 height 10
click at [244, 135] on p "[DATE] Per CMG and court may need to have guardian at lietem appointed due to t…" at bounding box center [331, 132] width 598 height 10
drag, startPoint x: 782, startPoint y: 21, endPoint x: 812, endPoint y: 30, distance: 31.3
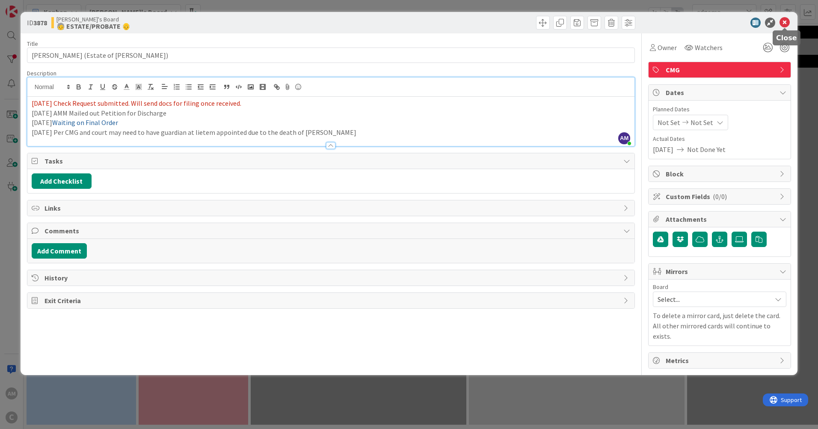
click at [783, 21] on icon at bounding box center [784, 23] width 10 height 10
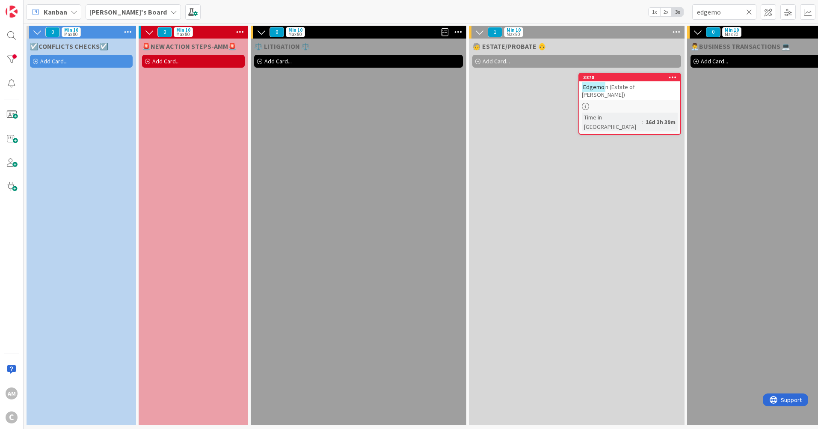
click at [615, 103] on div at bounding box center [629, 106] width 101 height 7
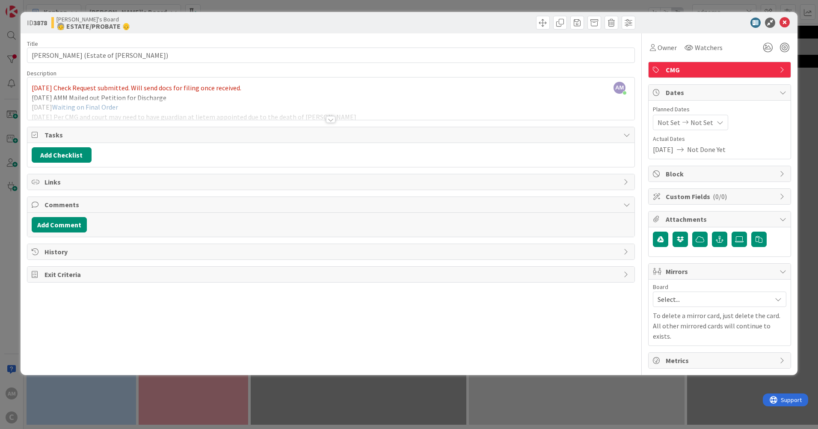
click at [279, 101] on div at bounding box center [330, 109] width 607 height 22
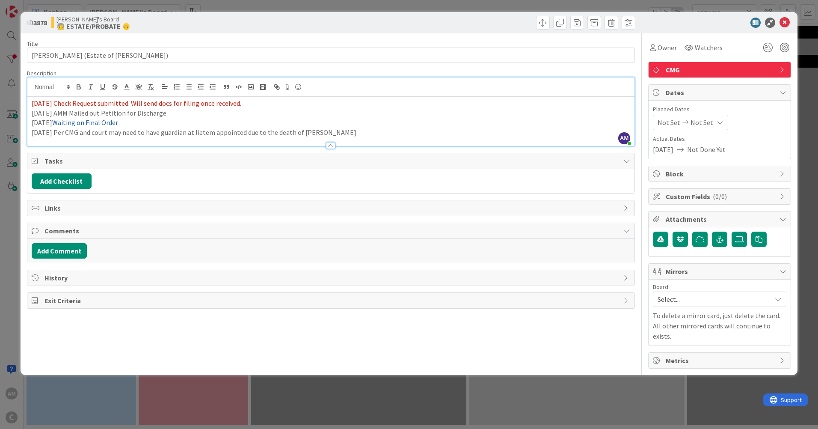
click at [201, 133] on p "[DATE] Per CMG and court may need to have guardian at lietem appointed due to t…" at bounding box center [331, 132] width 598 height 10
click at [360, 133] on p "[DATE] Per CMG and court may need to have guardian ad litem appointed due to th…" at bounding box center [331, 132] width 598 height 10
click at [784, 18] on icon at bounding box center [784, 23] width 10 height 10
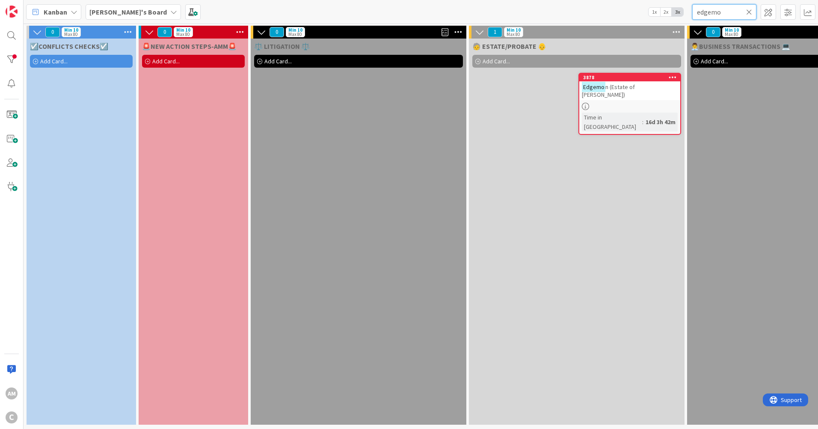
drag, startPoint x: 720, startPoint y: 14, endPoint x: 682, endPoint y: 17, distance: 38.2
click at [682, 17] on div "Kanban [PERSON_NAME]'s Board 1x 2x 3x edgemo" at bounding box center [421, 12] width 794 height 24
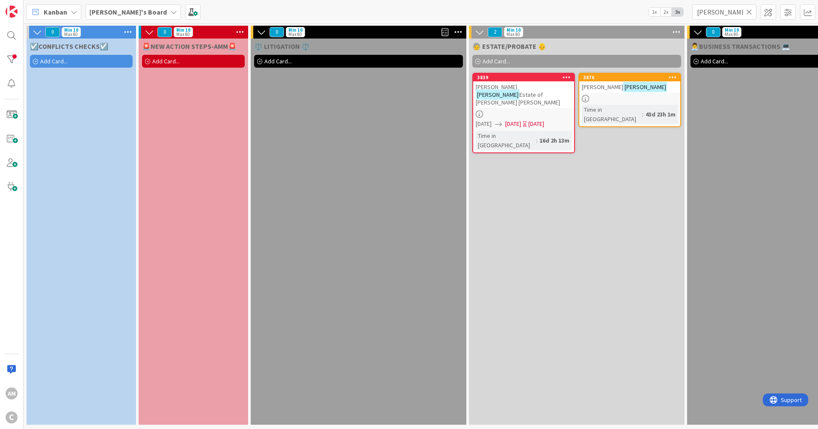
click at [545, 101] on link "3839 [PERSON_NAME] Estate of [PERSON_NAME] [PERSON_NAME] [DATE] [DATE] [DATE] T…" at bounding box center [523, 113] width 103 height 80
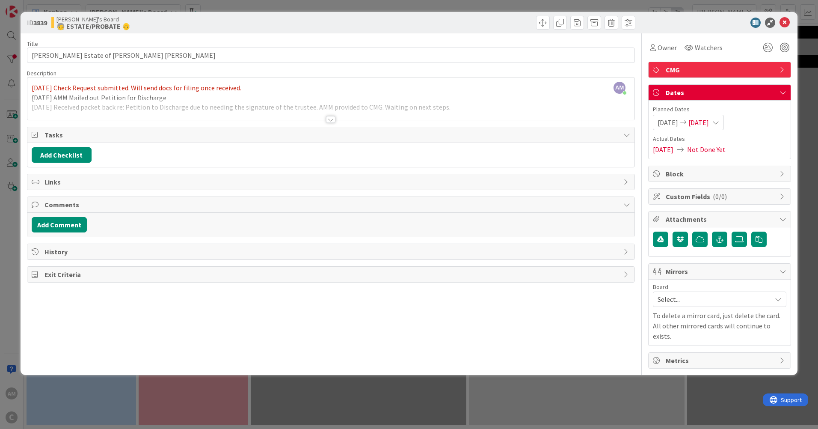
click at [504, 103] on div at bounding box center [330, 109] width 607 height 22
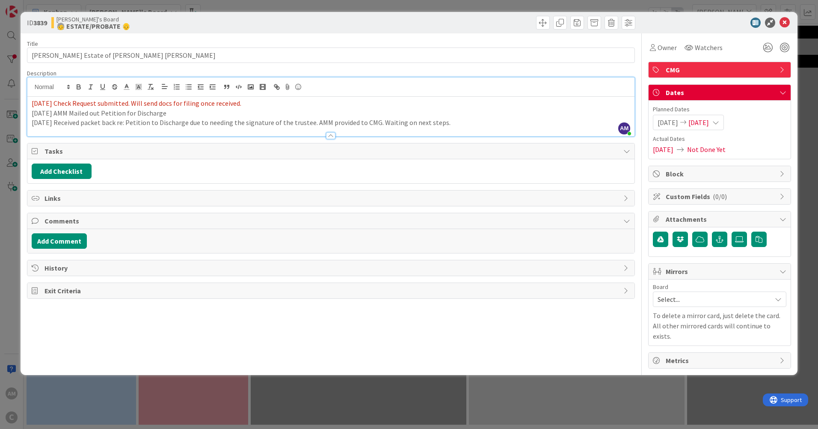
click at [501, 119] on p "[DATE] Received packet back re: Petition to Discharge due to needing the signat…" at bounding box center [331, 123] width 598 height 10
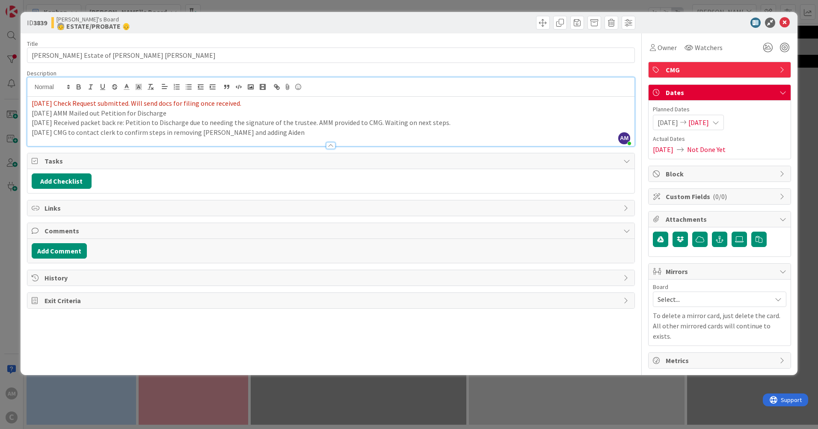
click at [786, 18] on icon at bounding box center [784, 23] width 10 height 10
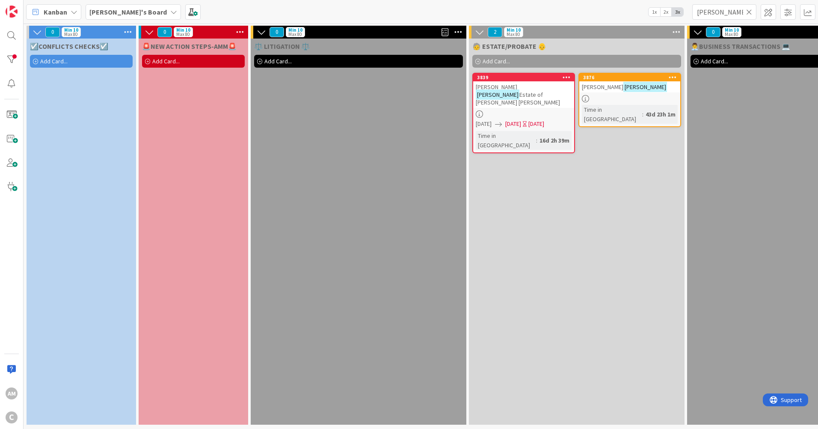
click at [750, 10] on icon at bounding box center [749, 12] width 6 height 8
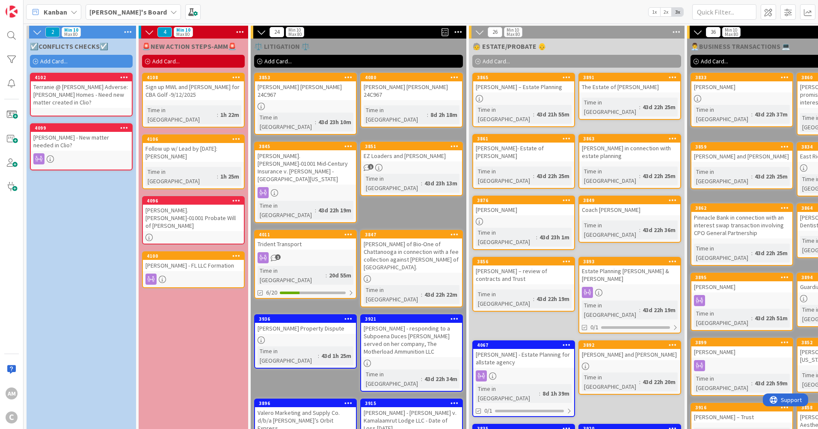
click at [133, 10] on b "[PERSON_NAME]'s Board" at bounding box center [127, 12] width 77 height 9
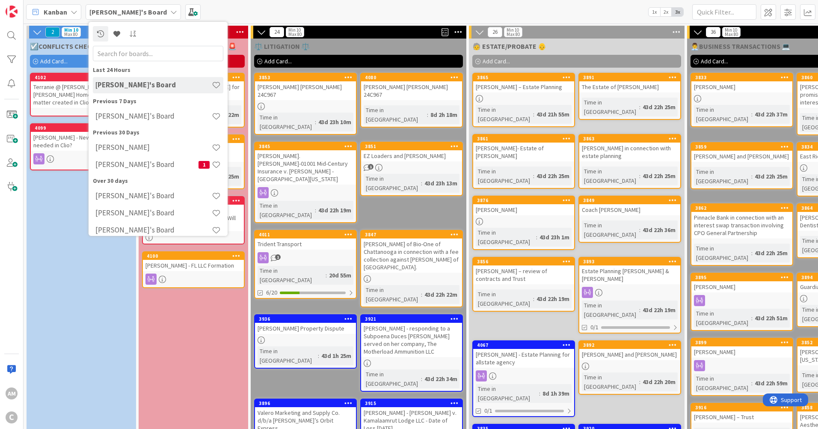
click at [120, 164] on h4 "[PERSON_NAME]'s Board" at bounding box center [146, 164] width 103 height 9
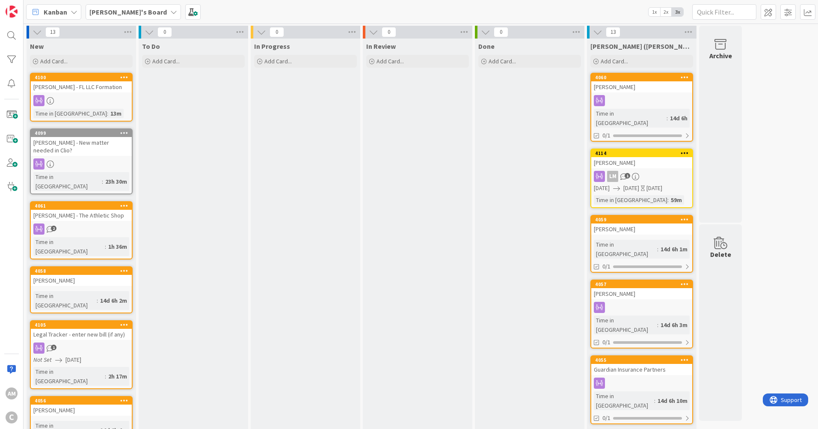
click at [120, 14] on b "[PERSON_NAME]'s Board" at bounding box center [127, 12] width 77 height 9
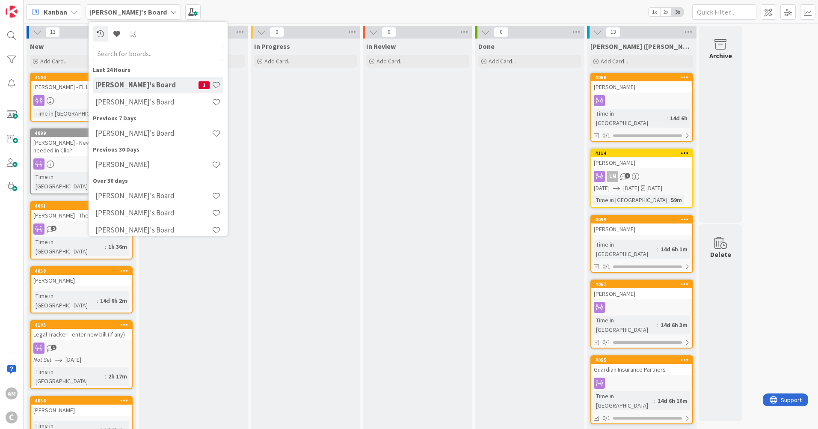
click at [116, 107] on div "[PERSON_NAME]'s Board" at bounding box center [158, 102] width 130 height 16
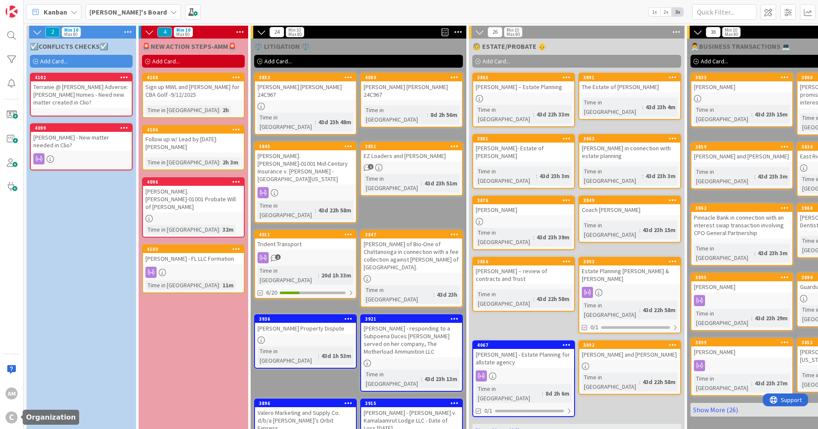
click at [10, 418] on div "C" at bounding box center [12, 417] width 12 height 12
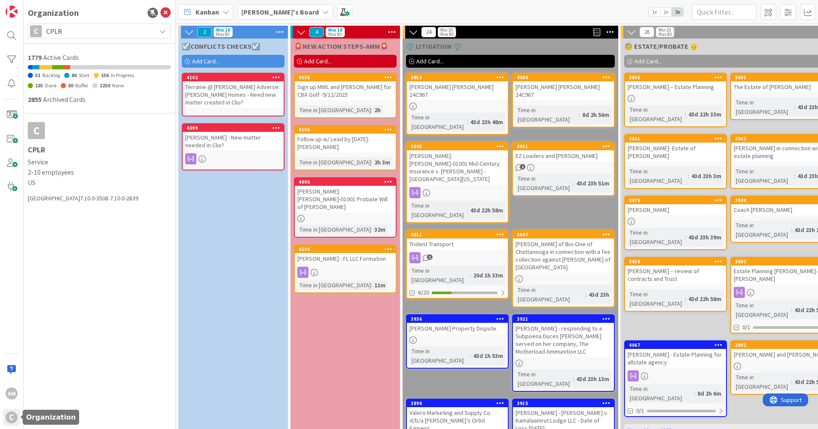
click at [10, 418] on div "C" at bounding box center [12, 417] width 12 height 12
click at [167, 13] on icon at bounding box center [165, 13] width 10 height 10
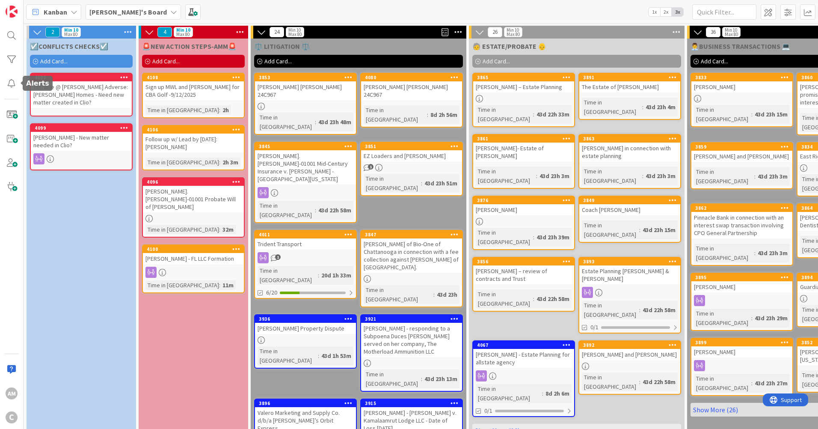
click at [16, 83] on div at bounding box center [11, 83] width 17 height 17
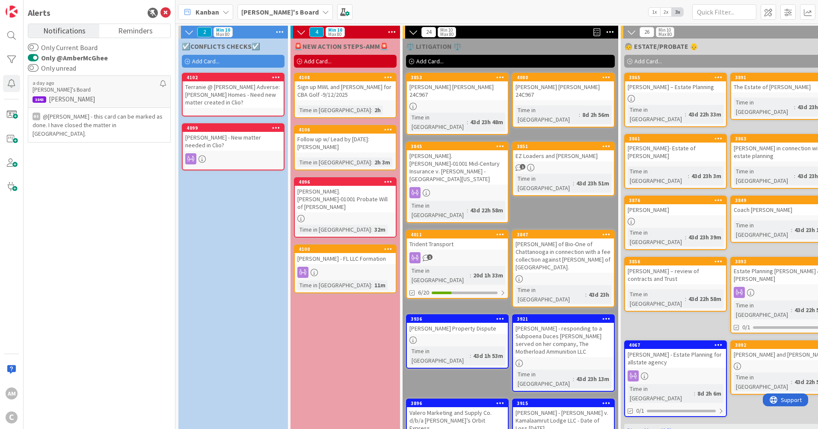
click at [138, 31] on span "Reminders" at bounding box center [135, 30] width 35 height 12
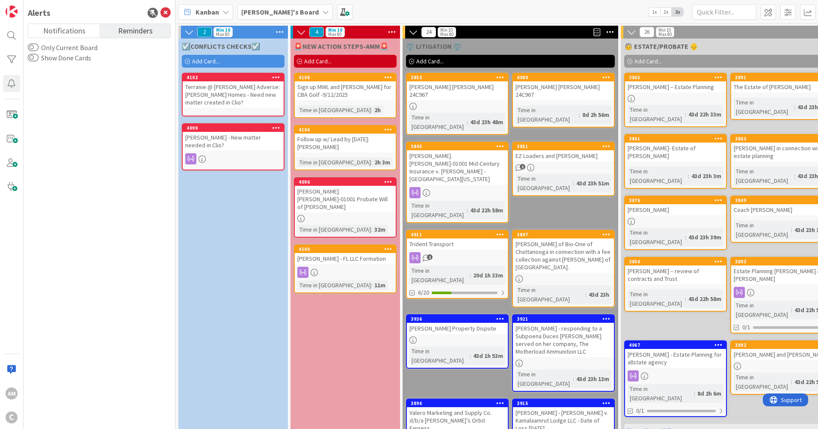
click at [71, 30] on span "Notifications" at bounding box center [64, 30] width 42 height 12
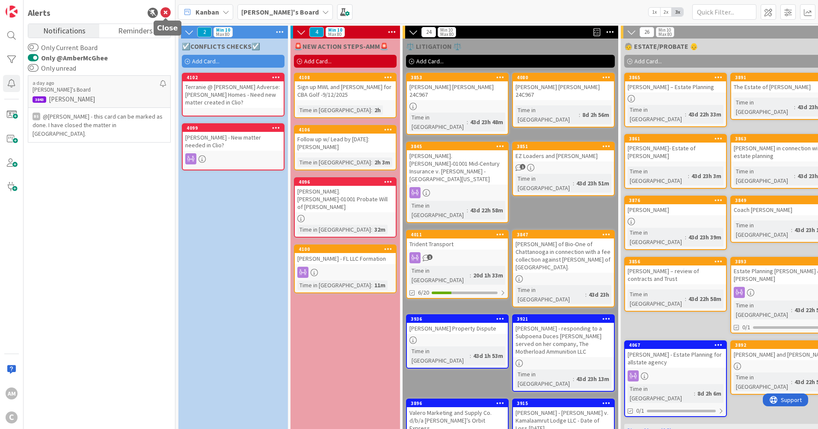
drag, startPoint x: 164, startPoint y: 12, endPoint x: 181, endPoint y: 17, distance: 17.2
click at [165, 12] on icon at bounding box center [165, 13] width 10 height 10
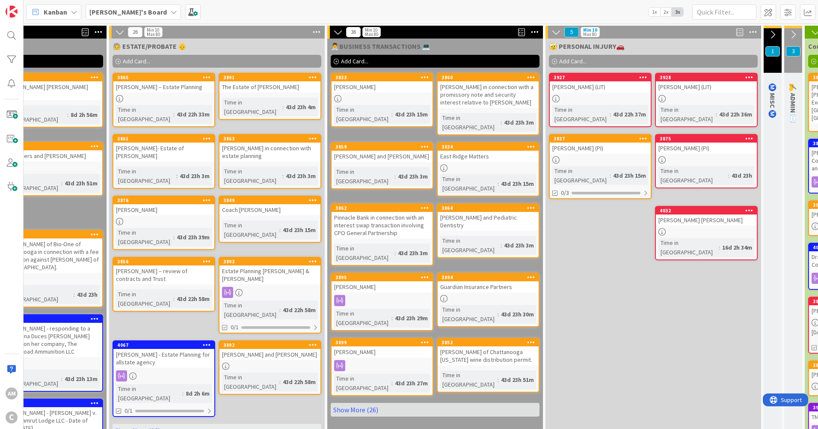
scroll to position [0, 511]
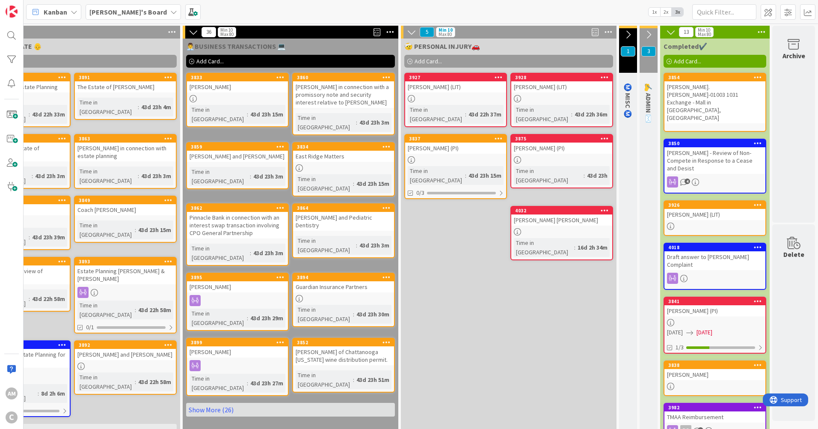
click at [644, 33] on icon at bounding box center [648, 34] width 9 height 9
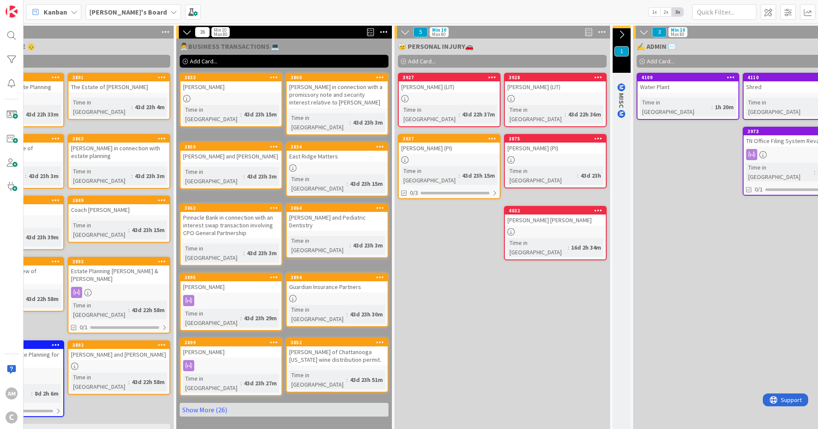
click at [648, 31] on icon at bounding box center [643, 31] width 9 height 9
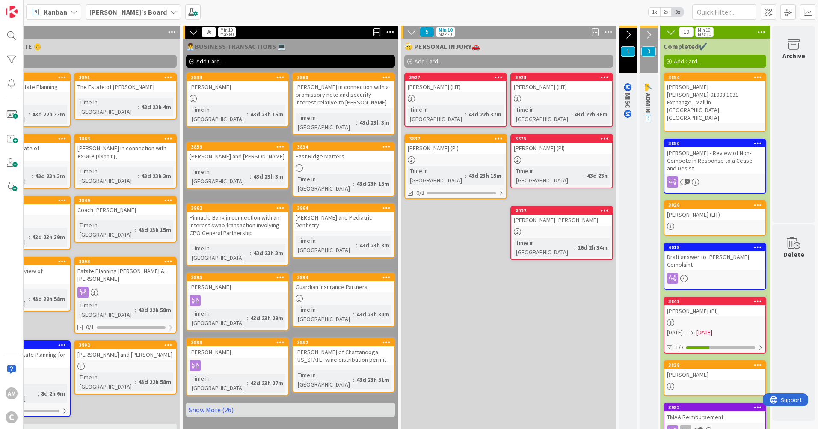
click at [623, 37] on icon at bounding box center [627, 34] width 9 height 9
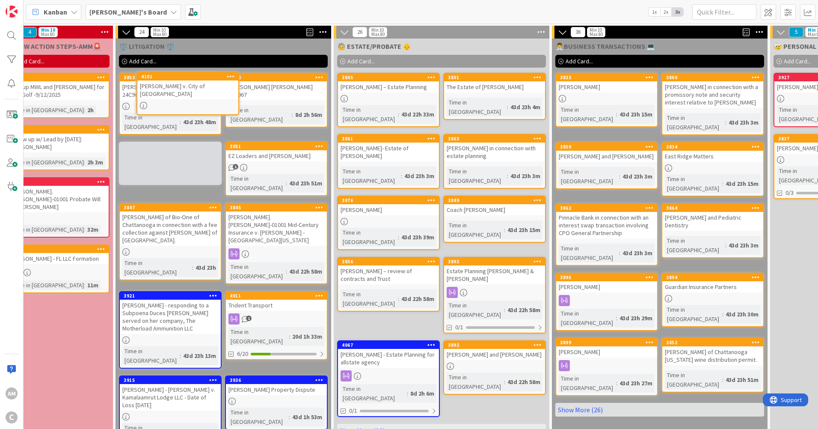
scroll to position [0, 129]
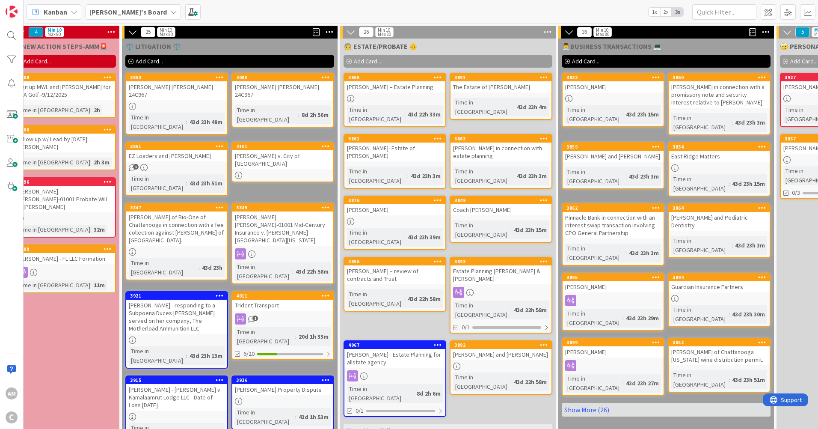
click at [290, 172] on div at bounding box center [282, 175] width 101 height 7
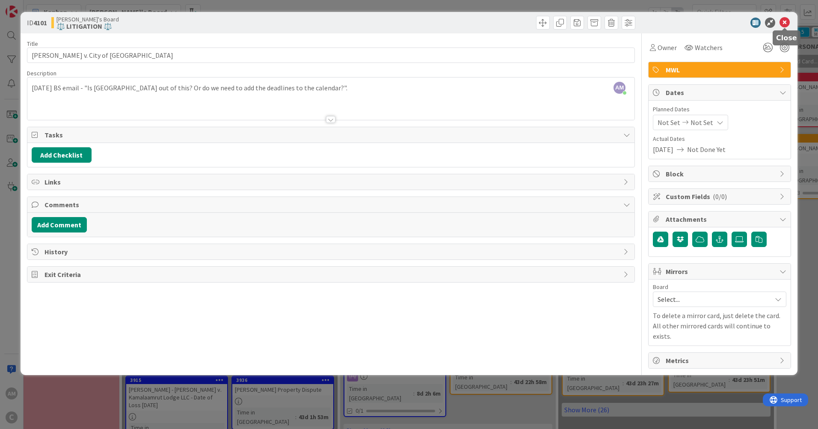
click at [786, 21] on icon at bounding box center [784, 23] width 10 height 10
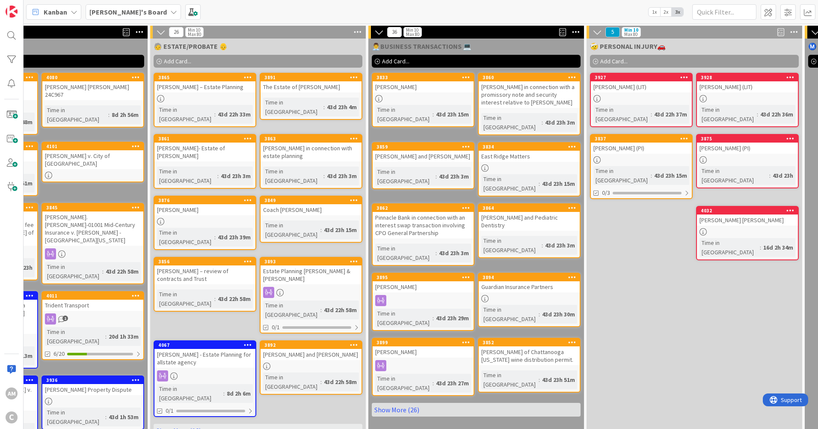
scroll to position [0, 708]
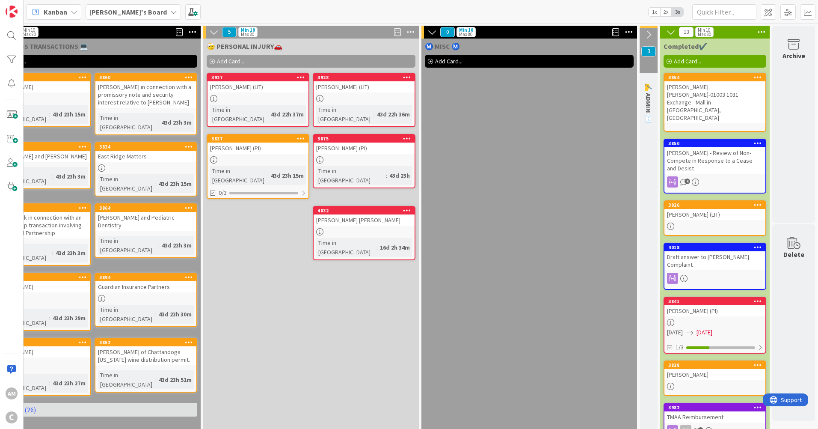
click at [427, 29] on icon at bounding box center [431, 31] width 9 height 9
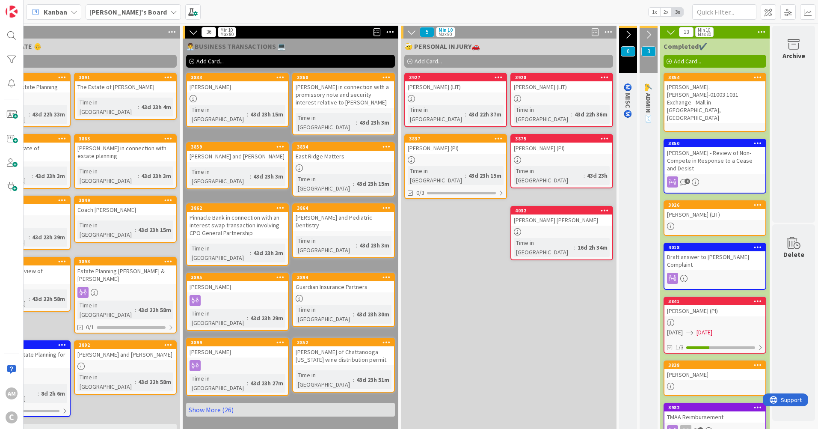
click at [407, 32] on icon at bounding box center [411, 31] width 9 height 9
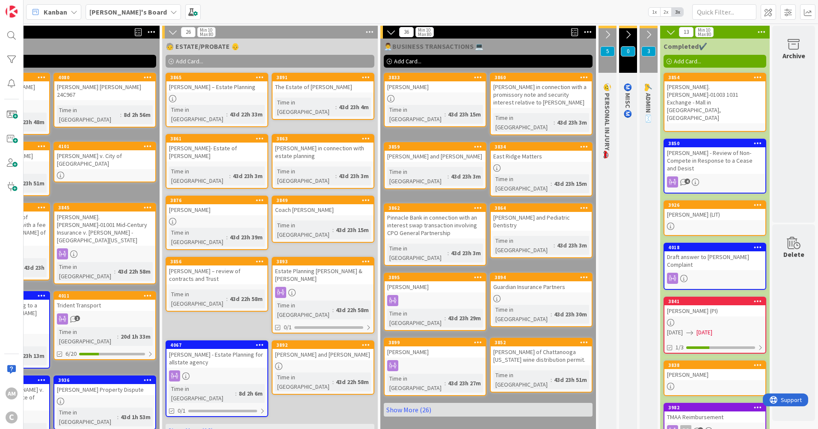
scroll to position [0, 313]
click at [603, 33] on icon at bounding box center [607, 34] width 9 height 9
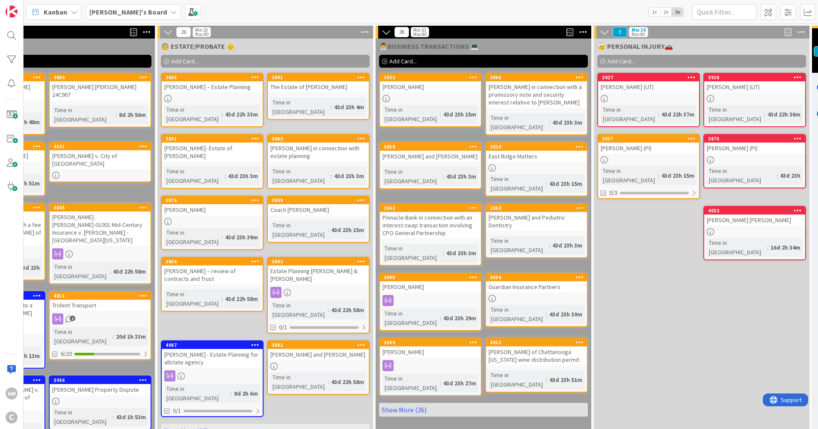
scroll to position [0, 511]
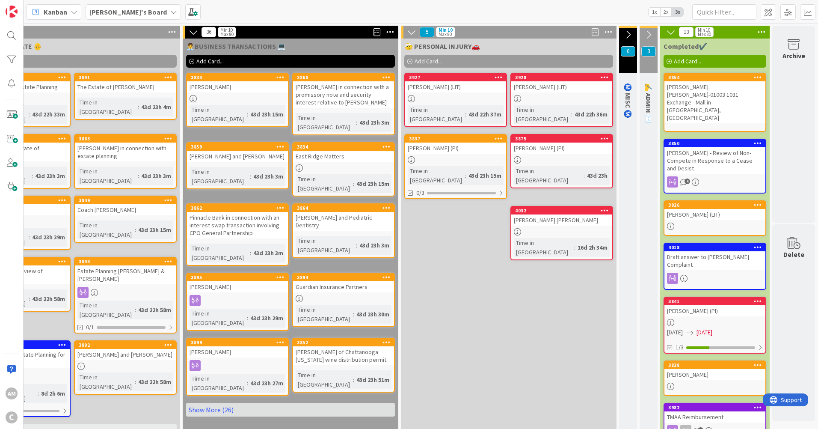
click at [729, 319] on div at bounding box center [714, 322] width 101 height 7
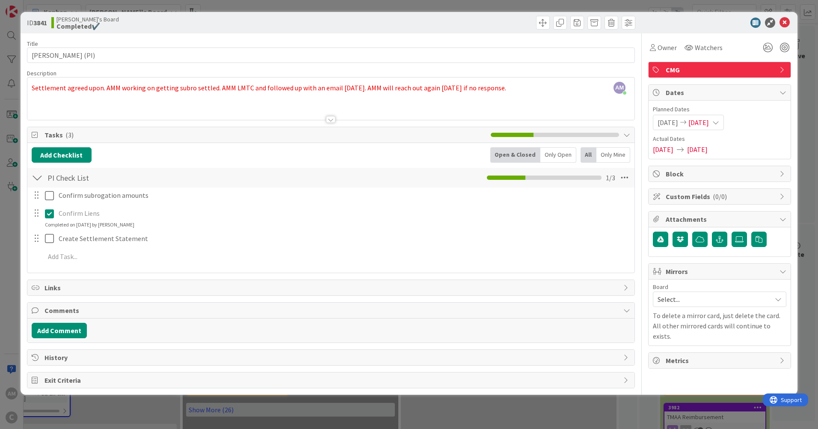
click at [724, 118] on div "[DATE] [DATE]" at bounding box center [688, 122] width 71 height 15
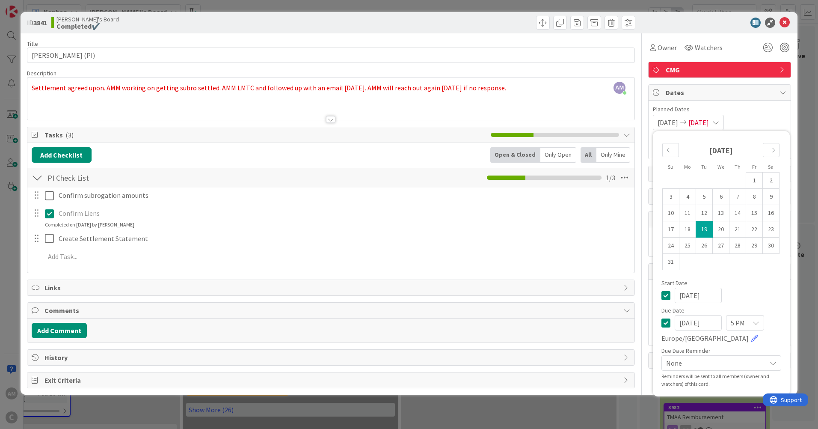
click at [724, 118] on div "[DATE] [DATE]" at bounding box center [688, 122] width 71 height 15
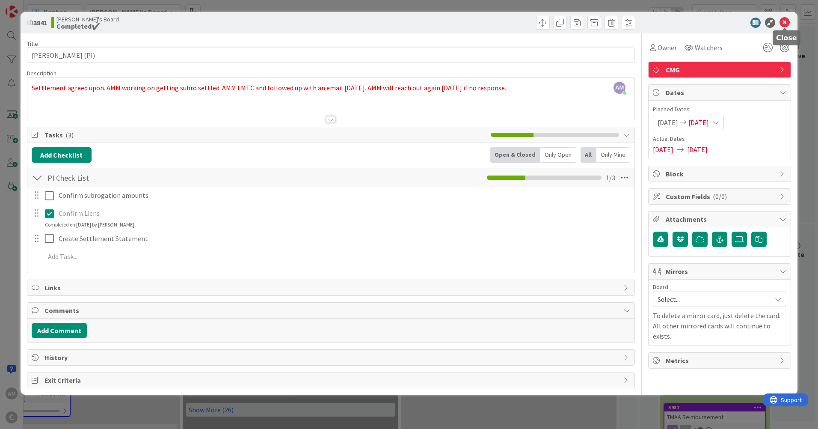
click at [782, 27] on icon at bounding box center [784, 23] width 10 height 10
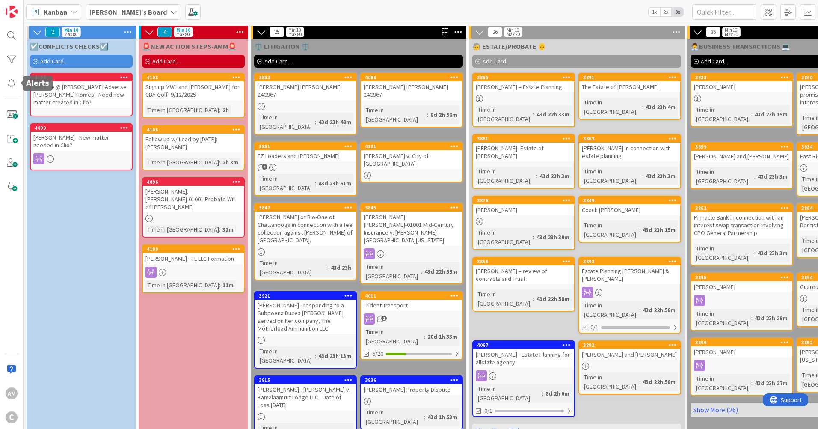
click at [15, 83] on div at bounding box center [11, 83] width 17 height 17
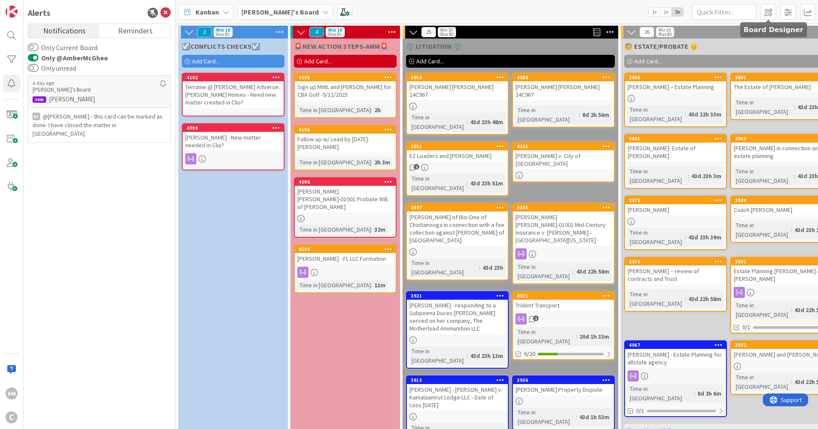
click at [767, 15] on span at bounding box center [768, 11] width 15 height 15
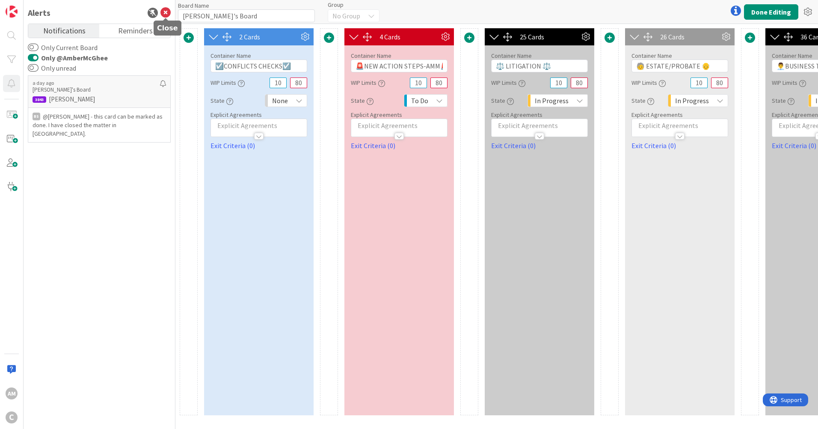
click at [167, 9] on icon at bounding box center [165, 13] width 10 height 10
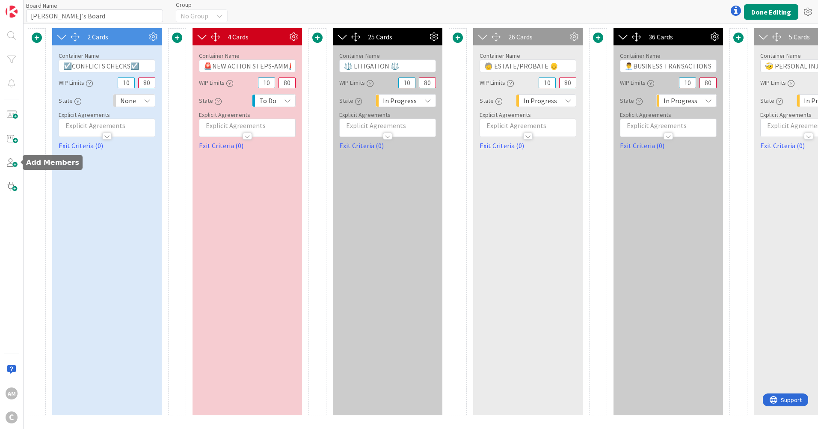
click at [6, 163] on span at bounding box center [11, 162] width 17 height 17
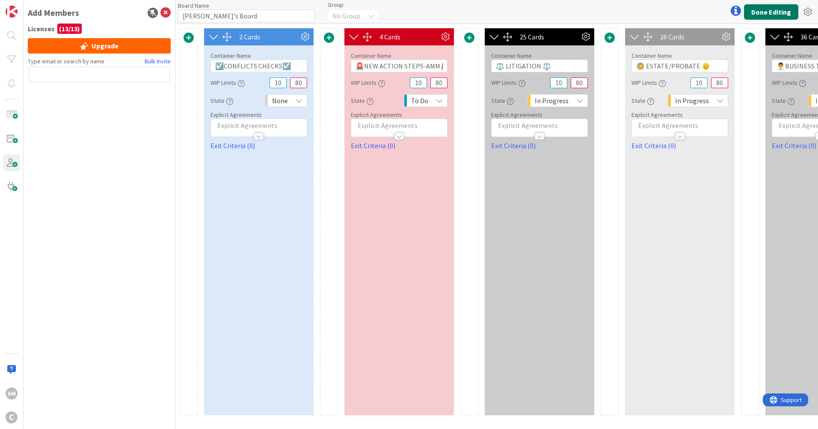
click at [773, 18] on button "Done Editing" at bounding box center [771, 11] width 54 height 15
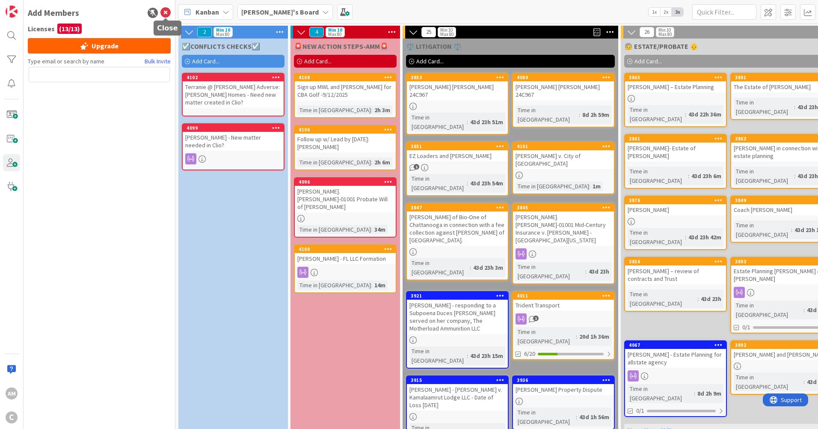
drag, startPoint x: 166, startPoint y: 11, endPoint x: 172, endPoint y: 21, distance: 11.7
click at [166, 11] on icon at bounding box center [165, 13] width 10 height 10
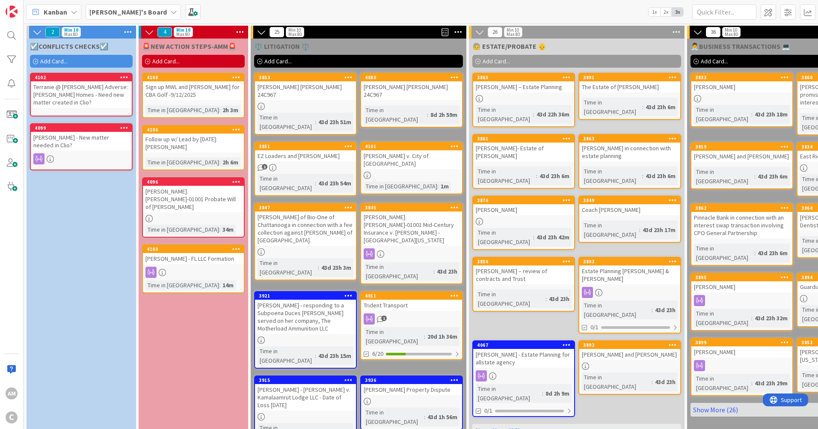
click at [50, 7] on span "Kanban" at bounding box center [56, 12] width 24 height 10
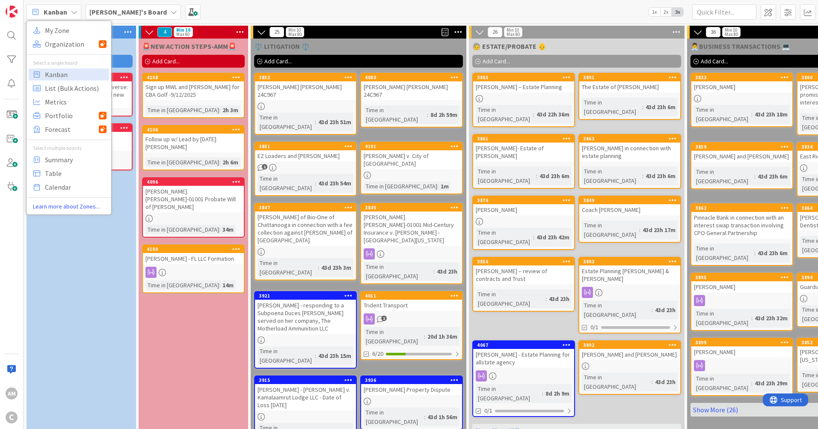
click at [110, 12] on b "[PERSON_NAME]'s Board" at bounding box center [127, 12] width 77 height 9
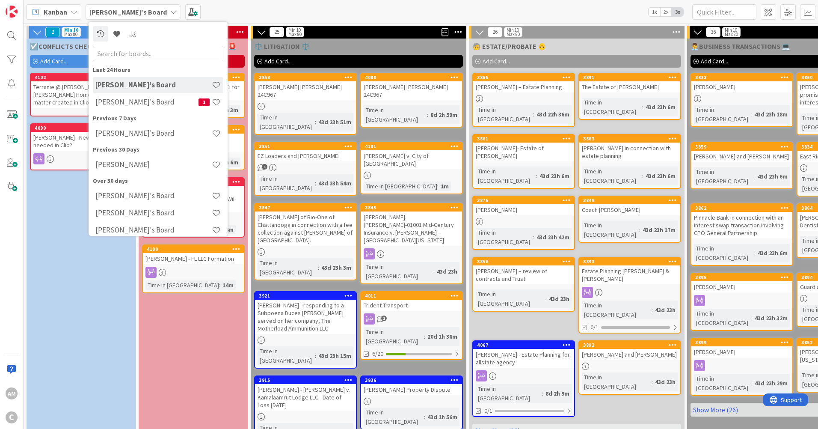
click at [110, 12] on b "[PERSON_NAME]'s Board" at bounding box center [127, 12] width 77 height 9
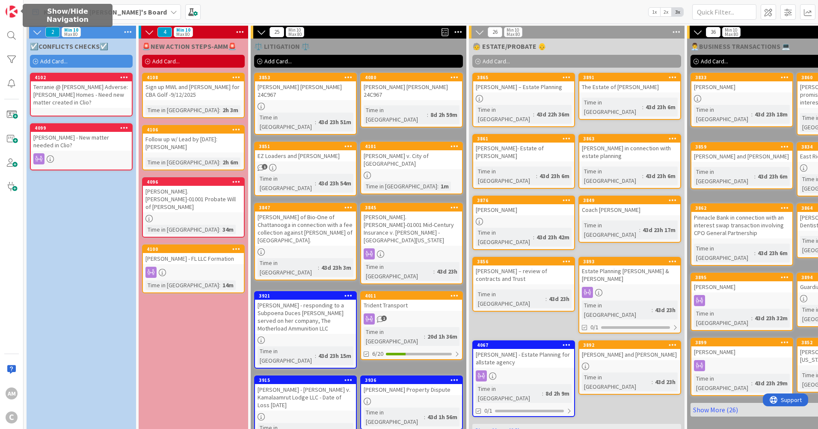
click at [12, 12] on img at bounding box center [12, 12] width 12 height 12
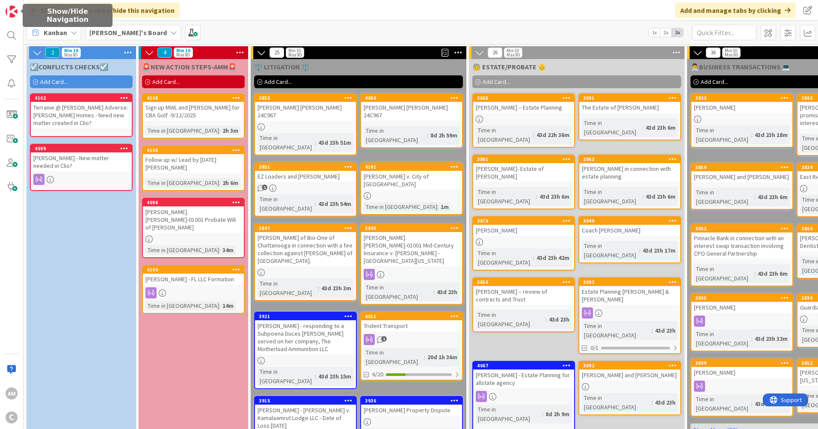
click at [16, 11] on img at bounding box center [12, 12] width 12 height 12
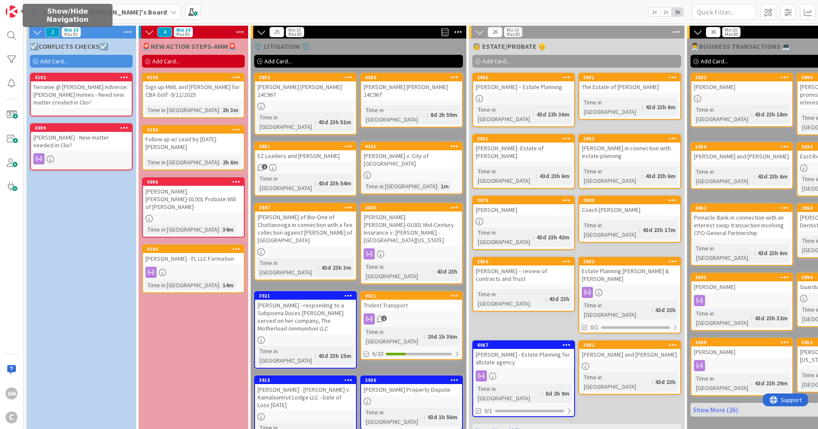
click at [16, 11] on img at bounding box center [12, 12] width 12 height 12
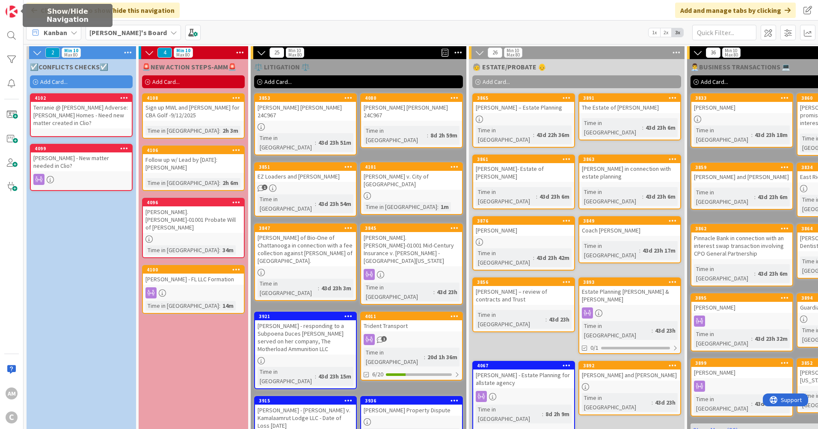
click at [16, 11] on img at bounding box center [12, 12] width 12 height 12
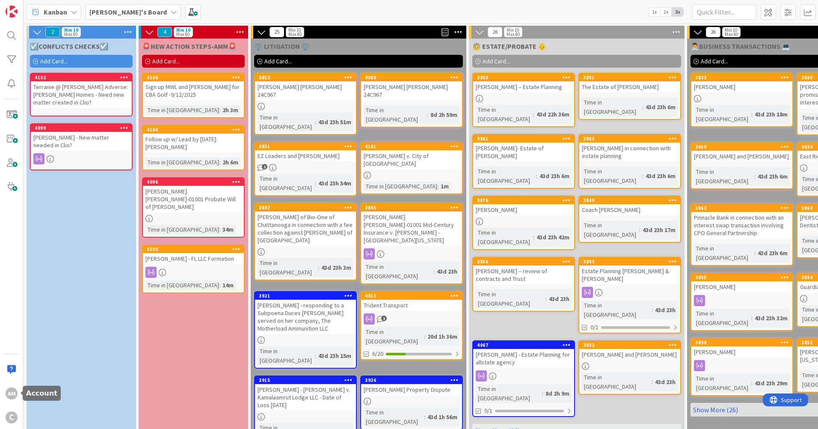
click at [15, 393] on div "AM" at bounding box center [12, 393] width 12 height 12
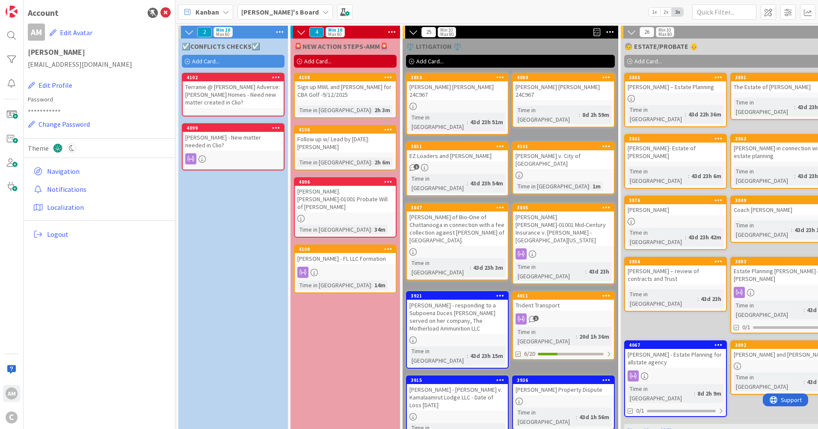
click at [77, 191] on link "Notifications" at bounding box center [100, 188] width 141 height 15
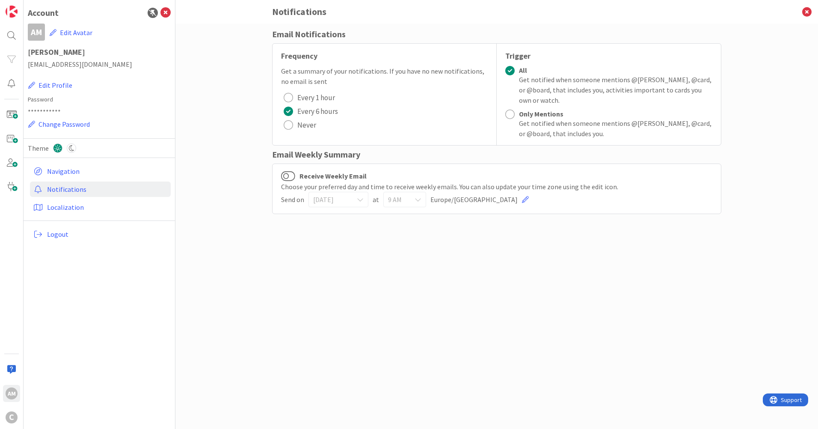
click at [319, 98] on span "Every 1 hour" at bounding box center [316, 97] width 38 height 13
click at [289, 178] on button "Receive Weekly Email" at bounding box center [288, 175] width 14 height 11
click at [359, 198] on icon at bounding box center [360, 199] width 7 height 7
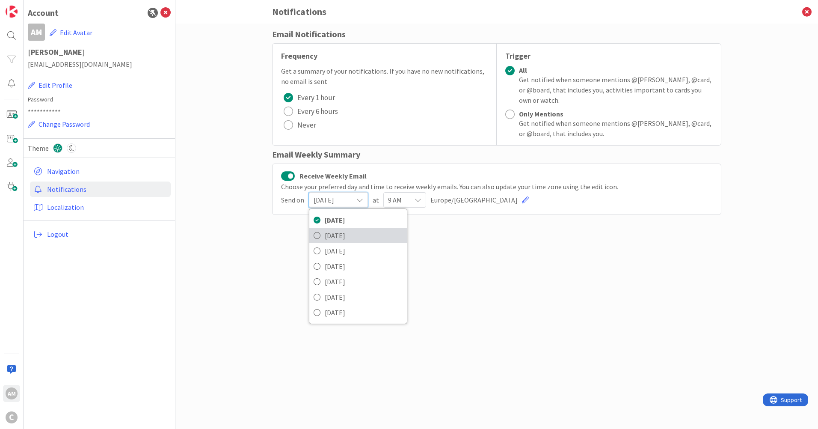
click at [335, 234] on span "[DATE]" at bounding box center [364, 235] width 78 height 13
click at [421, 197] on icon at bounding box center [418, 199] width 7 height 7
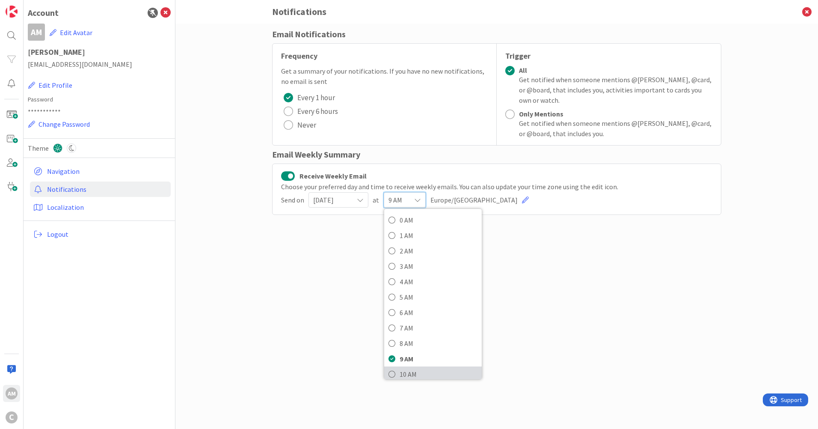
click at [406, 372] on span "10 AM" at bounding box center [439, 373] width 78 height 13
click at [806, 16] on icon at bounding box center [807, 12] width 22 height 24
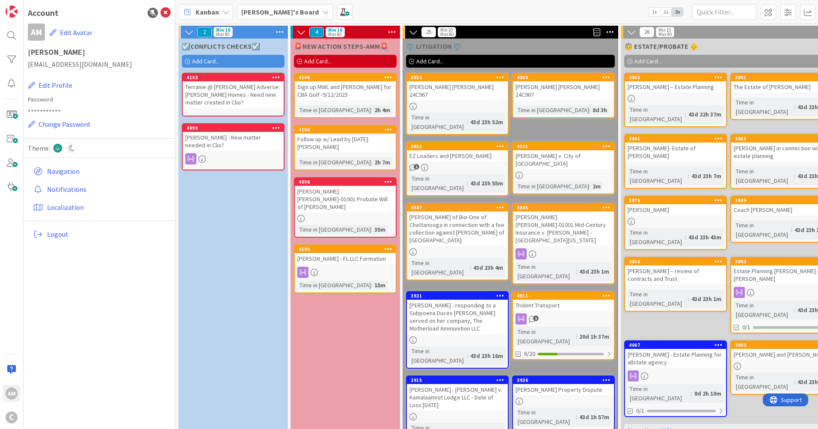
click at [63, 186] on link "Notifications" at bounding box center [100, 188] width 141 height 15
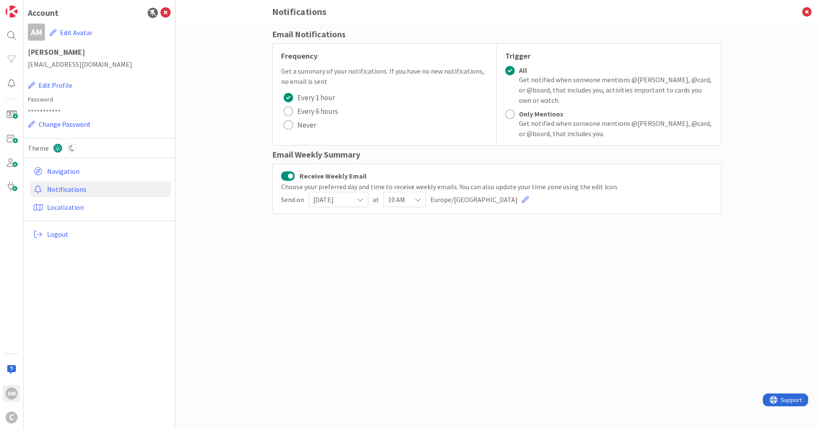
click at [522, 199] on link at bounding box center [525, 199] width 7 height 7
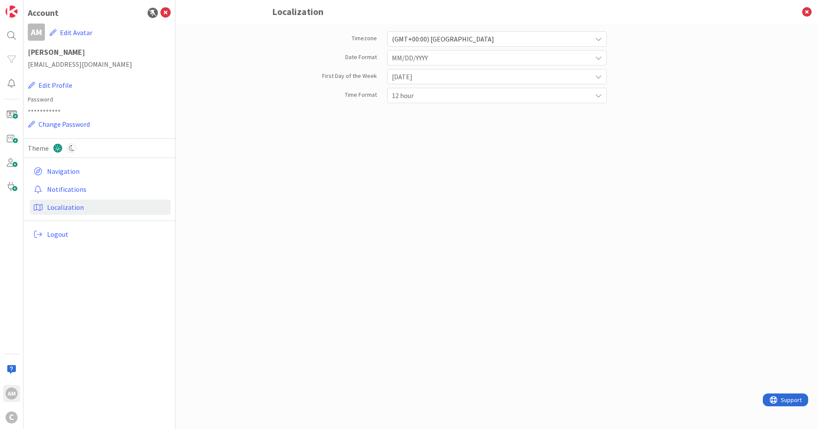
click at [597, 38] on icon at bounding box center [598, 39] width 7 height 7
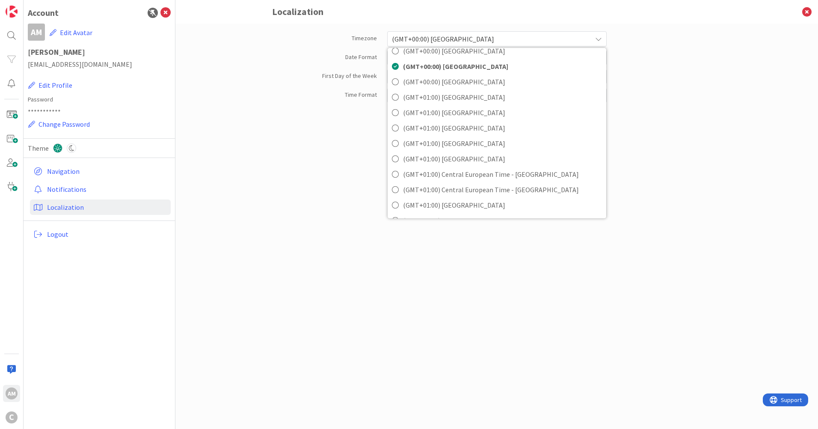
scroll to position [513, 0]
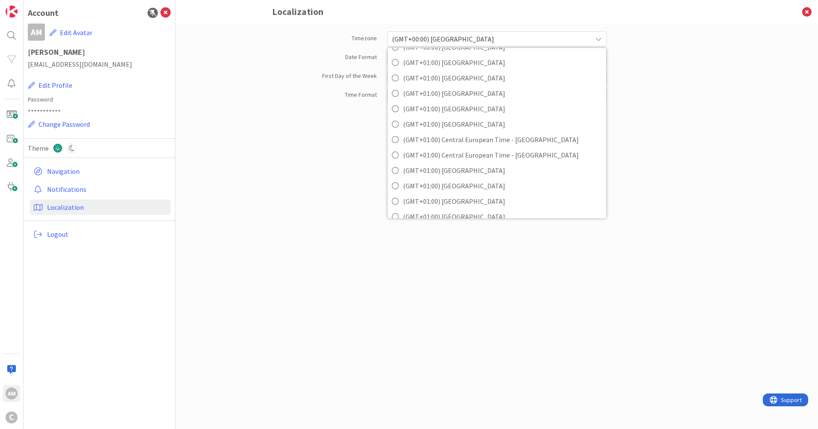
click at [507, 297] on div "Timezone (GMT+00:00) [GEOGRAPHIC_DATA] (GMT-11:00) [GEOGRAPHIC_DATA] (GMT-10:00…" at bounding box center [496, 217] width 449 height 379
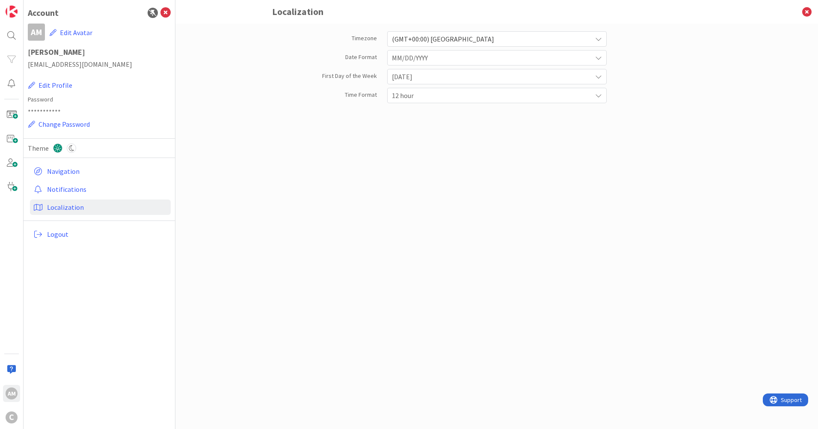
click at [111, 284] on div "**********" at bounding box center [100, 214] width 152 height 429
click at [67, 145] on icon at bounding box center [71, 147] width 9 height 9
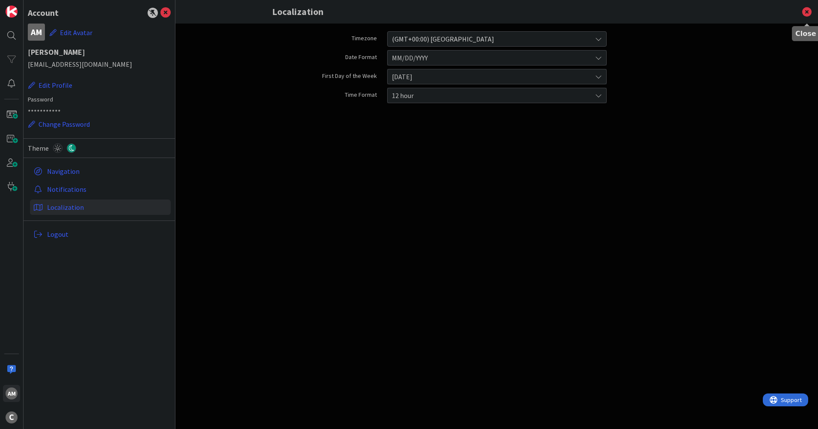
click at [805, 11] on icon at bounding box center [807, 12] width 22 height 24
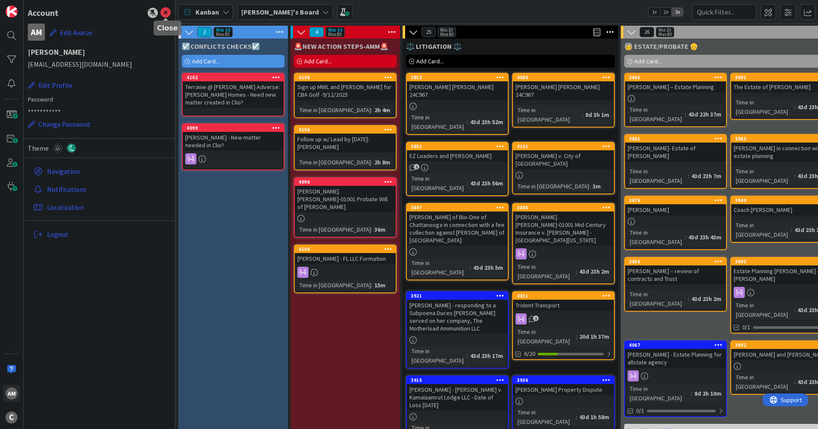
click at [170, 12] on icon at bounding box center [165, 13] width 10 height 10
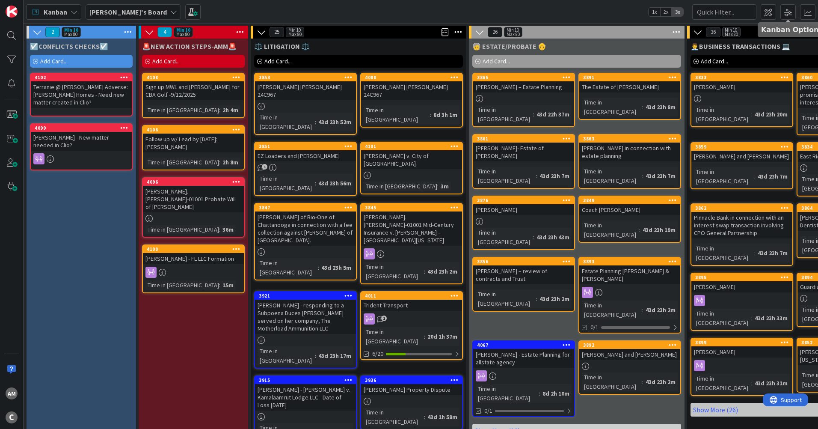
click at [789, 13] on span at bounding box center [787, 11] width 15 height 15
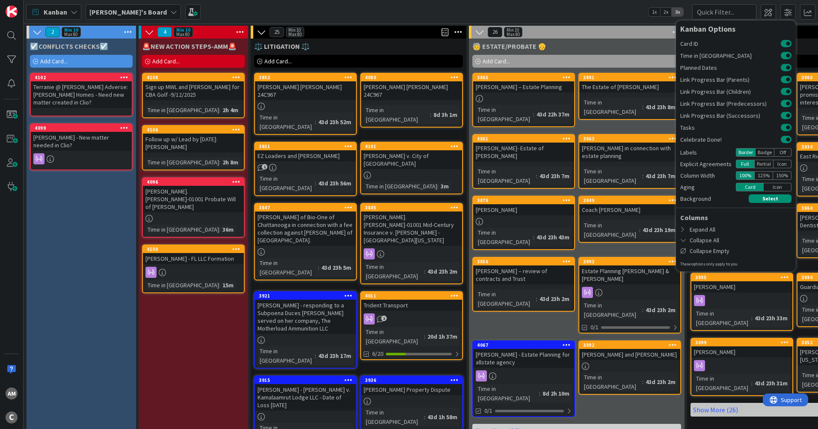
click at [609, 14] on div "Kanban [PERSON_NAME]'s Board 1x 2x 3x Kanban Options Card ID Time in Column Pla…" at bounding box center [421, 12] width 794 height 24
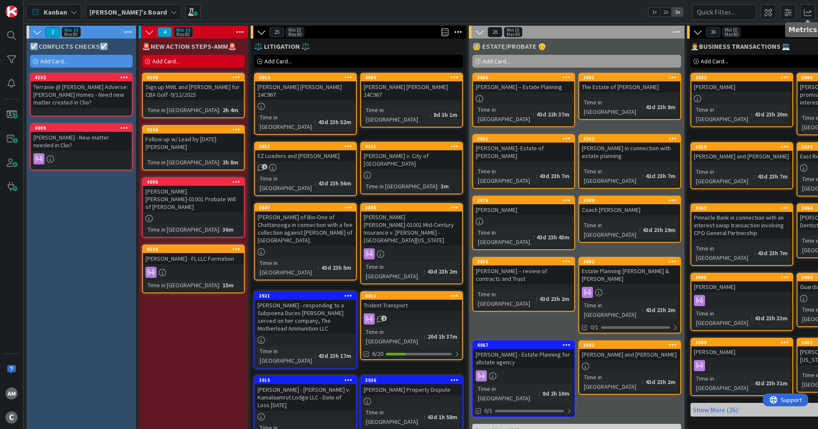
click at [808, 11] on span at bounding box center [807, 11] width 15 height 15
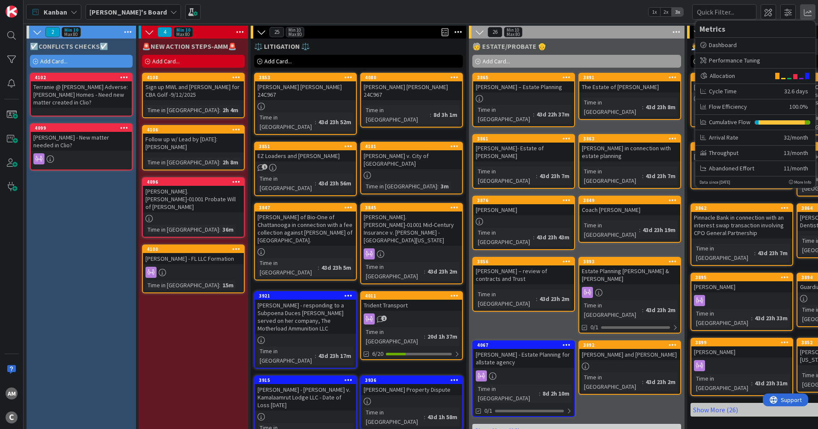
click at [616, 4] on div "Kanban [PERSON_NAME]'s Board 1x 2x 3x Kanban Options Card ID Time in Column Pla…" at bounding box center [421, 12] width 794 height 24
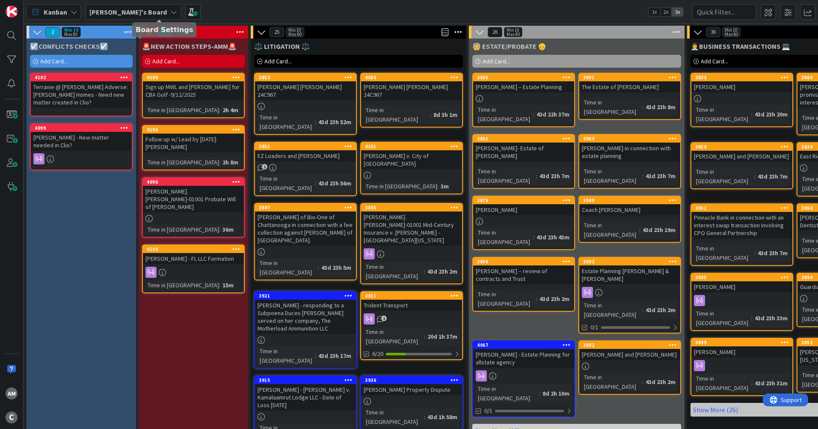
click at [119, 13] on b "[PERSON_NAME]'s Board" at bounding box center [127, 12] width 77 height 9
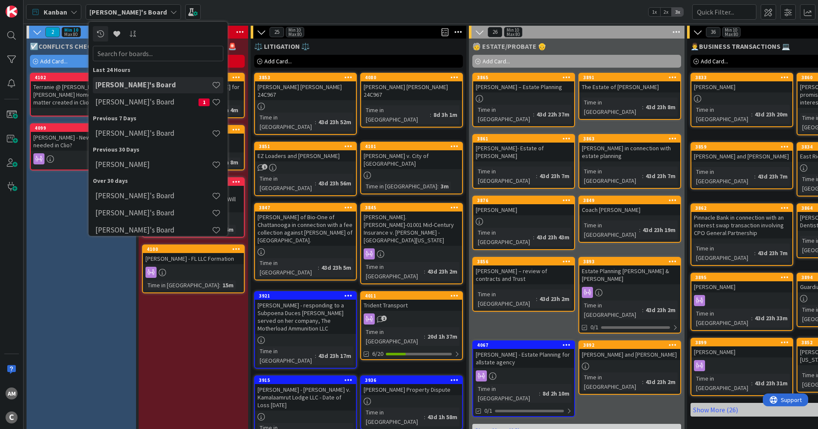
click at [129, 97] on div "[PERSON_NAME]'s Board 1" at bounding box center [158, 102] width 130 height 16
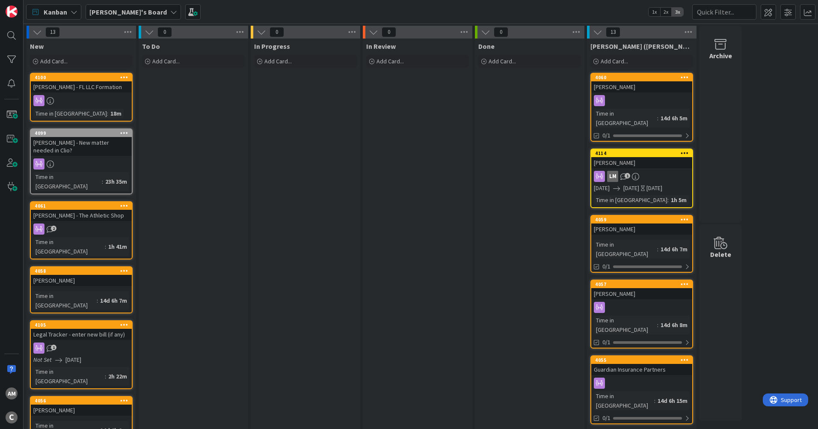
click at [129, 12] on div "[PERSON_NAME]'s Board" at bounding box center [133, 11] width 95 height 15
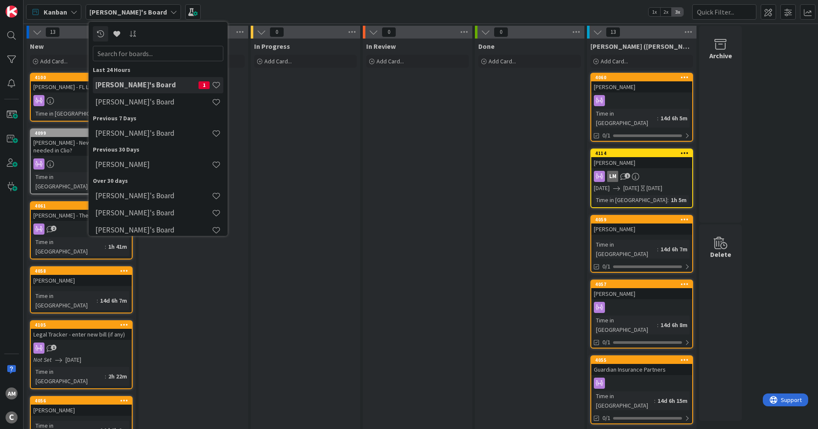
click at [119, 99] on h4 "[PERSON_NAME]'s Board" at bounding box center [153, 102] width 116 height 9
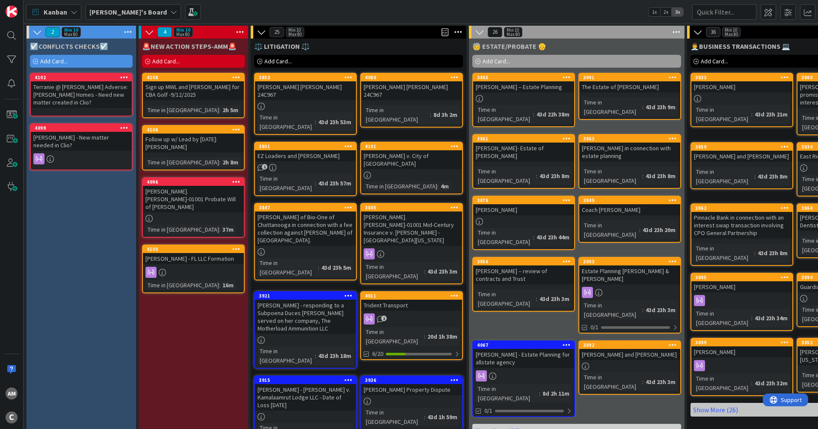
drag, startPoint x: 498, startPoint y: 381, endPoint x: 74, endPoint y: 307, distance: 430.0
click at [71, 308] on div "☑️CONFLICTS CHECKS☑️ Add Card... 4102 Terranie @ [PERSON_NAME] Adverse: [PERSON…" at bounding box center [82, 329] width 110 height 580
click at [8, 393] on div "AM" at bounding box center [12, 393] width 12 height 12
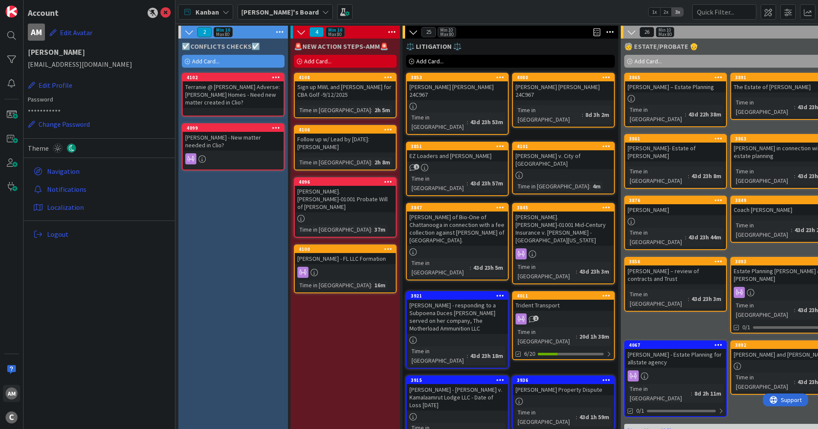
click at [75, 187] on link "Notifications" at bounding box center [100, 188] width 141 height 15
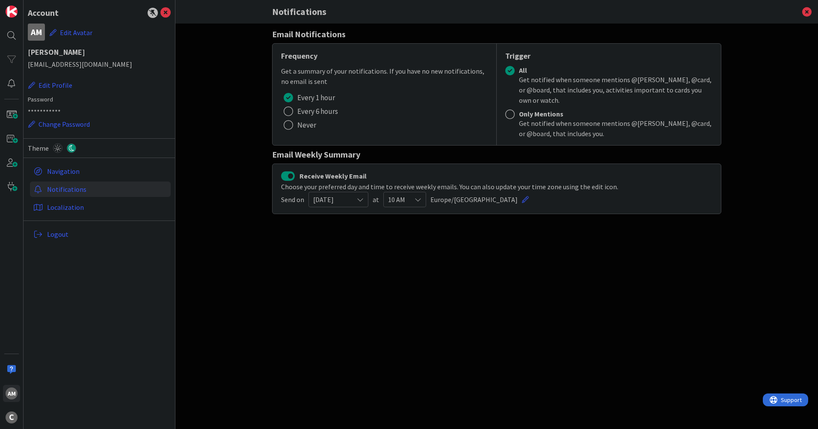
click at [75, 171] on link "Navigation" at bounding box center [100, 170] width 141 height 15
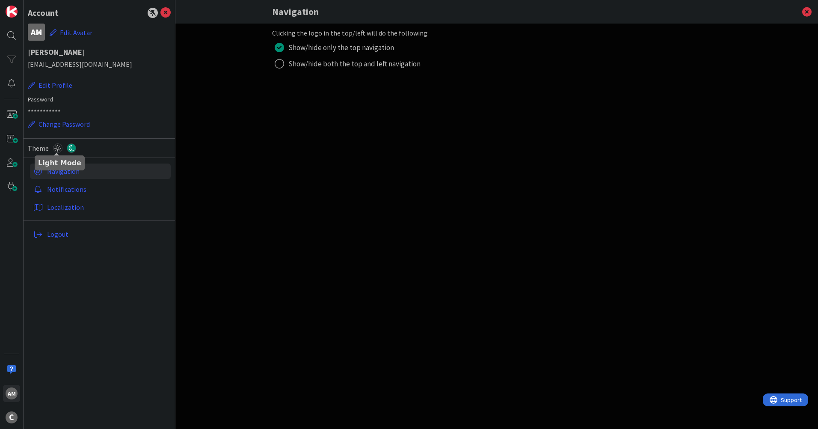
click at [54, 145] on icon at bounding box center [57, 147] width 9 height 9
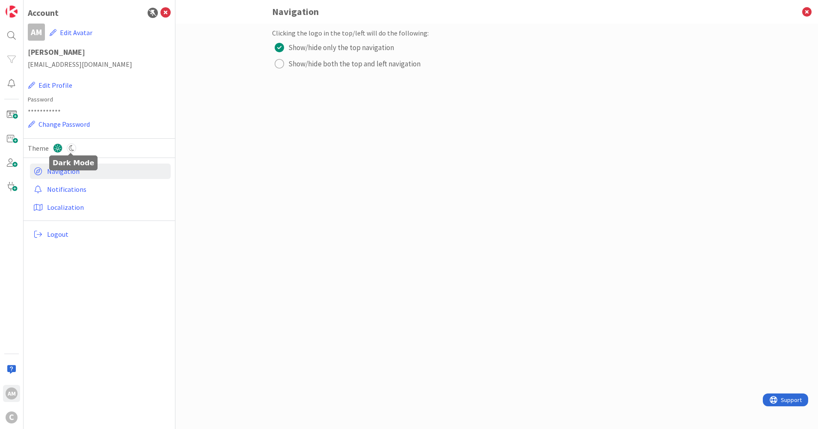
click at [74, 148] on icon at bounding box center [71, 147] width 9 height 9
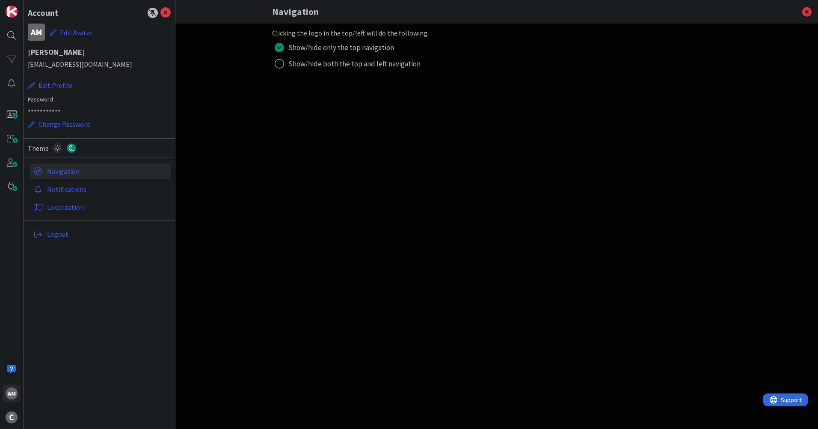
click at [79, 189] on link "Notifications" at bounding box center [100, 188] width 141 height 15
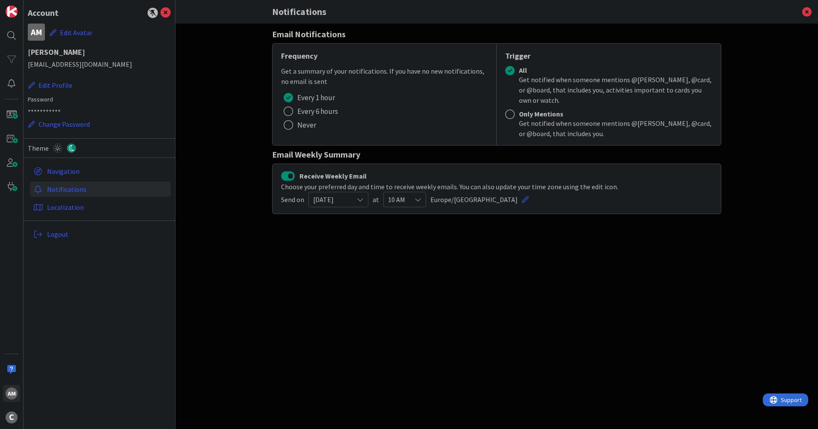
click at [68, 205] on link "Localization" at bounding box center [100, 206] width 141 height 15
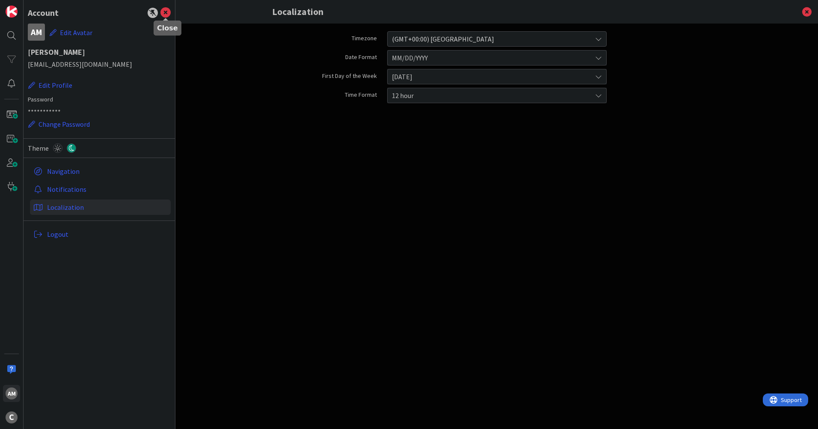
click at [168, 12] on icon at bounding box center [165, 13] width 10 height 10
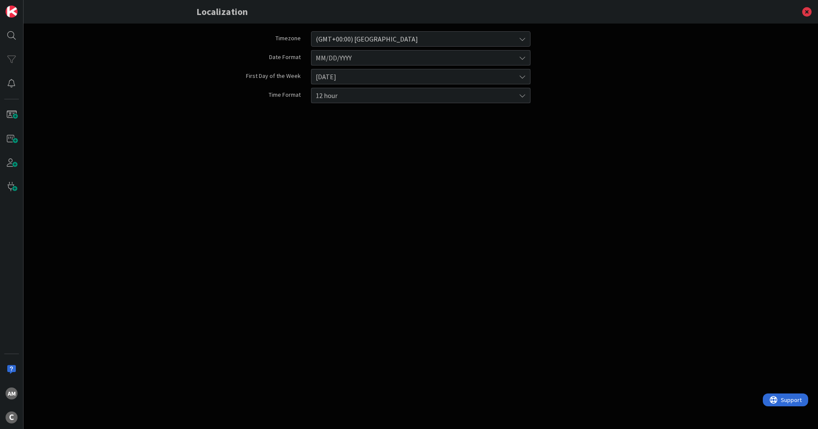
click at [315, 180] on div "Timezone (GMT+00:00) [GEOGRAPHIC_DATA] Date Format MM/DD/YYYY First Day of the …" at bounding box center [420, 217] width 449 height 379
click at [16, 393] on div "AM" at bounding box center [12, 393] width 12 height 12
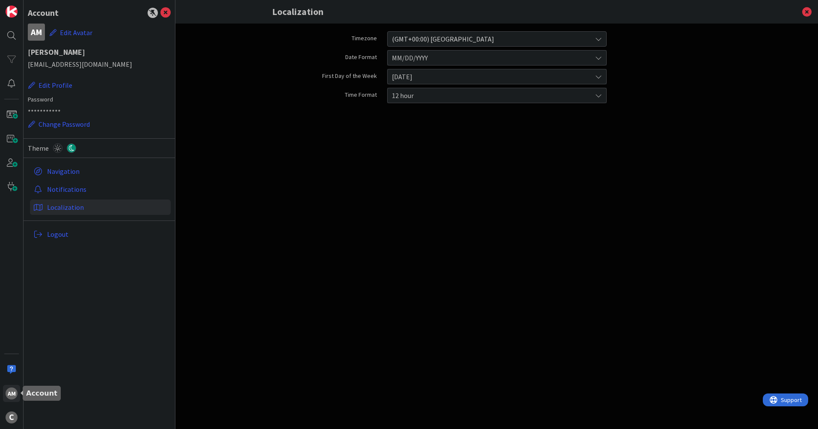
click at [16, 393] on div "AM" at bounding box center [12, 393] width 12 height 12
click at [593, 305] on div "Timezone (GMT+00:00) [GEOGRAPHIC_DATA] Date Format MM/DD/YYYY First Day of the …" at bounding box center [496, 217] width 449 height 379
click at [809, 14] on icon at bounding box center [807, 12] width 22 height 24
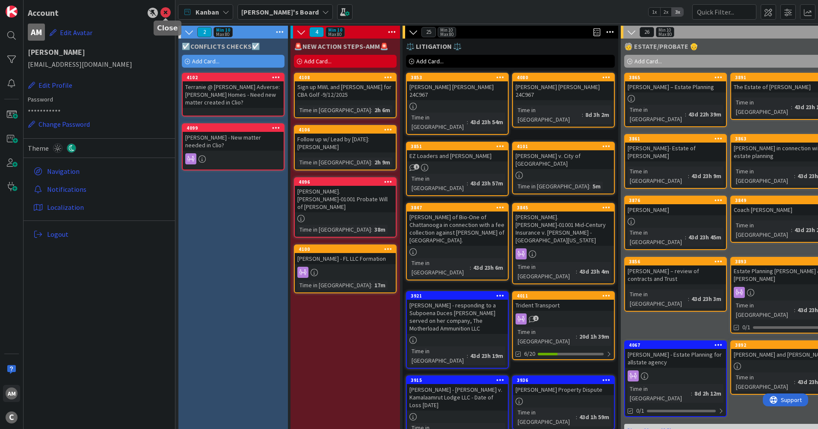
click at [169, 12] on icon at bounding box center [165, 13] width 10 height 10
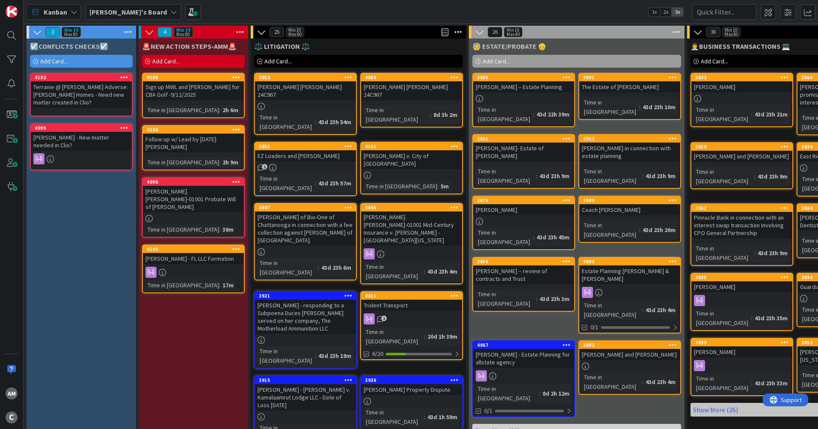
click at [657, 12] on span "1x" at bounding box center [655, 12] width 12 height 9
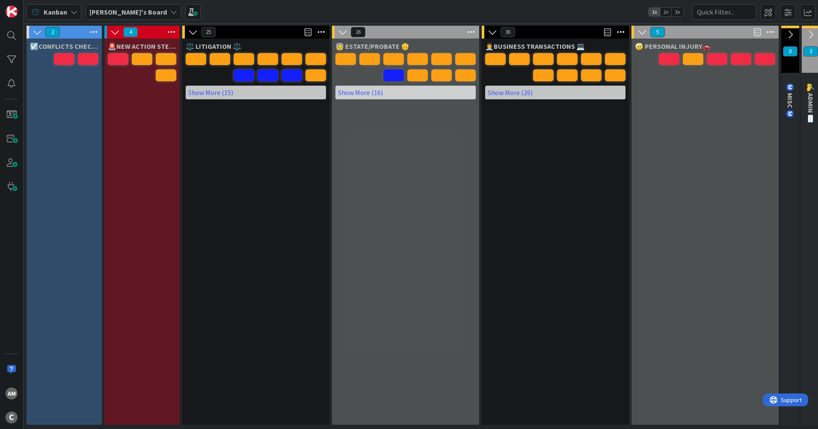
click at [667, 10] on span "2x" at bounding box center [666, 12] width 12 height 9
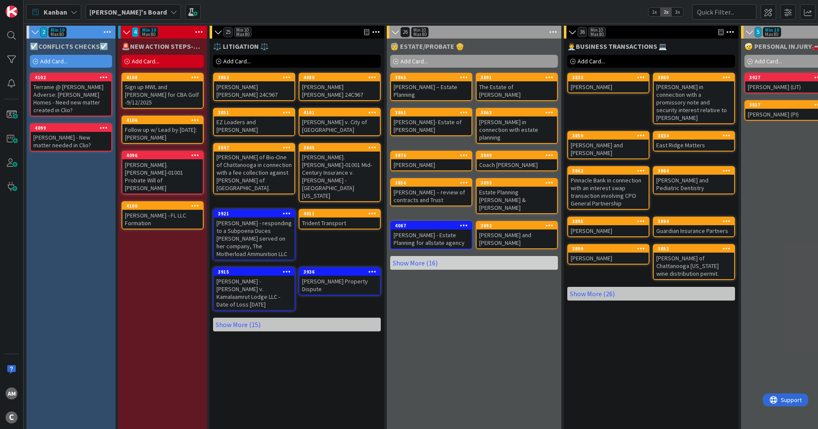
click at [680, 9] on span "3x" at bounding box center [678, 12] width 12 height 9
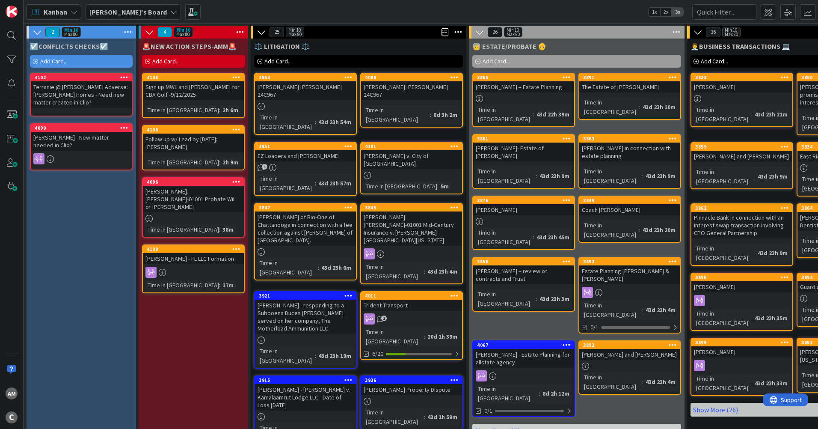
click at [656, 11] on span "1x" at bounding box center [655, 12] width 12 height 9
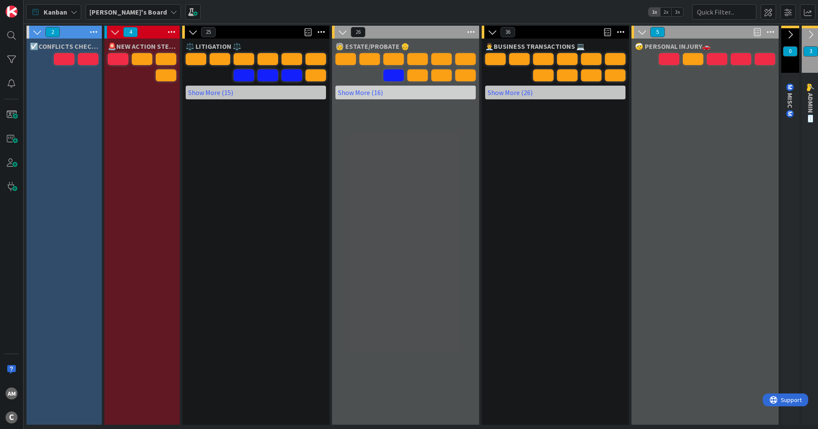
click at [679, 14] on span "3x" at bounding box center [678, 12] width 12 height 9
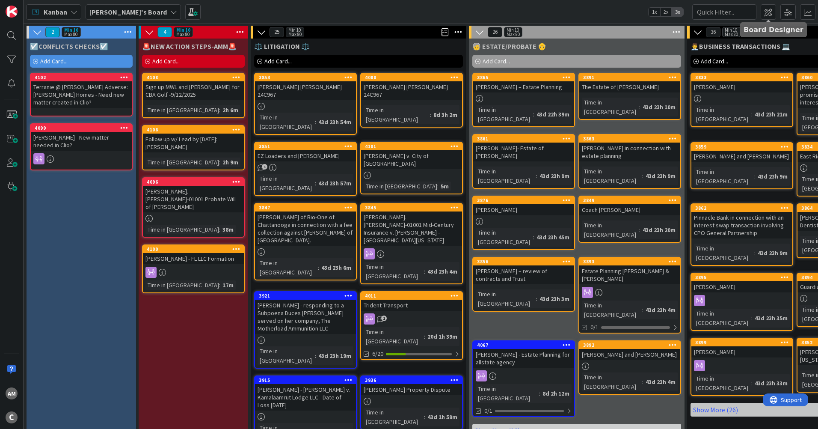
click at [772, 17] on span at bounding box center [768, 11] width 15 height 15
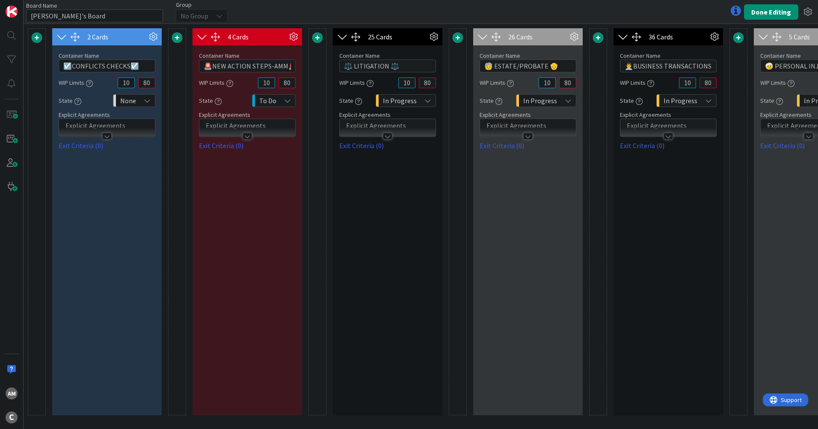
click at [221, 13] on icon at bounding box center [219, 15] width 7 height 7
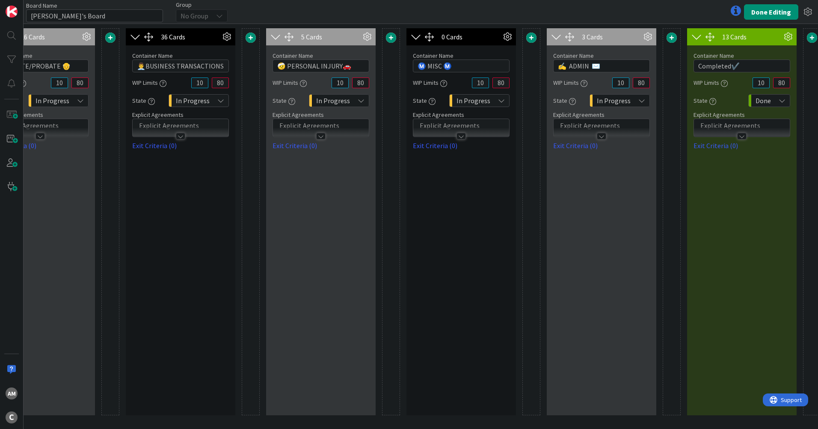
scroll to position [0, 494]
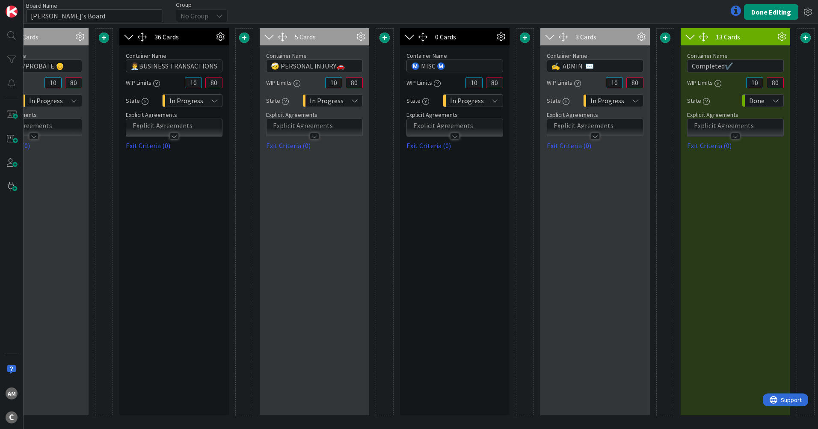
click at [807, 9] on icon at bounding box center [807, 11] width 15 height 15
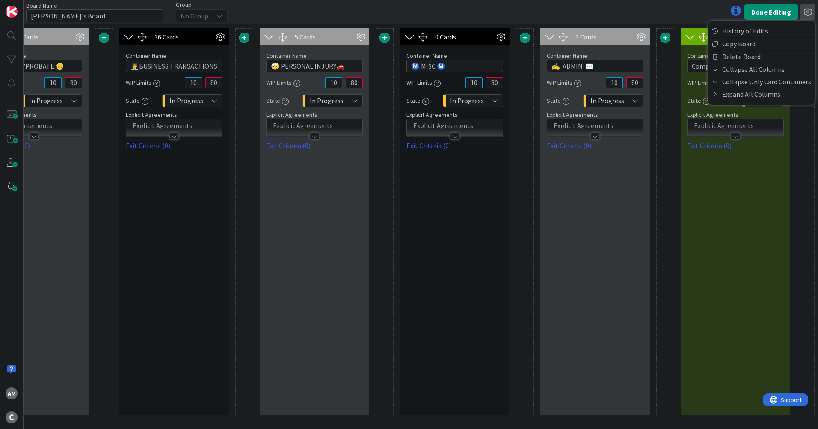
click at [800, 187] on div at bounding box center [806, 221] width 18 height 387
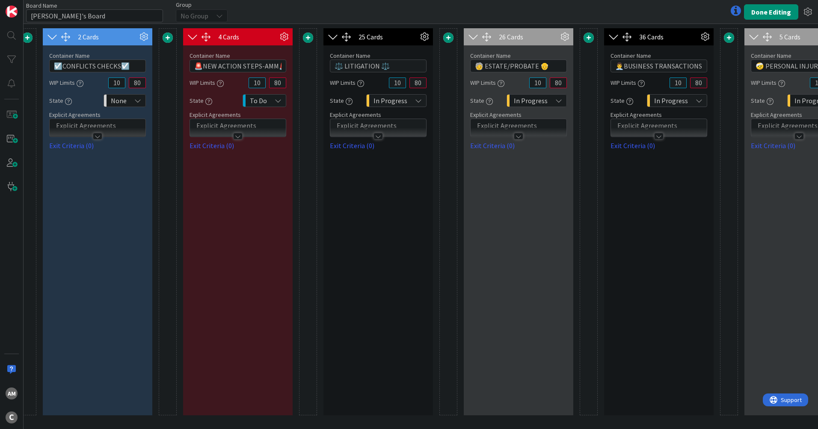
scroll to position [0, 0]
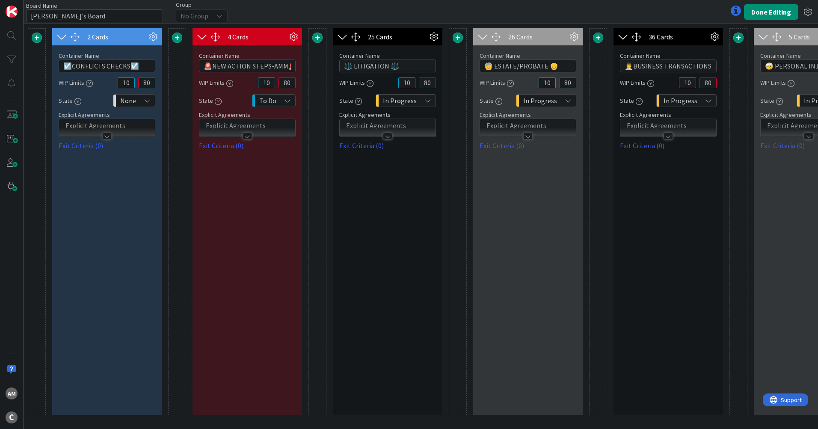
click at [806, 18] on icon at bounding box center [807, 11] width 15 height 15
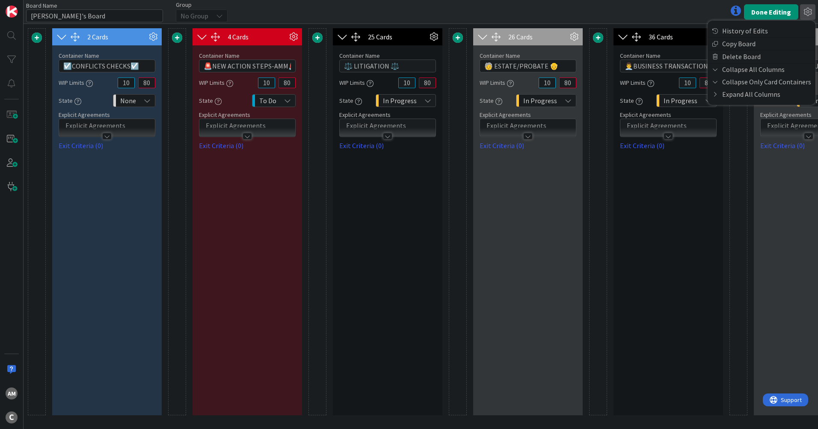
click at [806, 18] on icon at bounding box center [807, 11] width 15 height 15
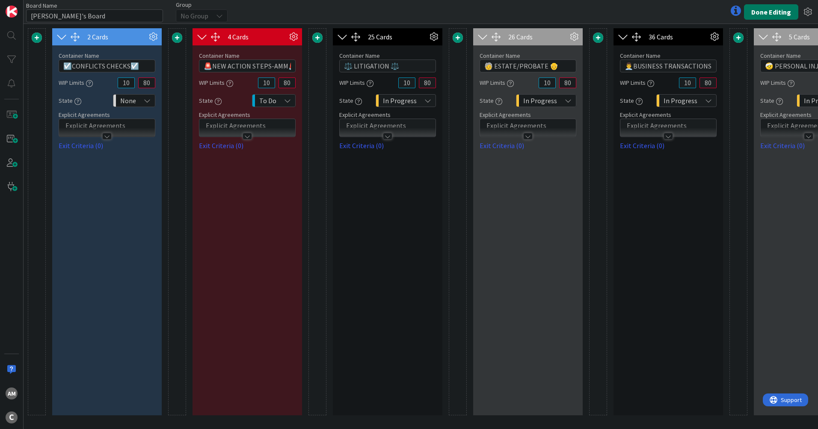
click at [758, 10] on button "Done Editing" at bounding box center [771, 11] width 54 height 15
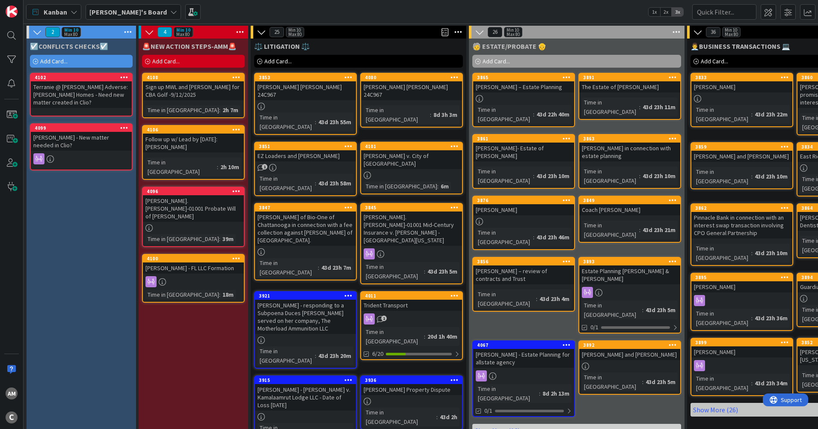
click at [675, 30] on icon at bounding box center [676, 32] width 11 height 13
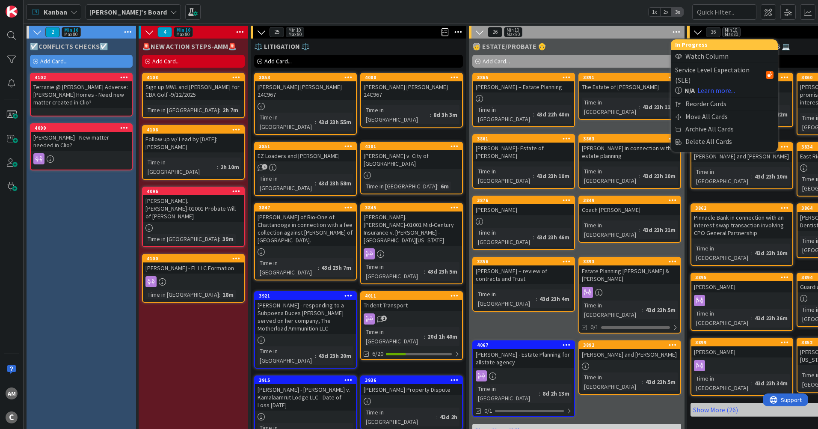
click at [675, 30] on icon at bounding box center [676, 32] width 11 height 13
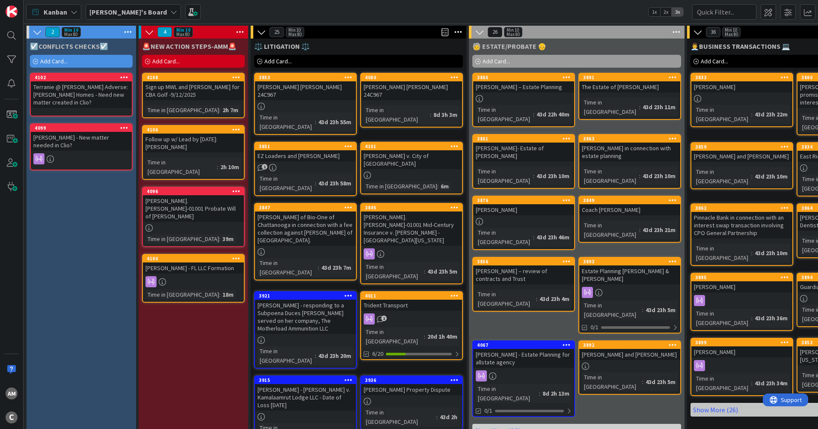
click at [675, 30] on icon at bounding box center [676, 32] width 11 height 13
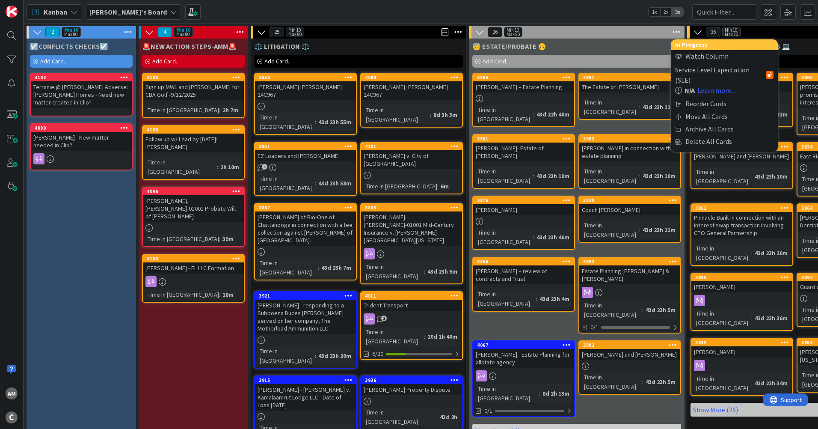
click at [637, 36] on div "26 Min 10 Max 80 In Progress Watch Column Service Level Expectation (SLE) N/A L…" at bounding box center [577, 32] width 216 height 13
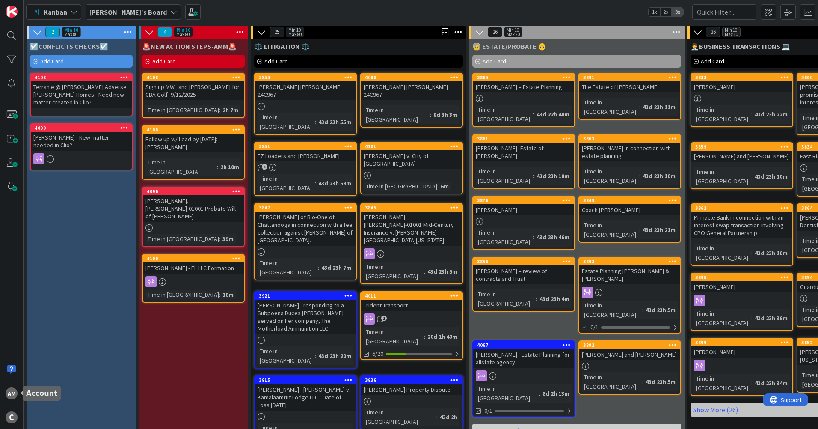
click at [9, 397] on div "AM" at bounding box center [12, 393] width 12 height 12
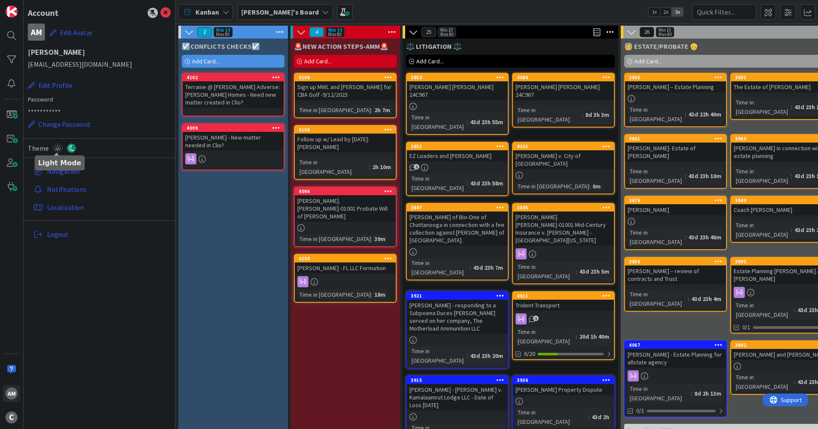
click at [59, 148] on icon at bounding box center [57, 147] width 9 height 9
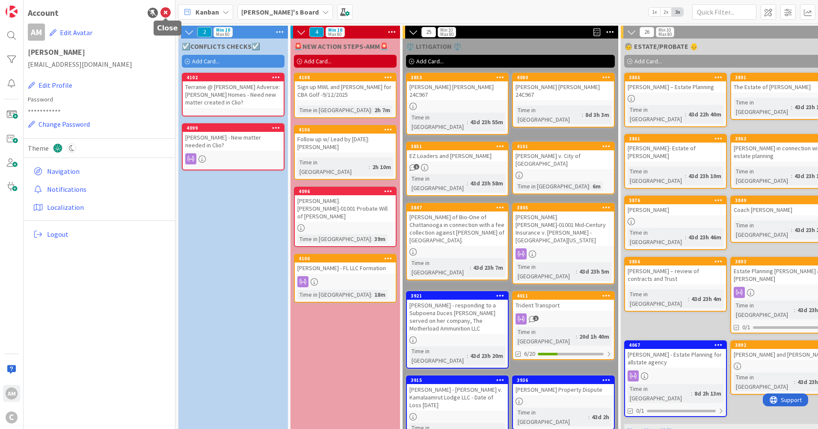
click at [166, 15] on icon at bounding box center [165, 13] width 10 height 10
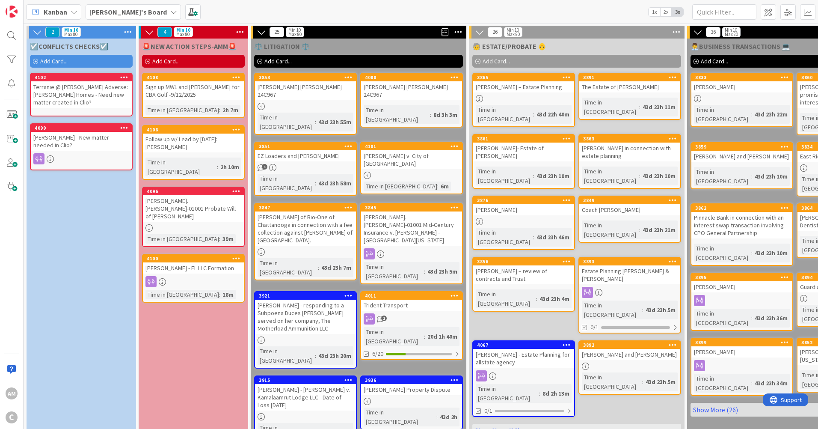
click at [110, 14] on b "[PERSON_NAME]'s Board" at bounding box center [127, 12] width 77 height 9
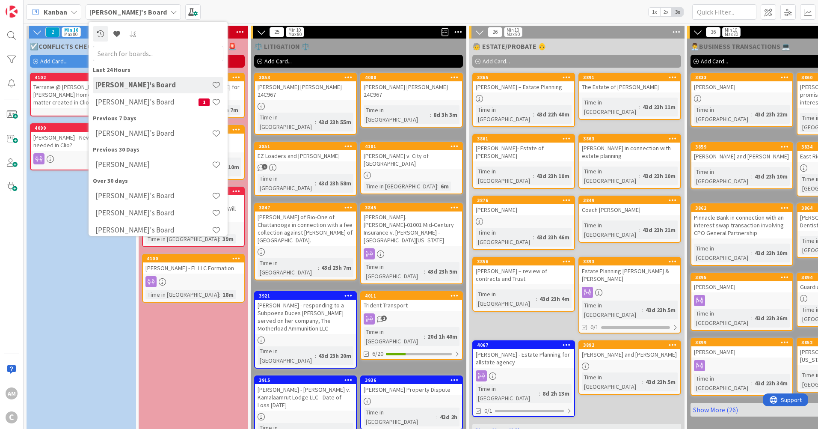
click at [130, 94] on div "[PERSON_NAME]'s Board 1" at bounding box center [158, 102] width 130 height 16
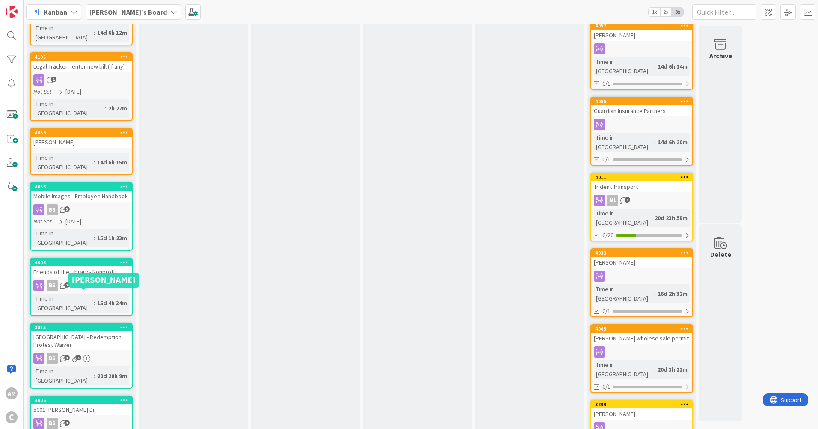
scroll to position [299, 0]
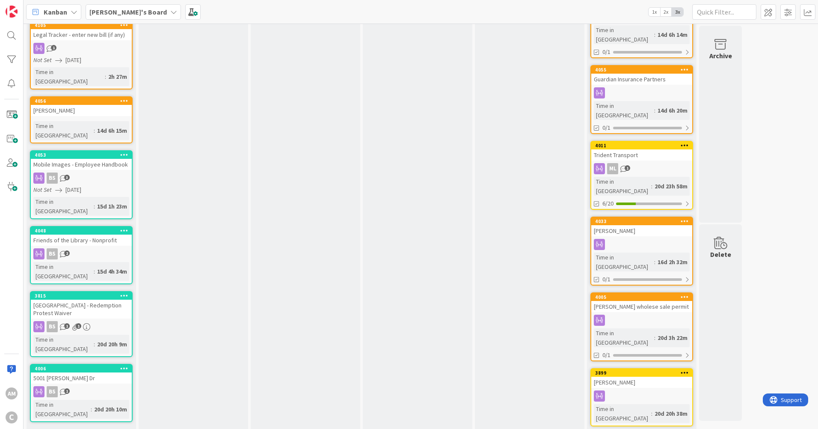
click at [62, 428] on link "Show More (3)" at bounding box center [81, 436] width 103 height 14
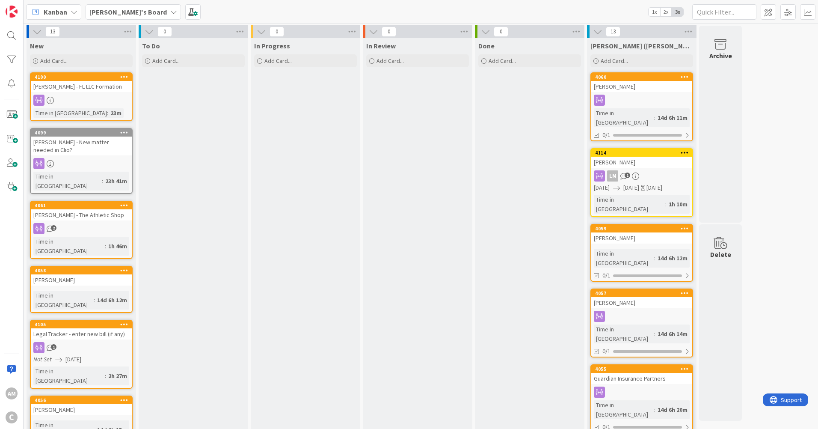
scroll to position [0, 0]
click at [107, 9] on b "[PERSON_NAME]'s Board" at bounding box center [127, 12] width 77 height 9
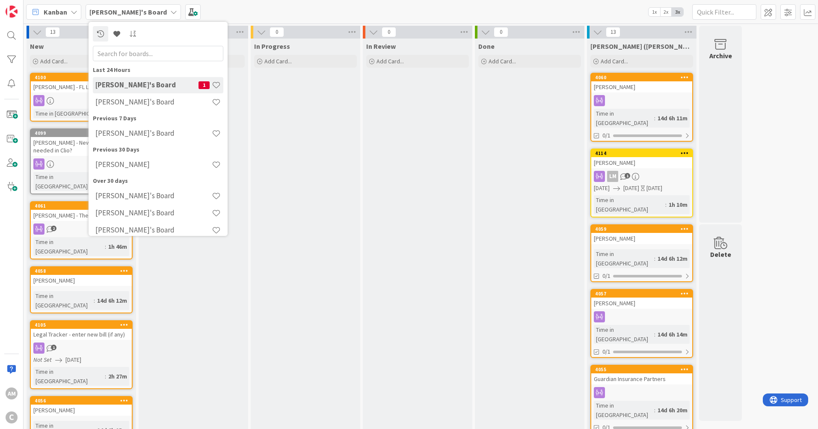
click at [141, 135] on h4 "[PERSON_NAME]'s Board" at bounding box center [153, 133] width 116 height 9
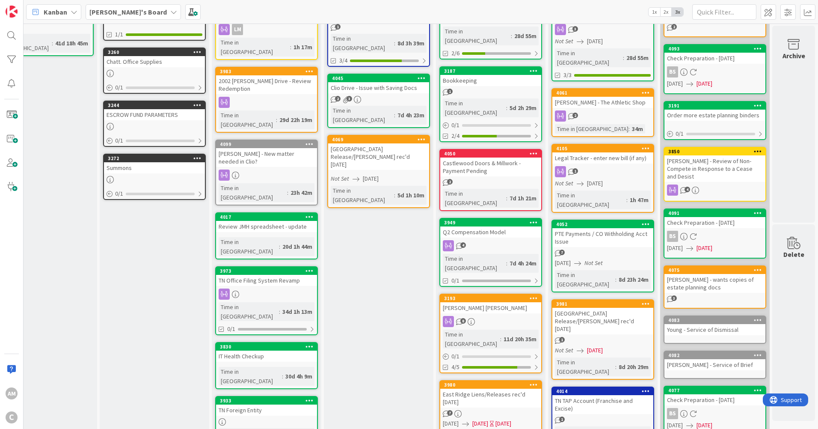
scroll to position [0, 45]
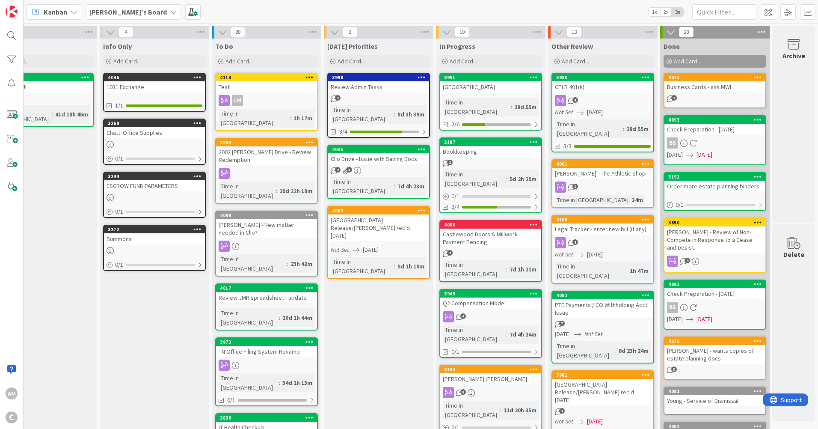
click at [116, 9] on b "[PERSON_NAME]'s Board" at bounding box center [127, 12] width 77 height 9
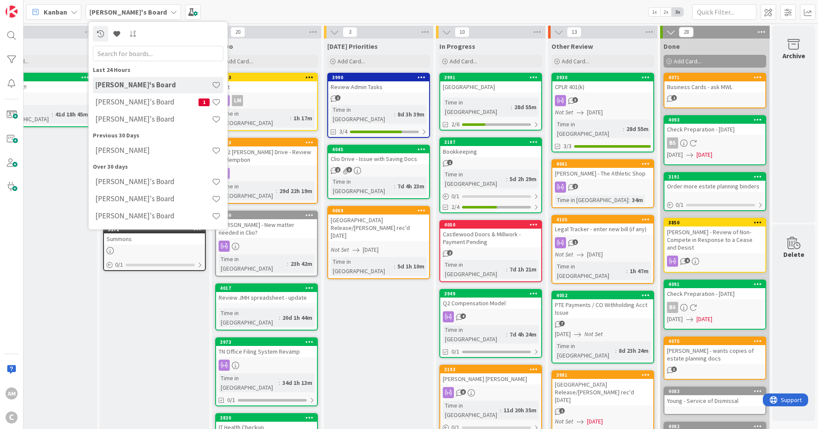
click at [126, 118] on h4 "[PERSON_NAME]'s Board" at bounding box center [153, 119] width 116 height 9
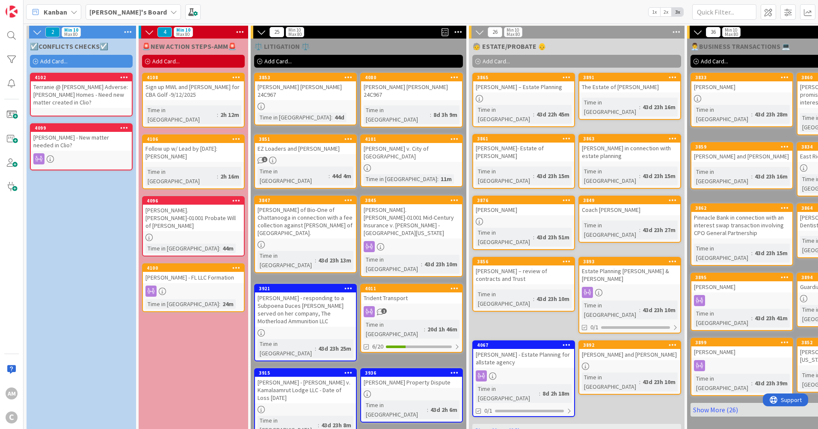
scroll to position [0, 511]
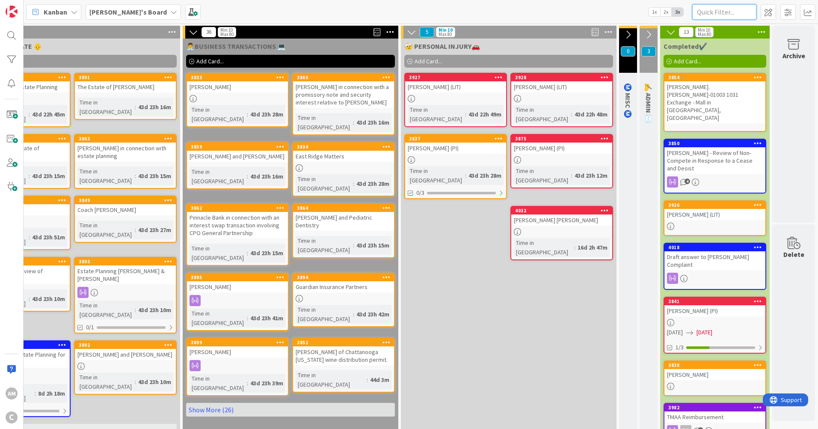
click at [720, 15] on input "text" at bounding box center [724, 11] width 64 height 15
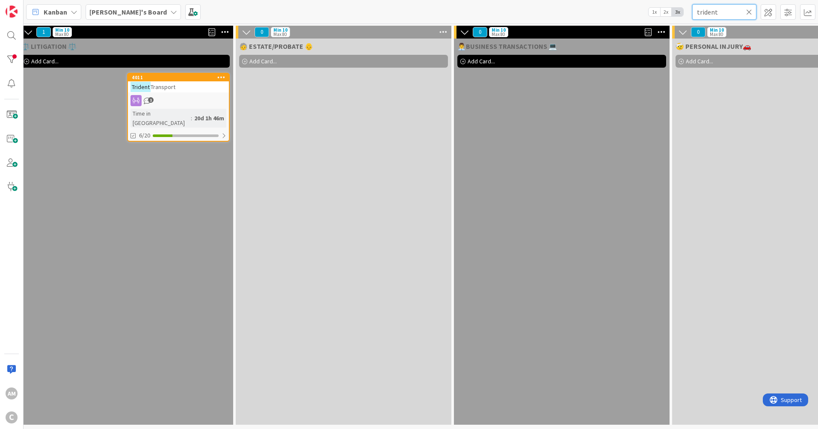
scroll to position [0, 209]
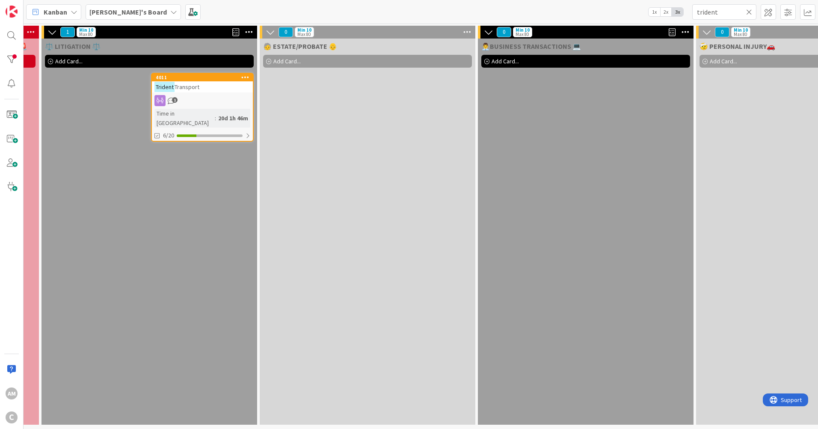
click at [197, 104] on div "1" at bounding box center [202, 100] width 101 height 11
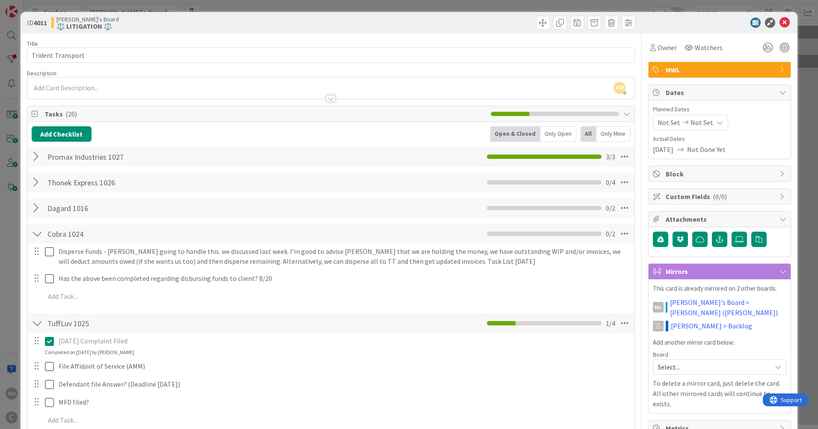
click at [39, 155] on div at bounding box center [37, 156] width 11 height 15
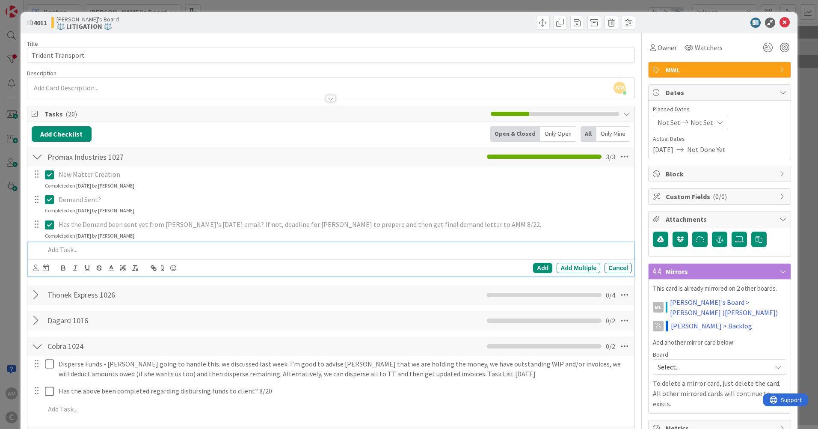
click at [64, 248] on p at bounding box center [337, 250] width 584 height 10
click at [46, 248] on p "mand Delivered" at bounding box center [337, 250] width 584 height 10
click at [128, 249] on p "Demand Delivered" at bounding box center [337, 250] width 584 height 10
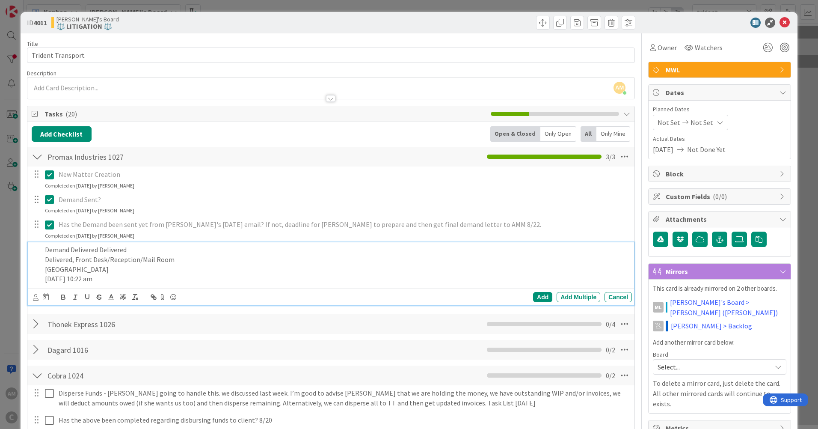
click at [43, 258] on div "Demand Delivered Delivered Delivered, Front Desk/Reception/Mail Room [GEOGRAPHI…" at bounding box center [336, 264] width 590 height 44
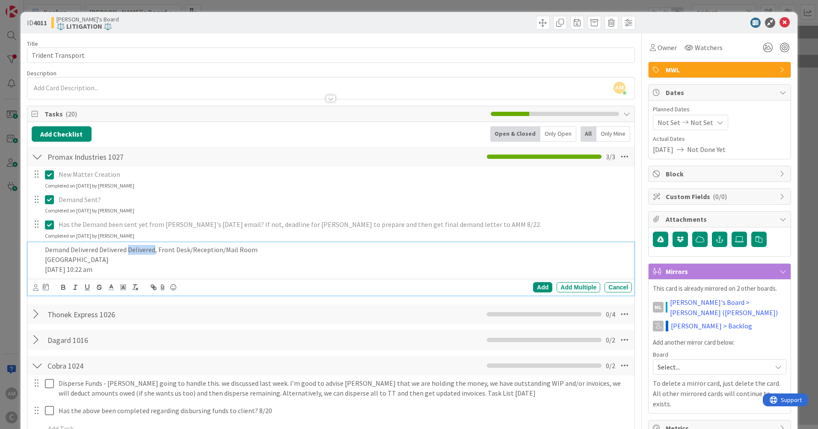
drag, startPoint x: 153, startPoint y: 250, endPoint x: 128, endPoint y: 252, distance: 25.3
click at [128, 252] on p "Demand Delivered Delivered Delivered, Front Desk/Reception/Mail Room" at bounding box center [337, 250] width 584 height 10
click at [45, 259] on p "[GEOGRAPHIC_DATA]" at bounding box center [337, 260] width 584 height 10
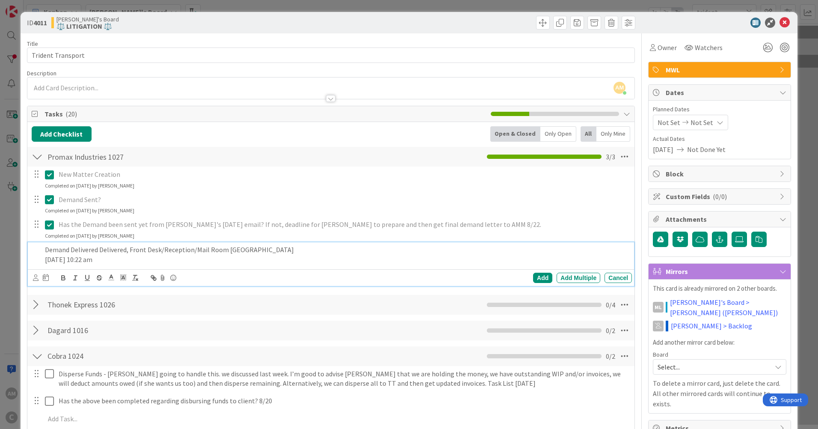
click at [44, 258] on div "Demand Delivered Delivered, Front Desk/Reception/Mail Room [GEOGRAPHIC_DATA] [D…" at bounding box center [336, 254] width 590 height 24
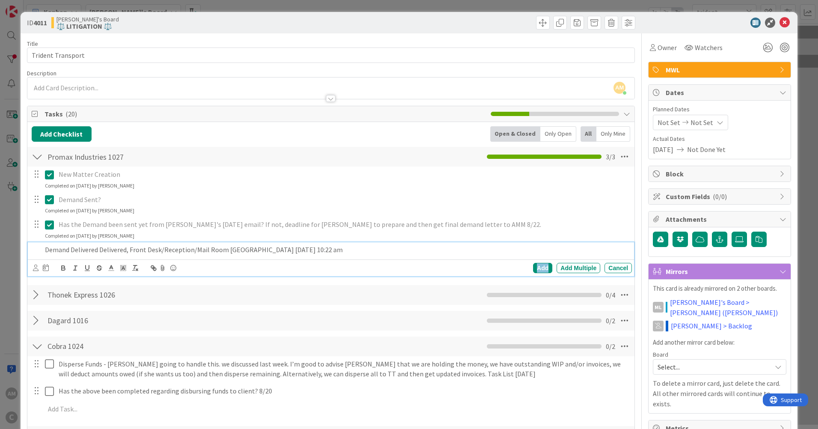
click at [538, 270] on div "Add" at bounding box center [542, 268] width 19 height 10
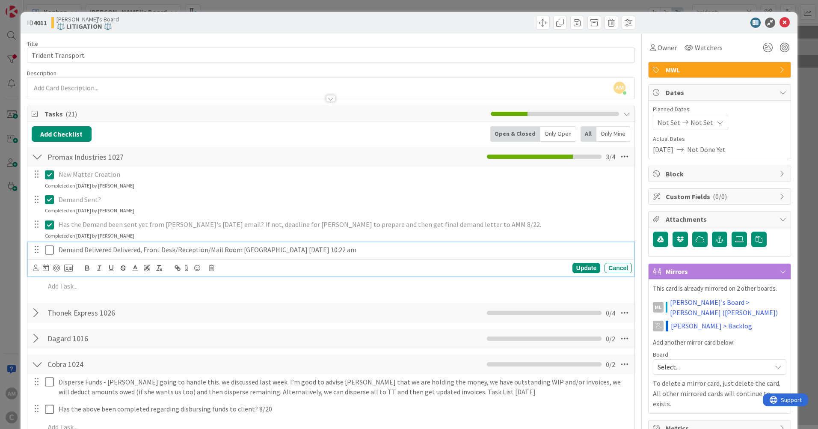
click at [50, 251] on icon at bounding box center [49, 250] width 9 height 10
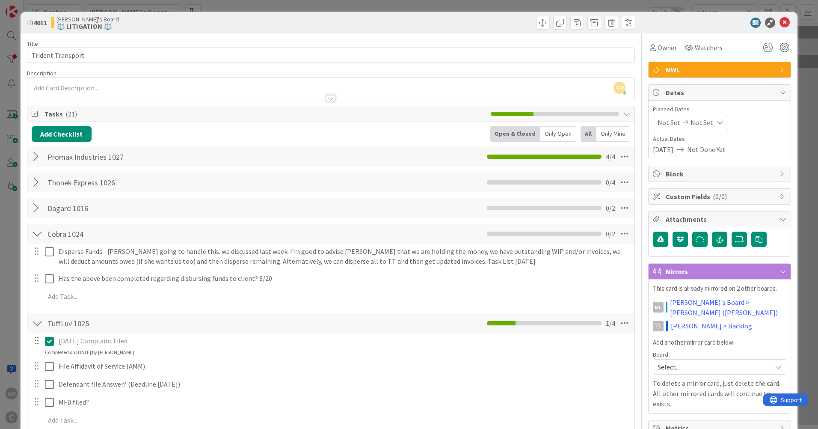
click at [35, 153] on div at bounding box center [37, 156] width 11 height 15
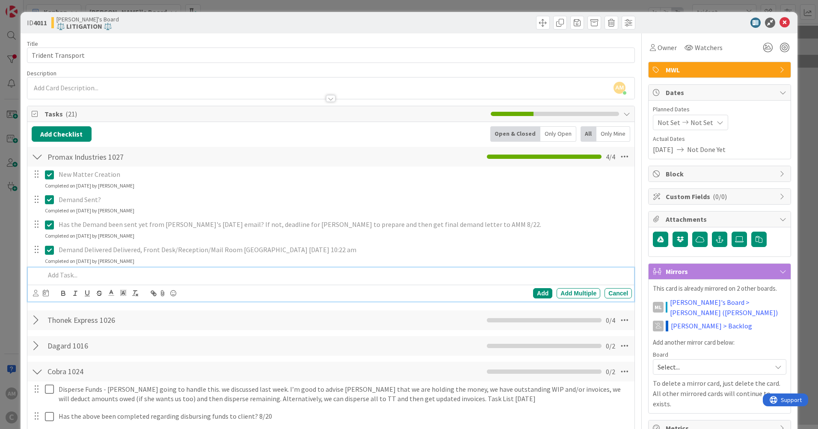
click at [89, 274] on p at bounding box center [337, 275] width 584 height 10
click at [188, 221] on p "Has the Demand been sent yet from [PERSON_NAME]'s [DATE] email? If not, deadlin…" at bounding box center [344, 224] width 570 height 10
click at [65, 276] on p at bounding box center [337, 275] width 584 height 10
click at [113, 276] on p "14 Day Demand Expired (9/5/)" at bounding box center [337, 275] width 584 height 10
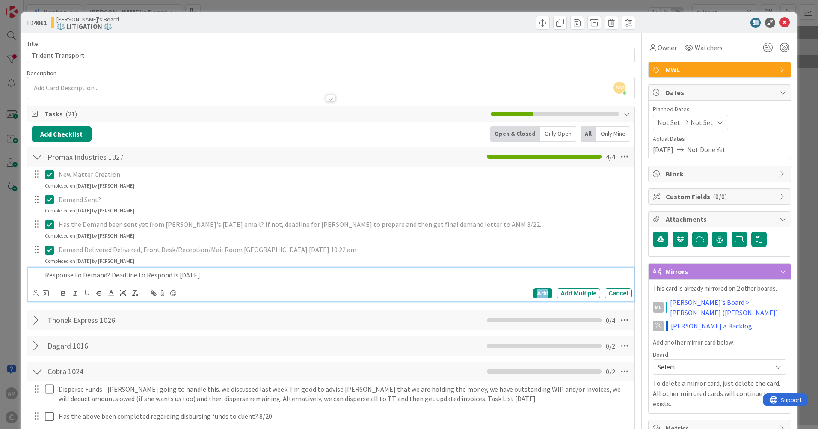
click at [540, 293] on div "Add" at bounding box center [542, 293] width 19 height 10
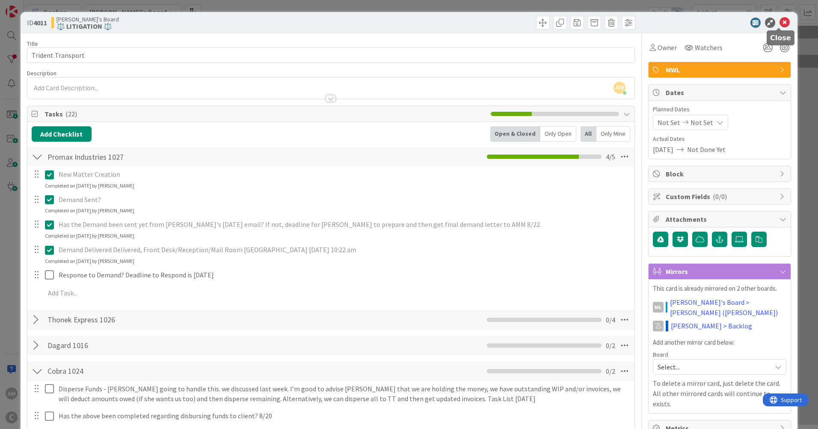
click at [782, 21] on icon at bounding box center [784, 23] width 10 height 10
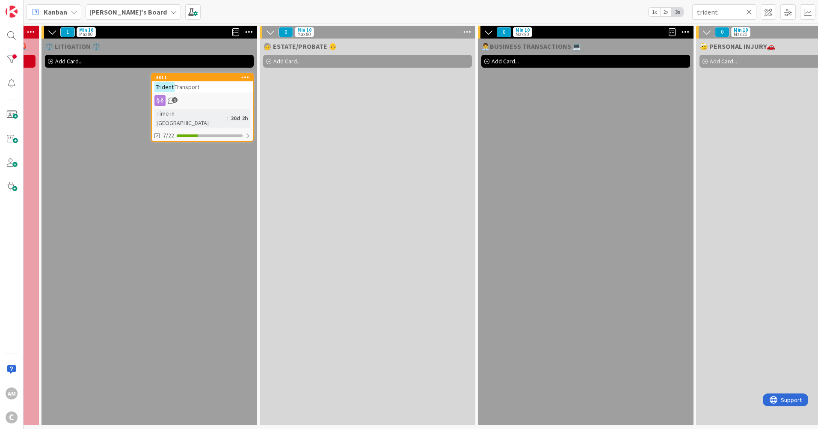
click at [750, 8] on icon at bounding box center [749, 12] width 6 height 8
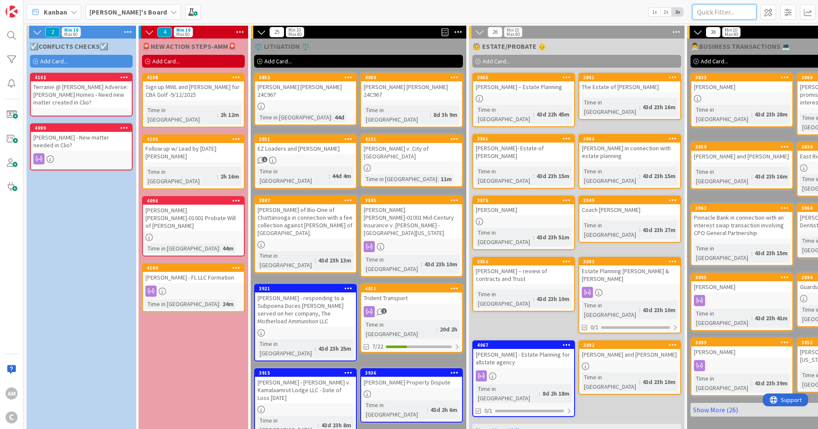
click at [732, 14] on input "text" at bounding box center [724, 11] width 64 height 15
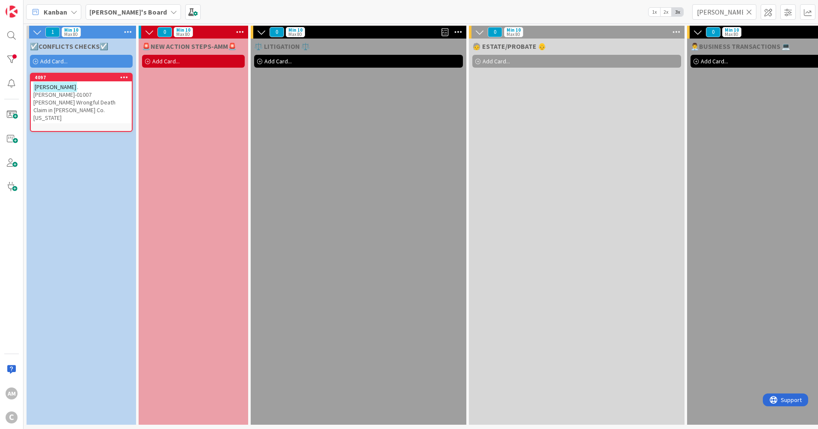
click at [748, 12] on icon at bounding box center [749, 12] width 6 height 8
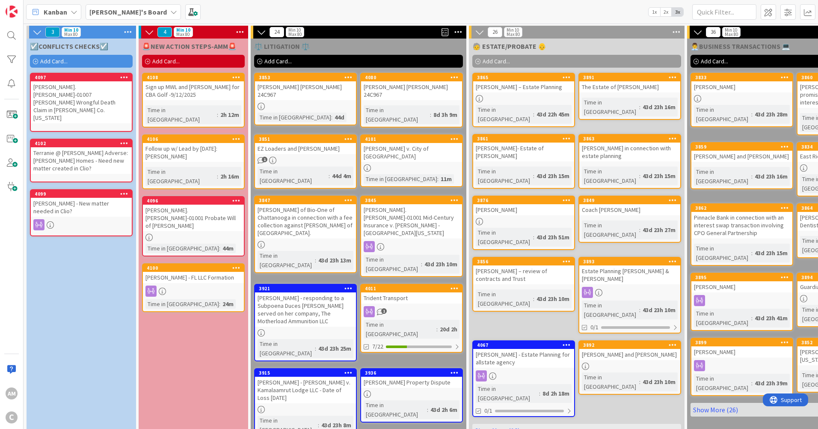
click at [101, 109] on link "4097 [PERSON_NAME].[PERSON_NAME]-01007 [PERSON_NAME] Wrongful Death Claim in [P…" at bounding box center [81, 102] width 103 height 59
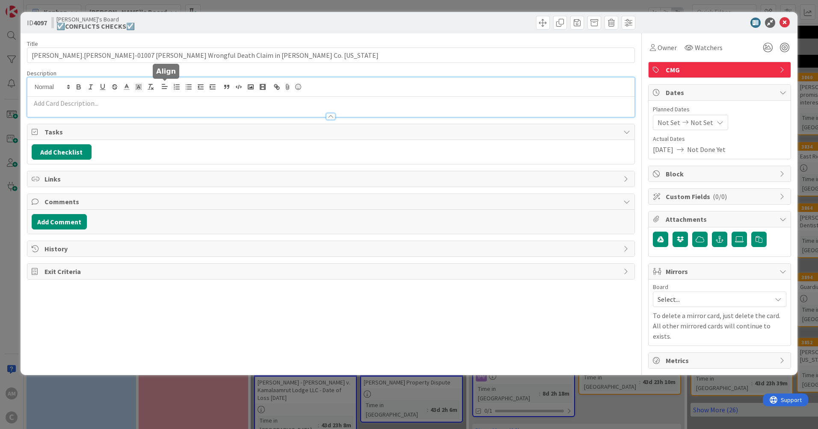
click at [160, 89] on div at bounding box center [330, 96] width 607 height 39
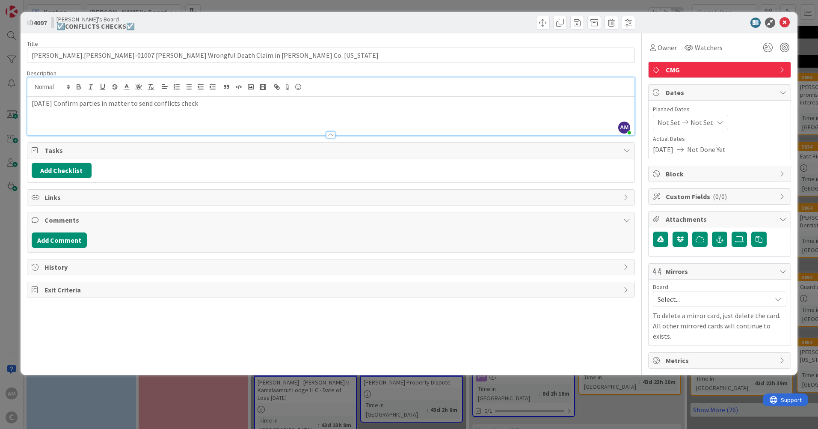
click at [96, 112] on div "[DATE] Confirm parties in matter to send conflicts check" at bounding box center [330, 116] width 607 height 39
drag, startPoint x: 108, startPoint y: 106, endPoint x: 117, endPoint y: 112, distance: 11.0
click at [108, 105] on p "[DATE] Confirm parties in matter to send conflicts check" at bounding box center [331, 103] width 598 height 10
click at [784, 21] on icon at bounding box center [784, 23] width 10 height 10
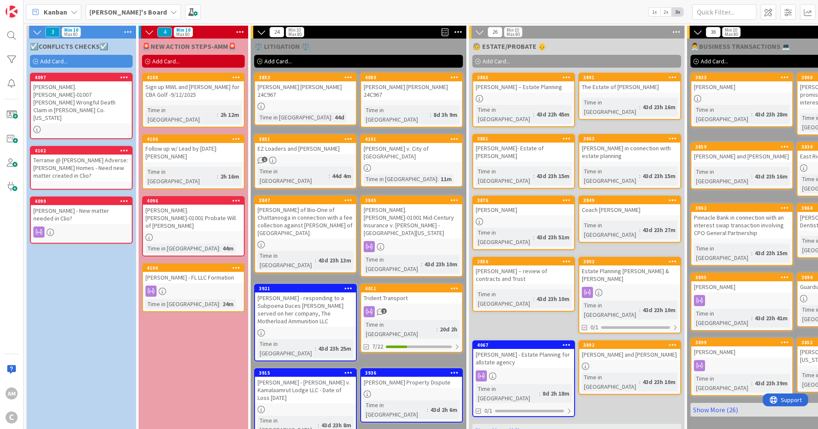
click at [130, 154] on div "Terranie @ [PERSON_NAME] Adverse: [PERSON_NAME] Homes - Need new matter created…" at bounding box center [81, 167] width 101 height 27
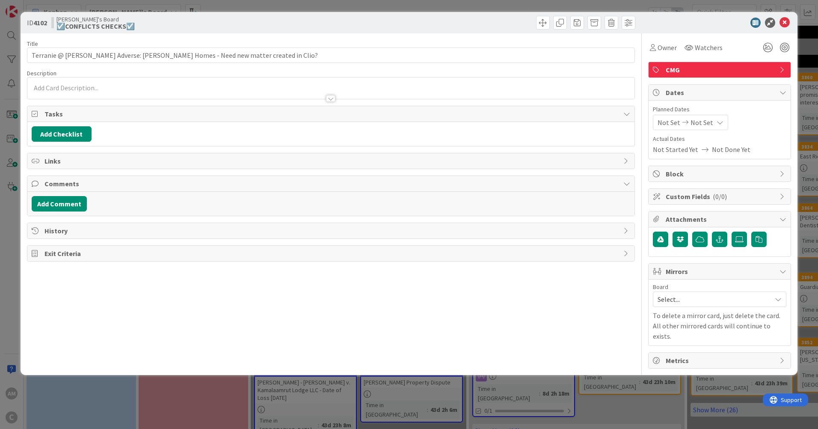
click at [107, 86] on p at bounding box center [331, 88] width 598 height 10
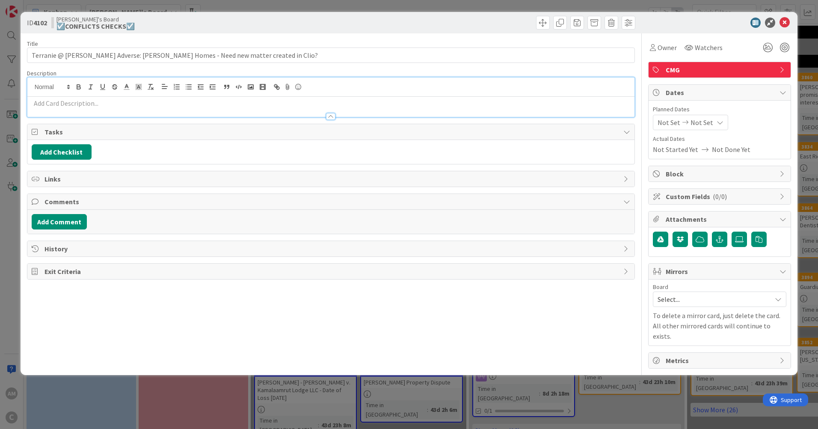
click at [99, 111] on div at bounding box center [330, 112] width 607 height 9
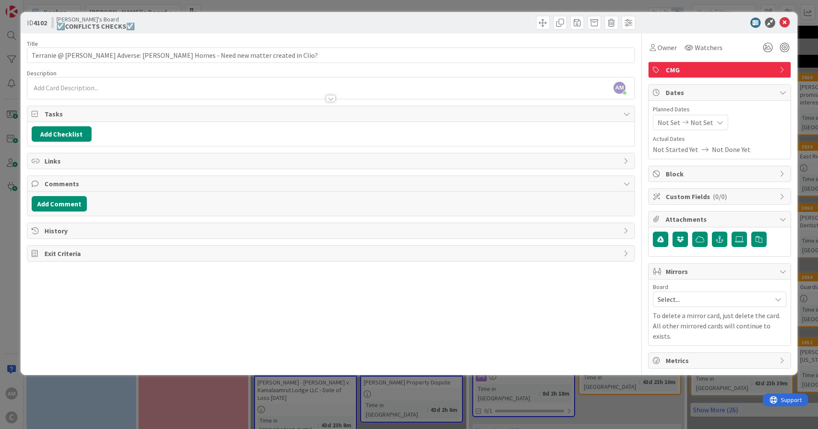
click at [106, 93] on div at bounding box center [330, 94] width 607 height 9
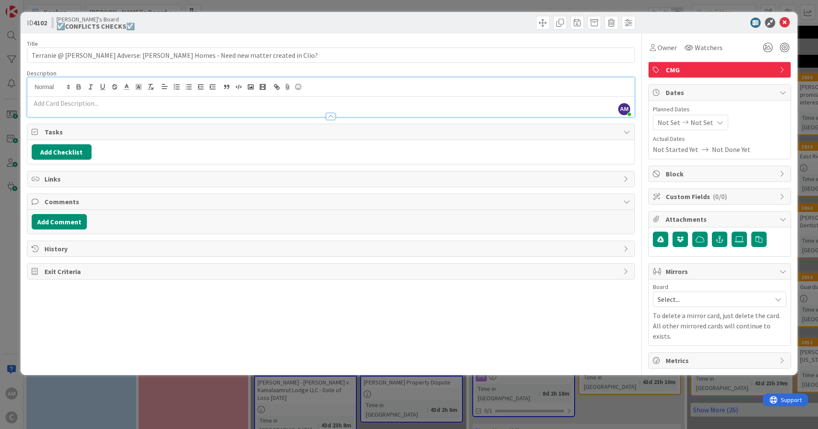
click at [53, 102] on p at bounding box center [331, 103] width 598 height 10
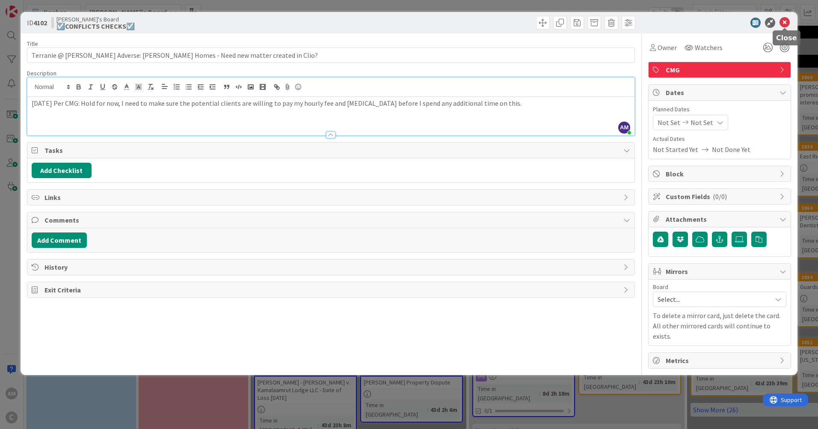
click at [787, 24] on icon at bounding box center [784, 23] width 10 height 10
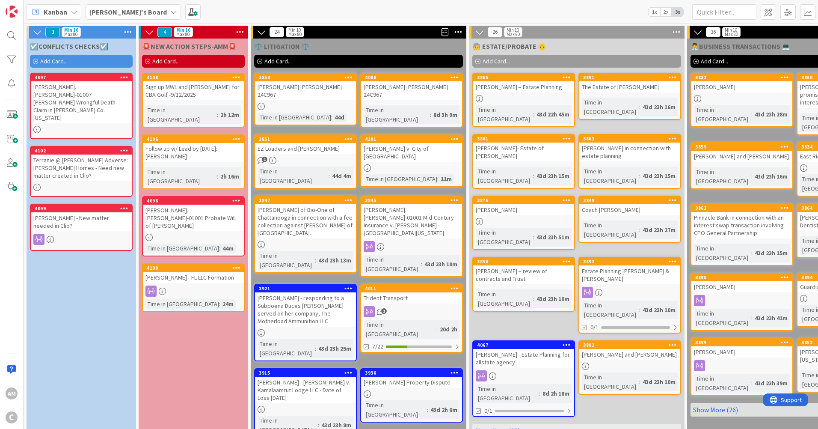
click at [95, 163] on div "Terranie @ [PERSON_NAME] Adverse: [PERSON_NAME] Homes - Need new matter created…" at bounding box center [81, 167] width 101 height 27
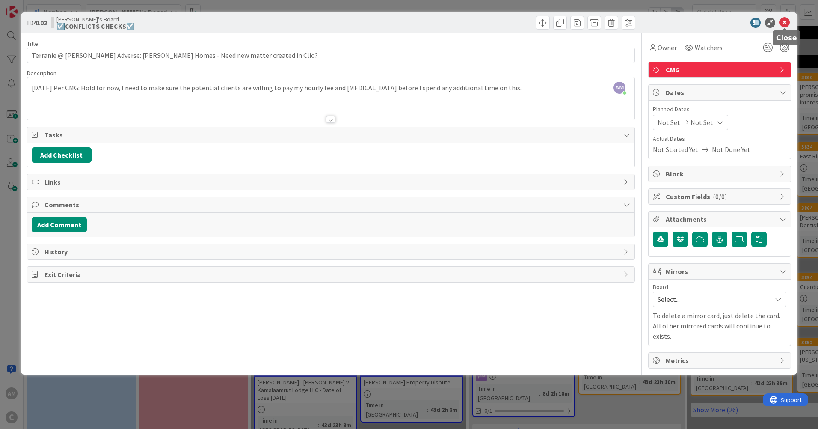
click at [786, 22] on icon at bounding box center [784, 23] width 10 height 10
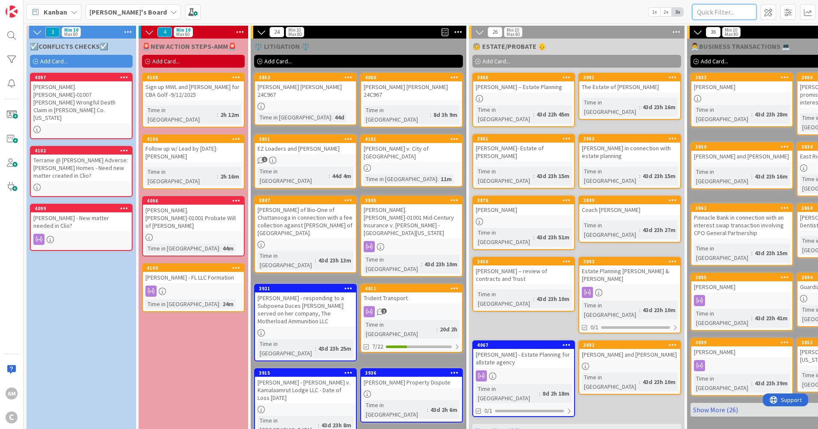
click at [719, 11] on input "text" at bounding box center [724, 11] width 64 height 15
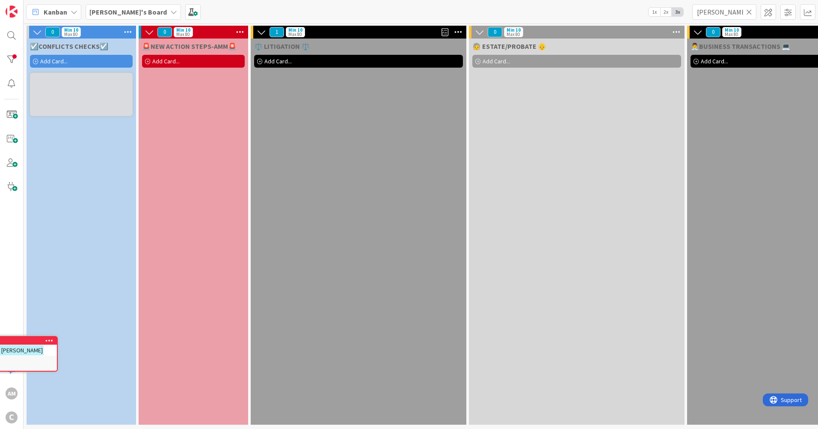
scroll to position [3, 0]
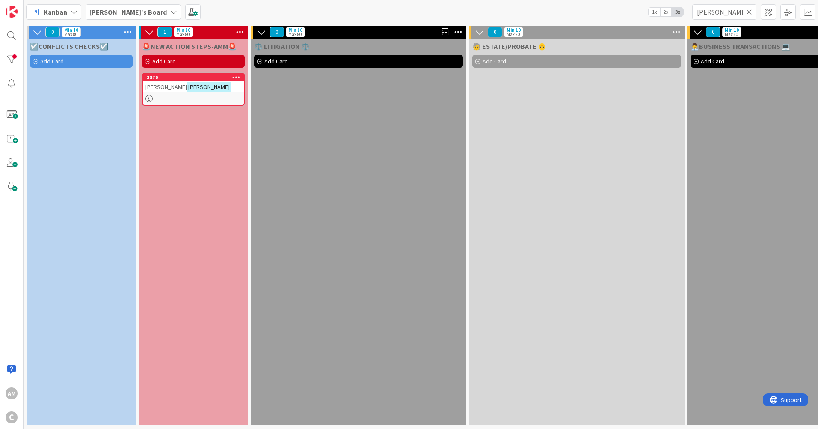
click at [749, 10] on icon at bounding box center [749, 12] width 6 height 8
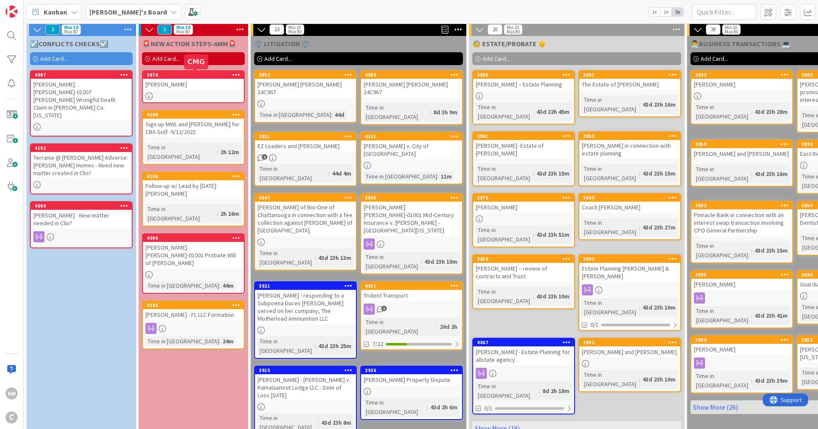
click at [203, 87] on div "[PERSON_NAME]" at bounding box center [193, 84] width 101 height 11
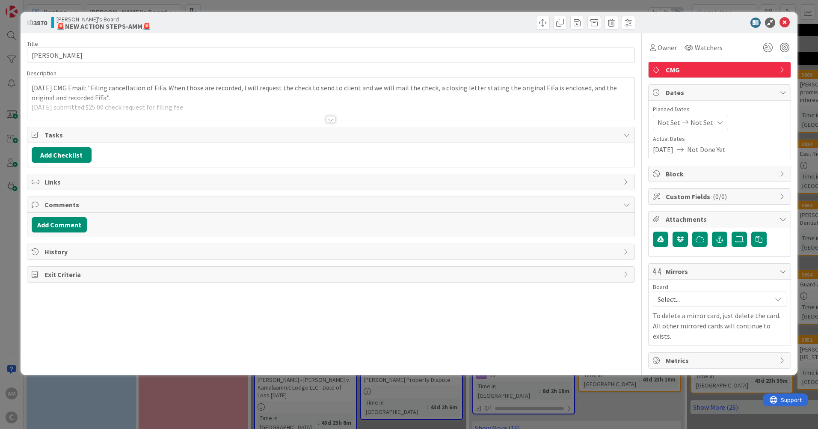
click at [210, 101] on div at bounding box center [330, 109] width 607 height 22
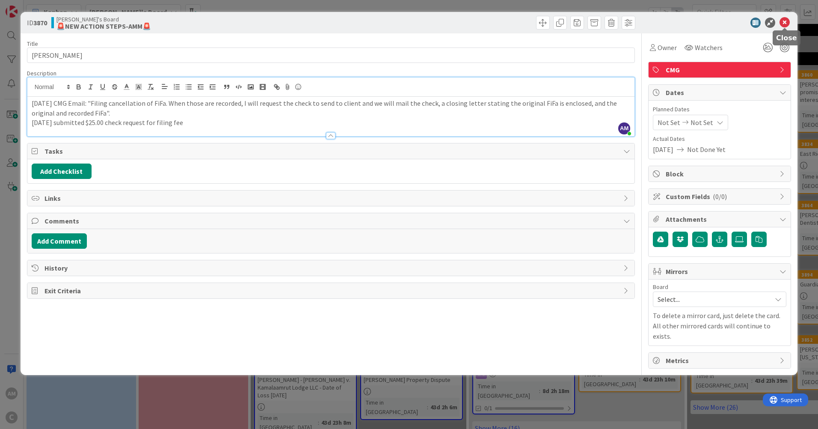
click at [788, 22] on icon at bounding box center [784, 23] width 10 height 10
